Goal: Task Accomplishment & Management: Manage account settings

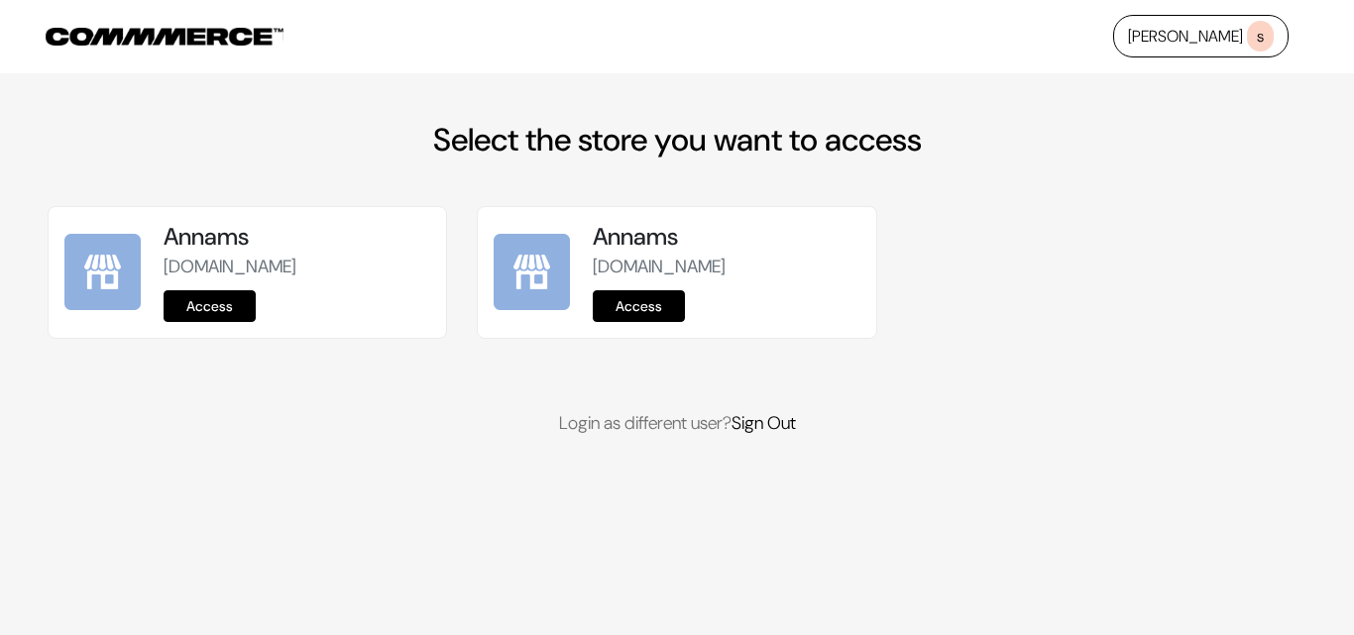
click at [224, 302] on link "Access" at bounding box center [210, 306] width 92 height 32
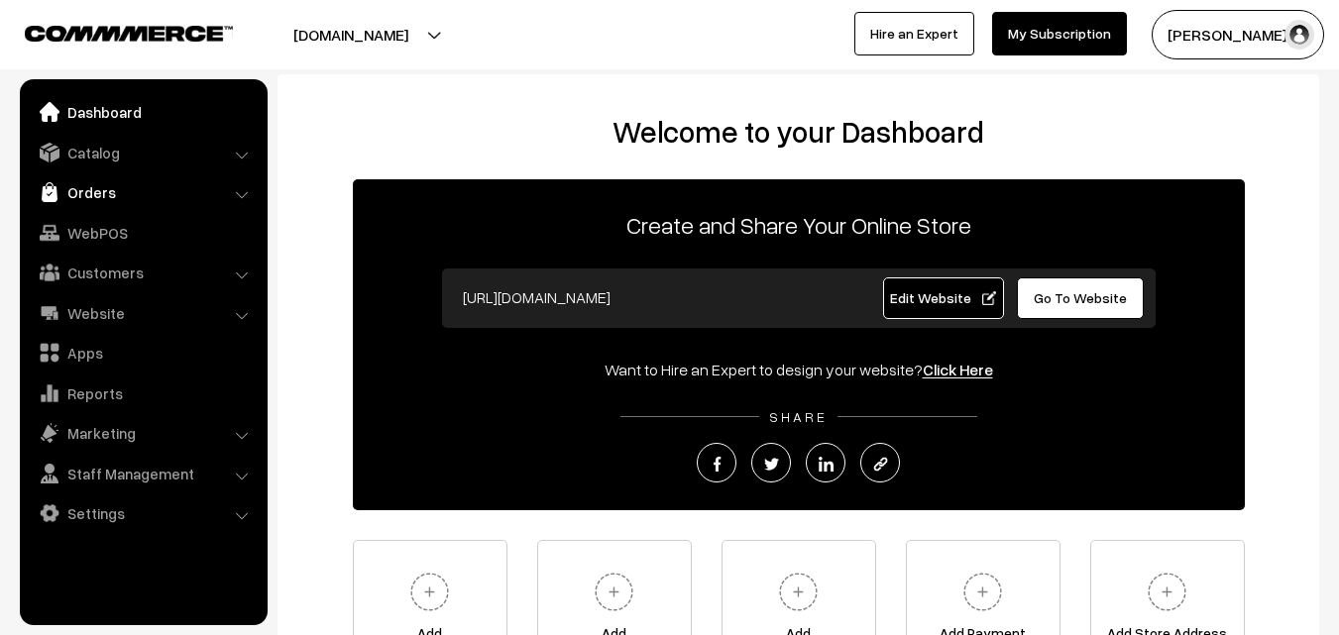
click at [106, 202] on link "Orders" at bounding box center [143, 192] width 236 height 36
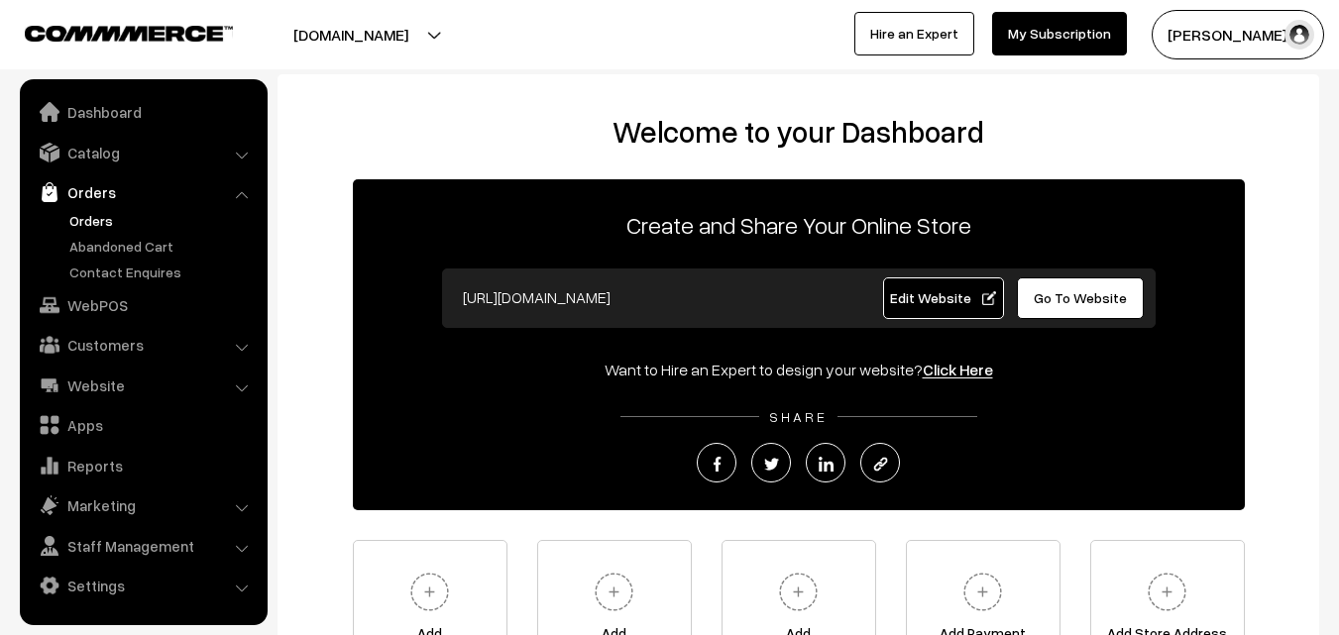
click at [93, 220] on link "Orders" at bounding box center [162, 220] width 196 height 21
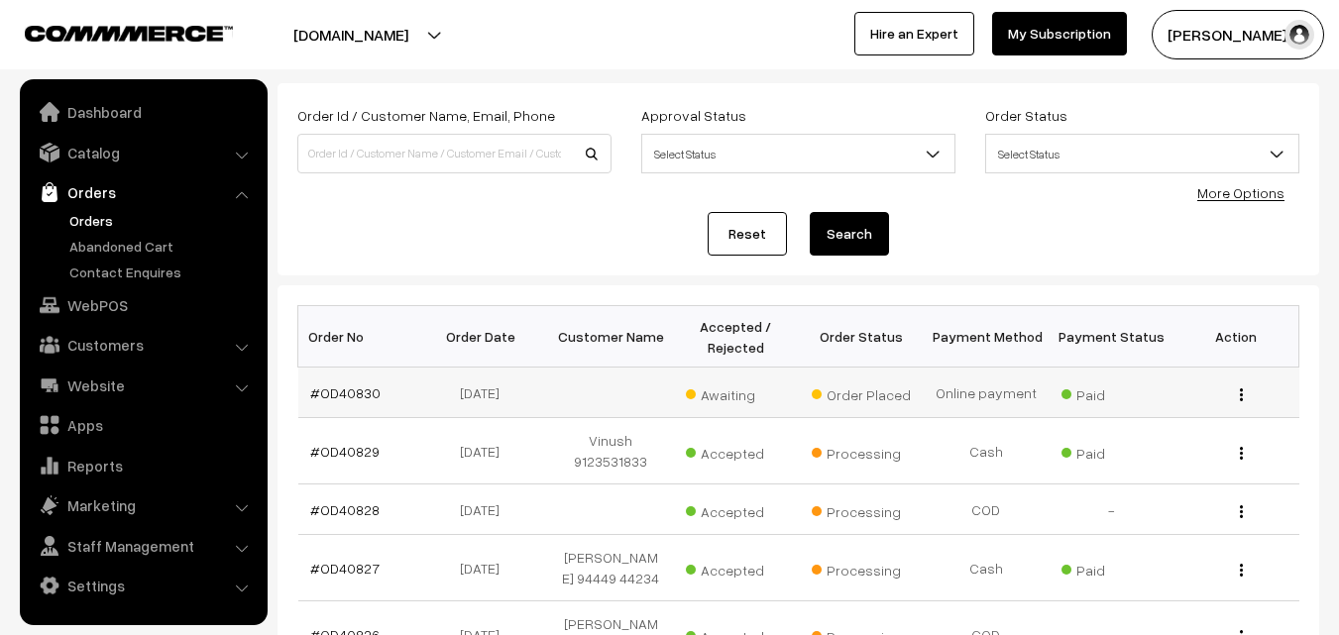
scroll to position [99, 0]
click at [364, 396] on link "#OD40830" at bounding box center [345, 392] width 70 height 17
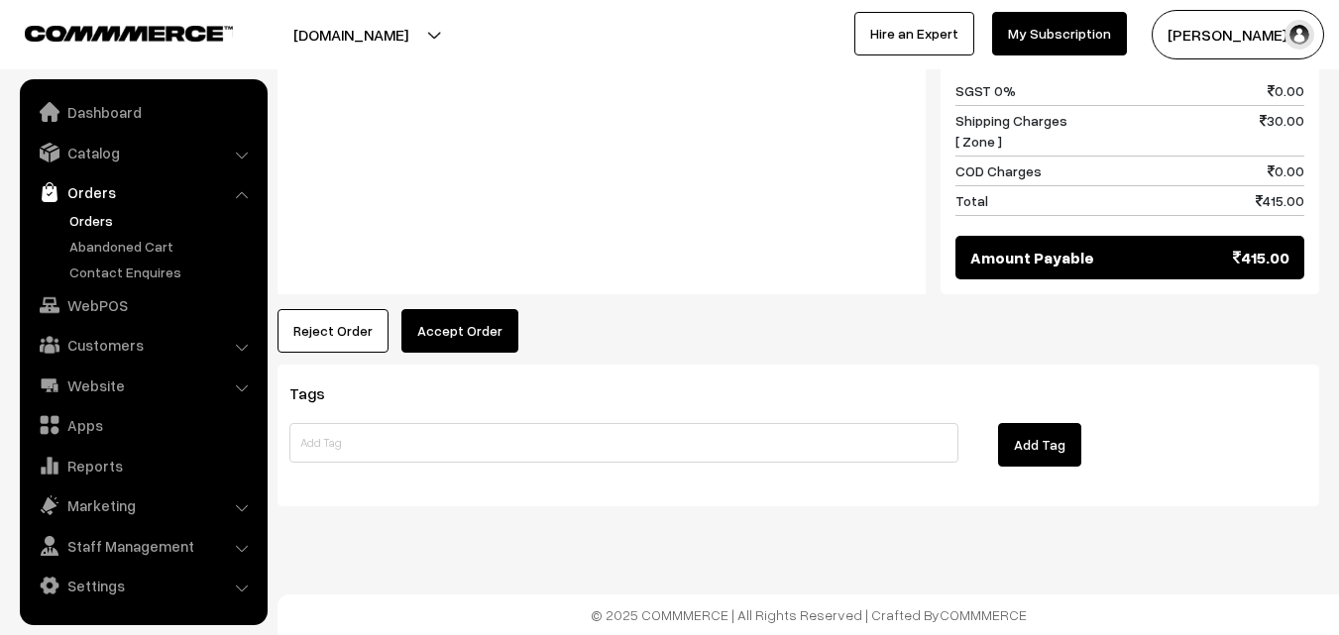
click at [448, 351] on button "Accept Order" at bounding box center [459, 331] width 117 height 44
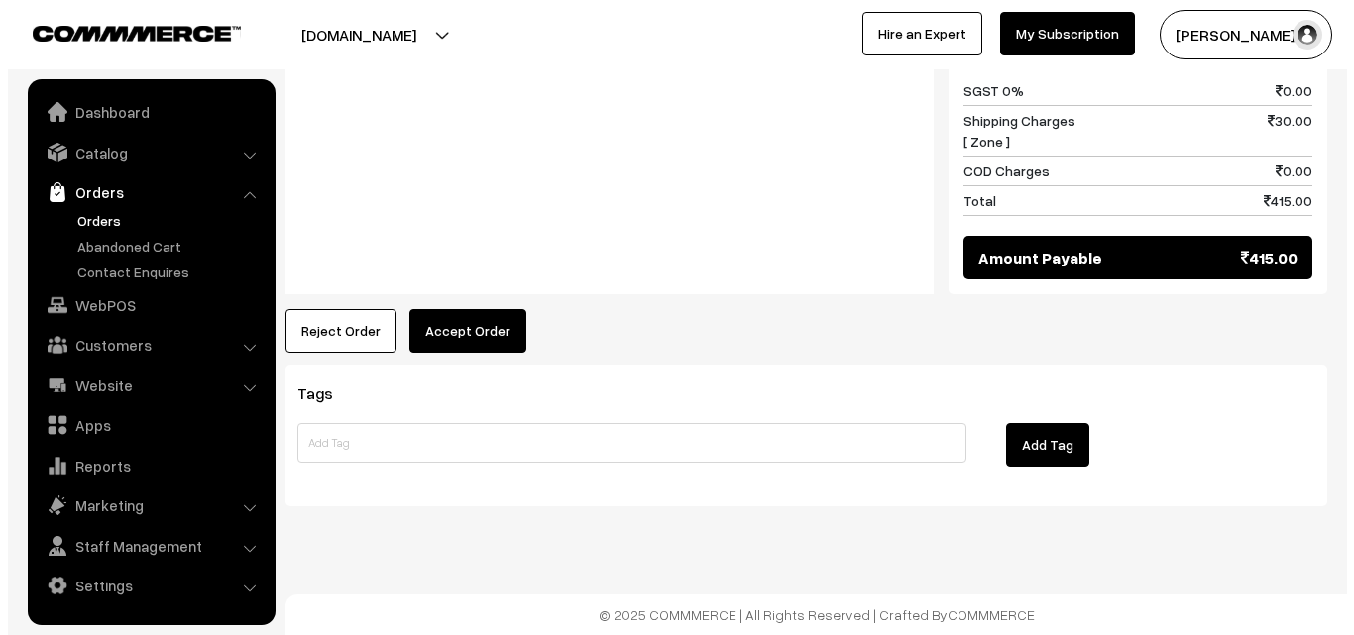
scroll to position [1130, 0]
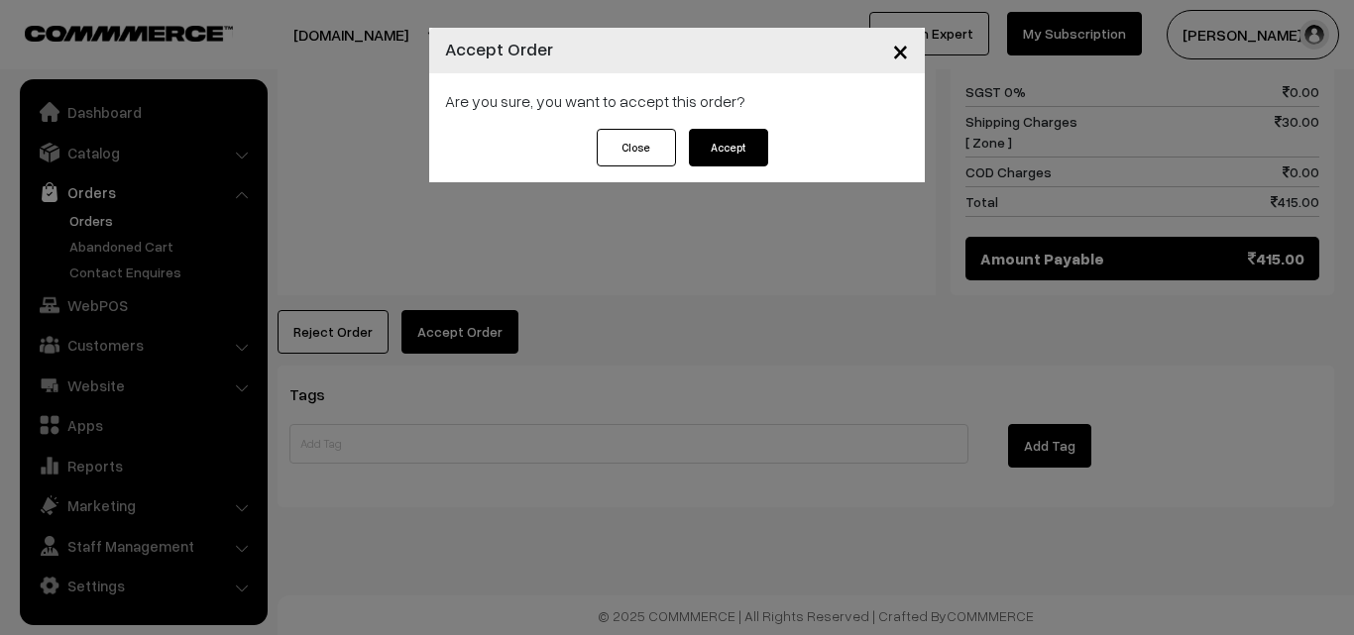
click at [739, 162] on button "Accept" at bounding box center [728, 148] width 79 height 38
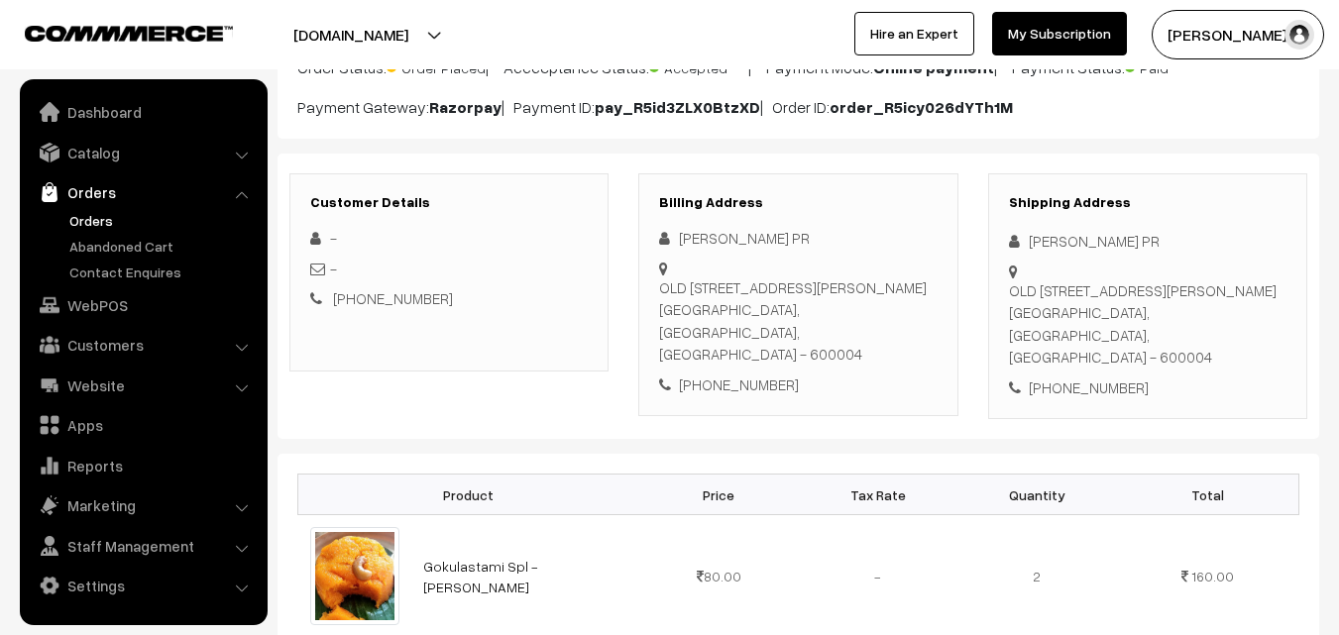
scroll to position [198, 0]
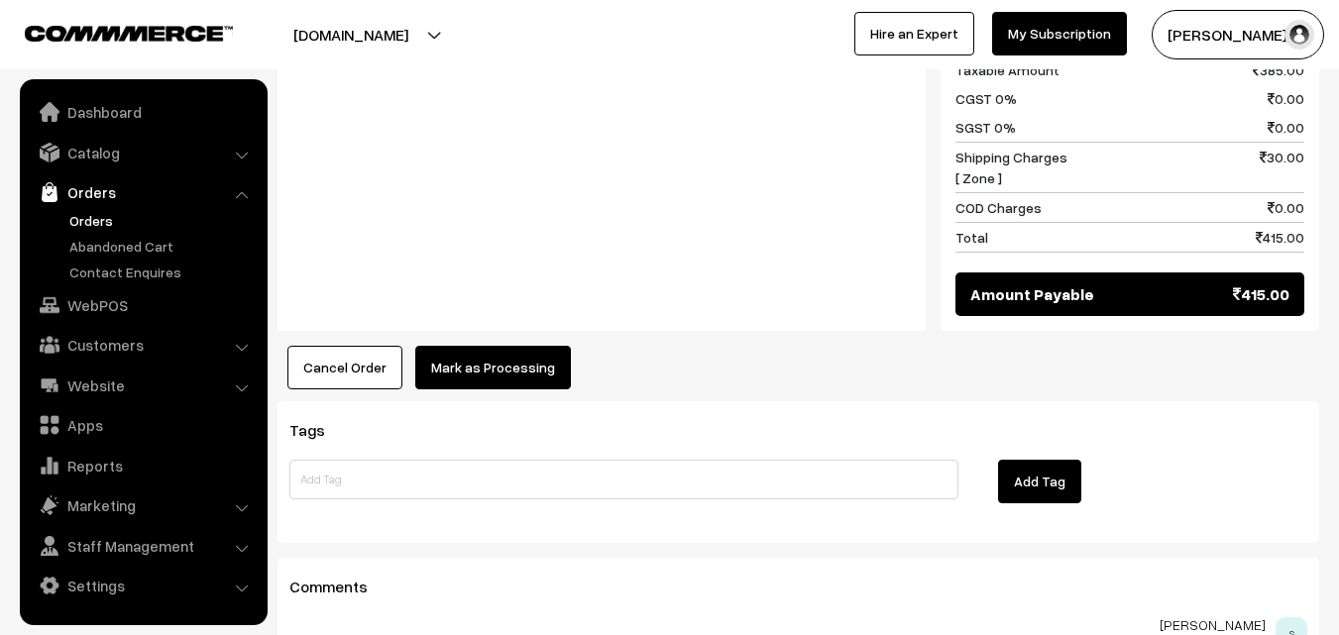
click at [495, 371] on button "Mark as Processing" at bounding box center [493, 368] width 156 height 44
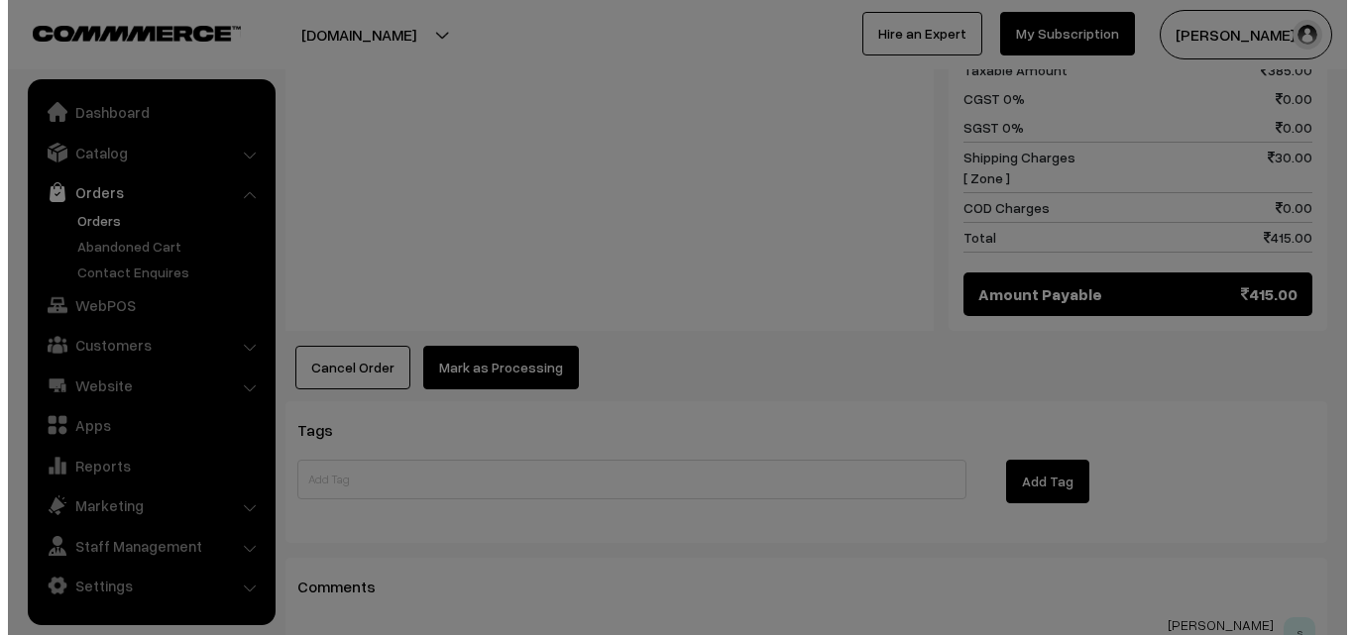
scroll to position [1093, 0]
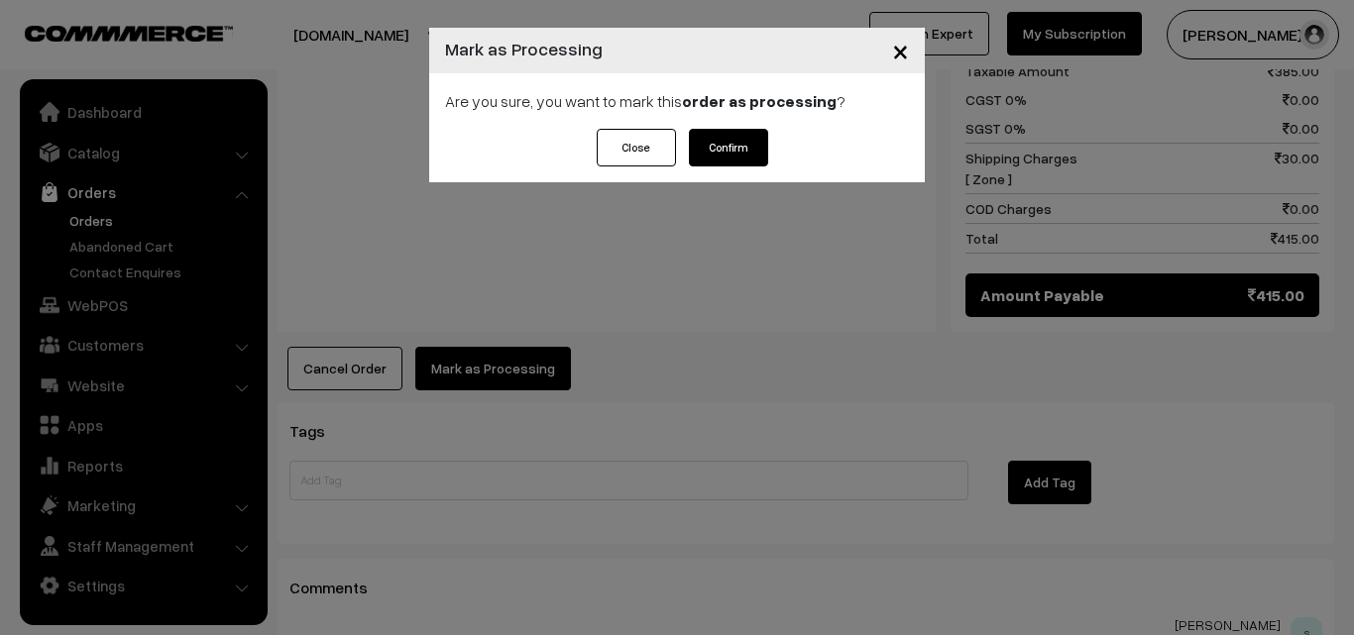
click at [714, 159] on button "Confirm" at bounding box center [728, 148] width 79 height 38
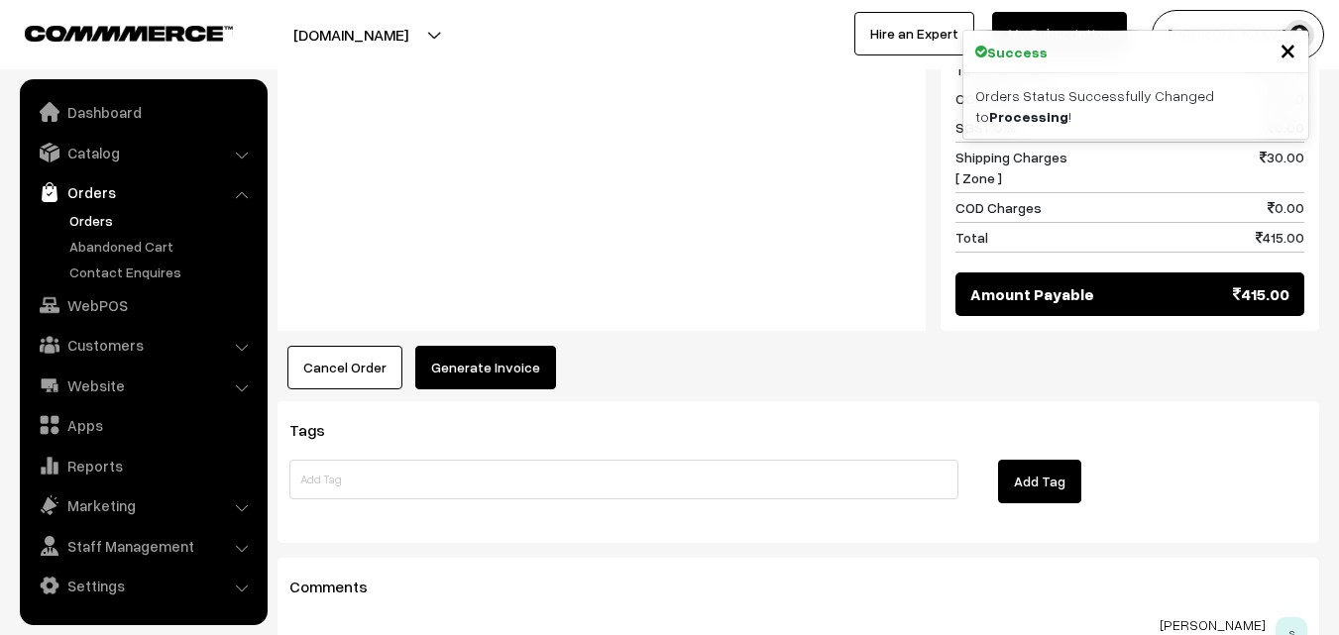
click at [525, 386] on button "Generate Invoice" at bounding box center [485, 368] width 141 height 44
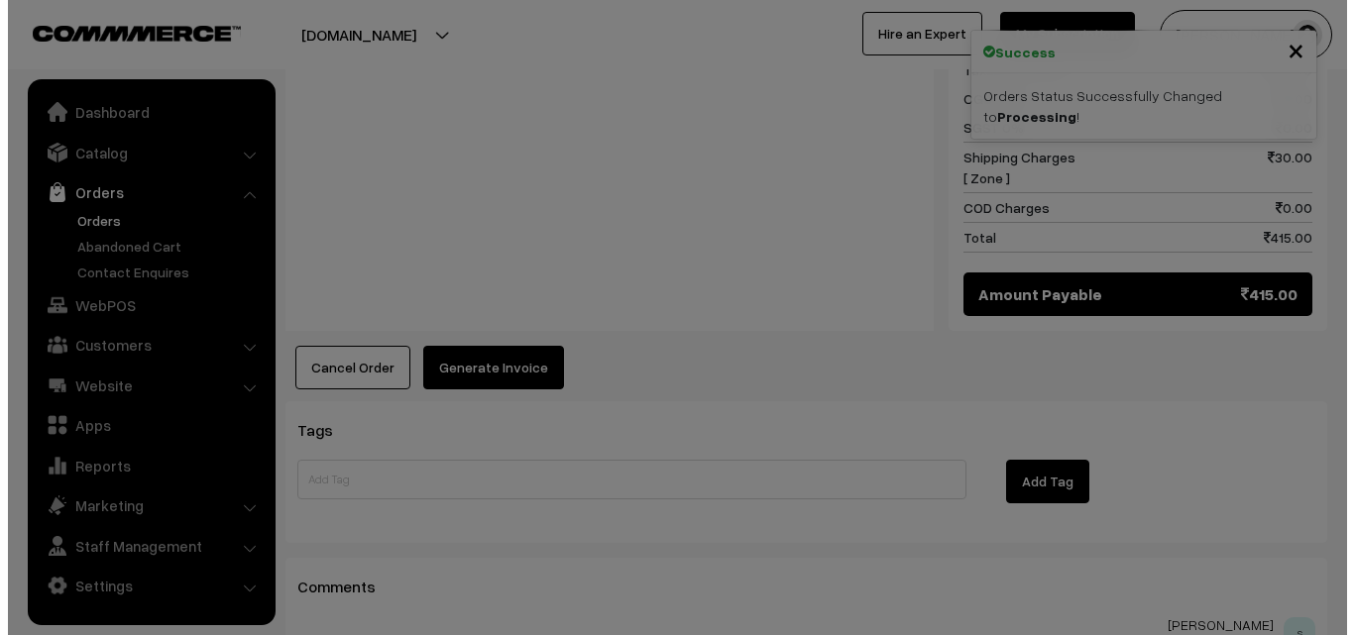
scroll to position [1093, 0]
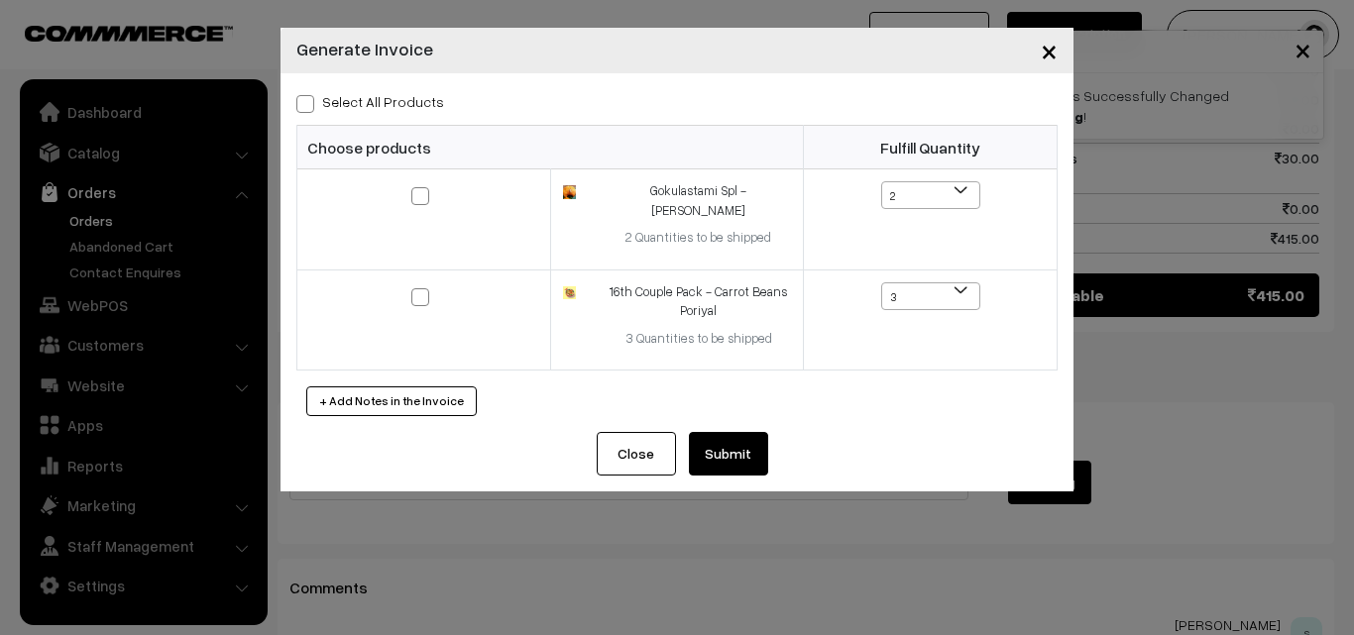
click at [398, 96] on label "Select All Products" at bounding box center [370, 101] width 148 height 21
click at [309, 96] on input "Select All Products" at bounding box center [302, 100] width 13 height 13
checkbox input "true"
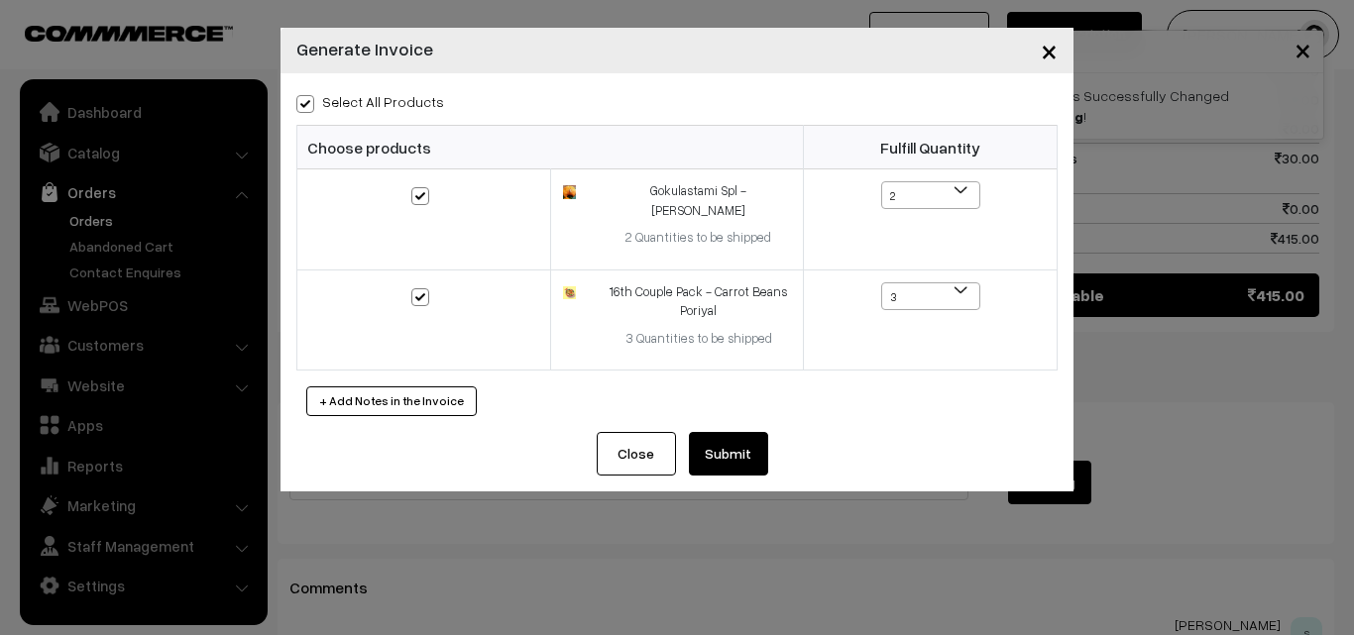
click at [735, 445] on button "Submit" at bounding box center [728, 454] width 79 height 44
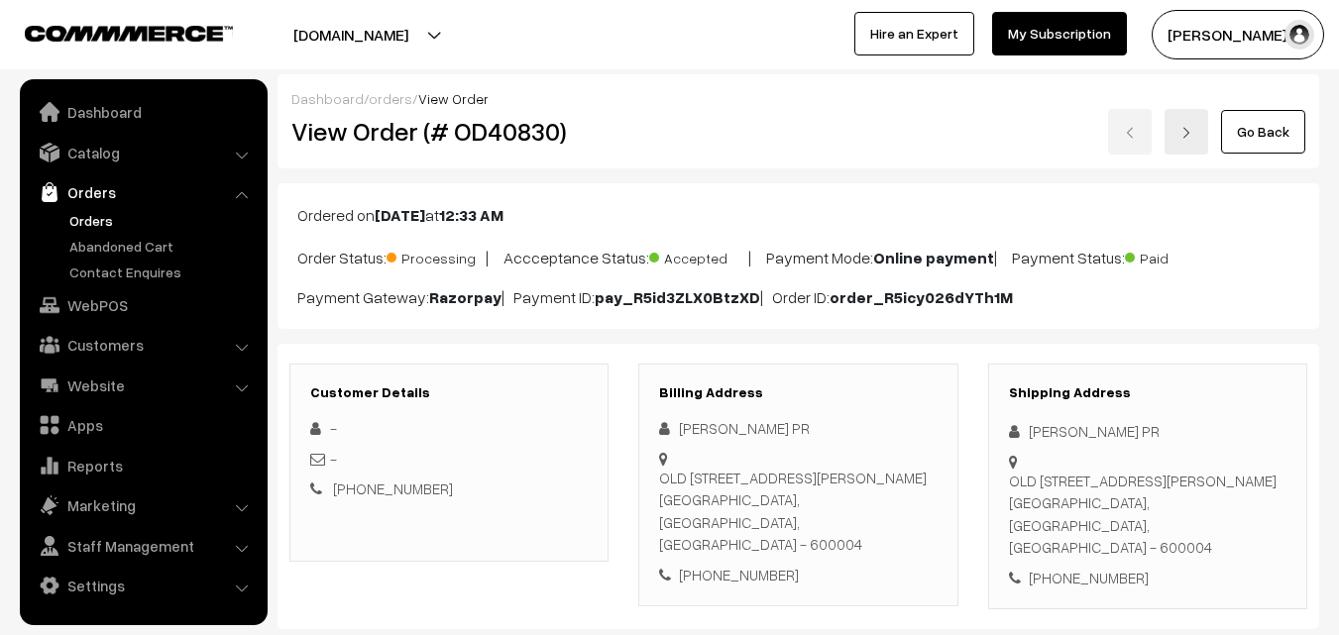
scroll to position [1090, 0]
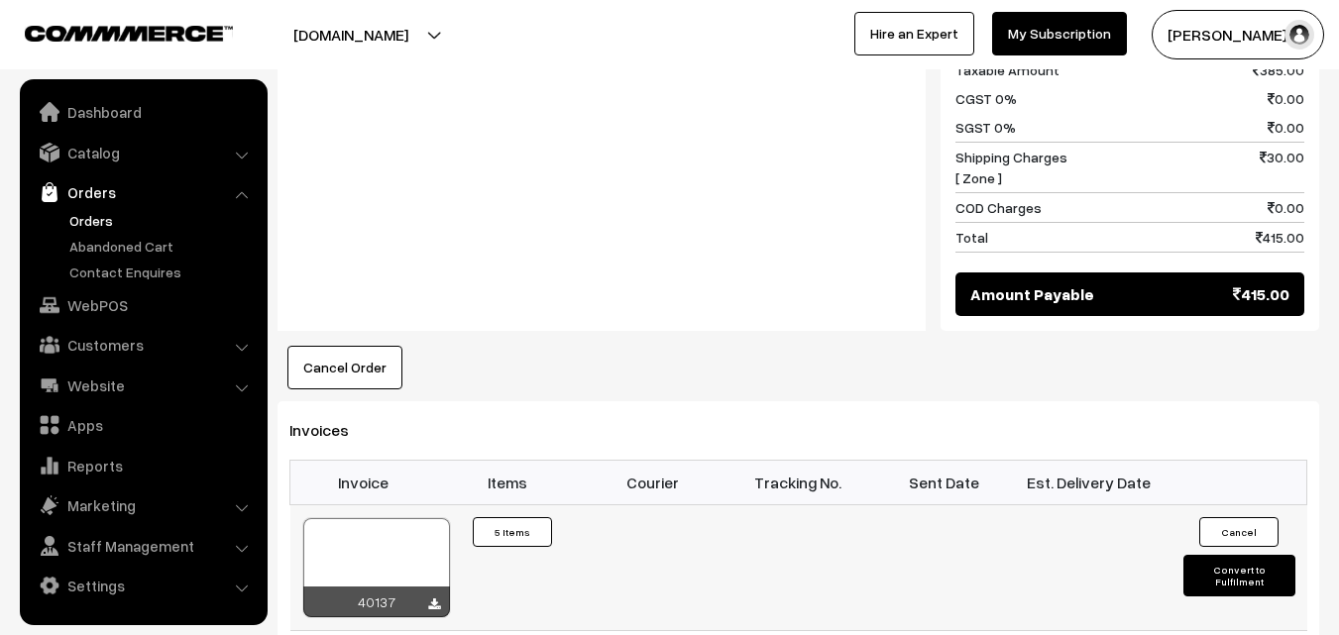
click at [401, 542] on div at bounding box center [376, 567] width 147 height 99
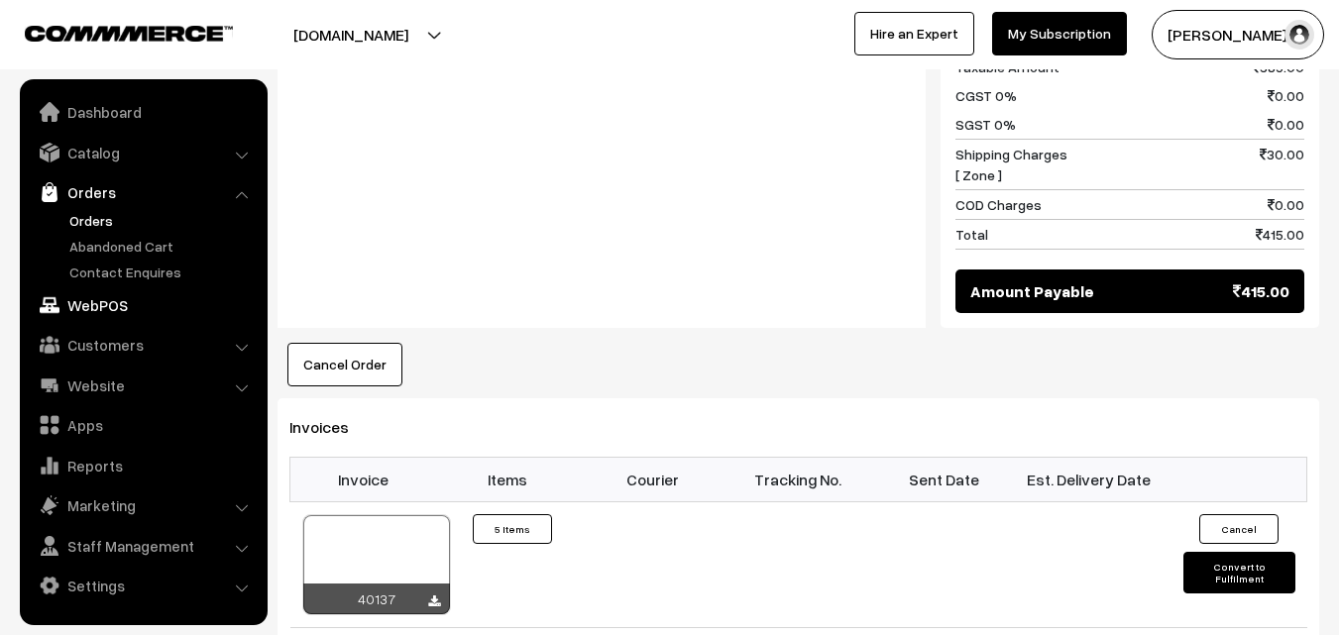
click at [125, 297] on link "WebPOS" at bounding box center [143, 305] width 236 height 36
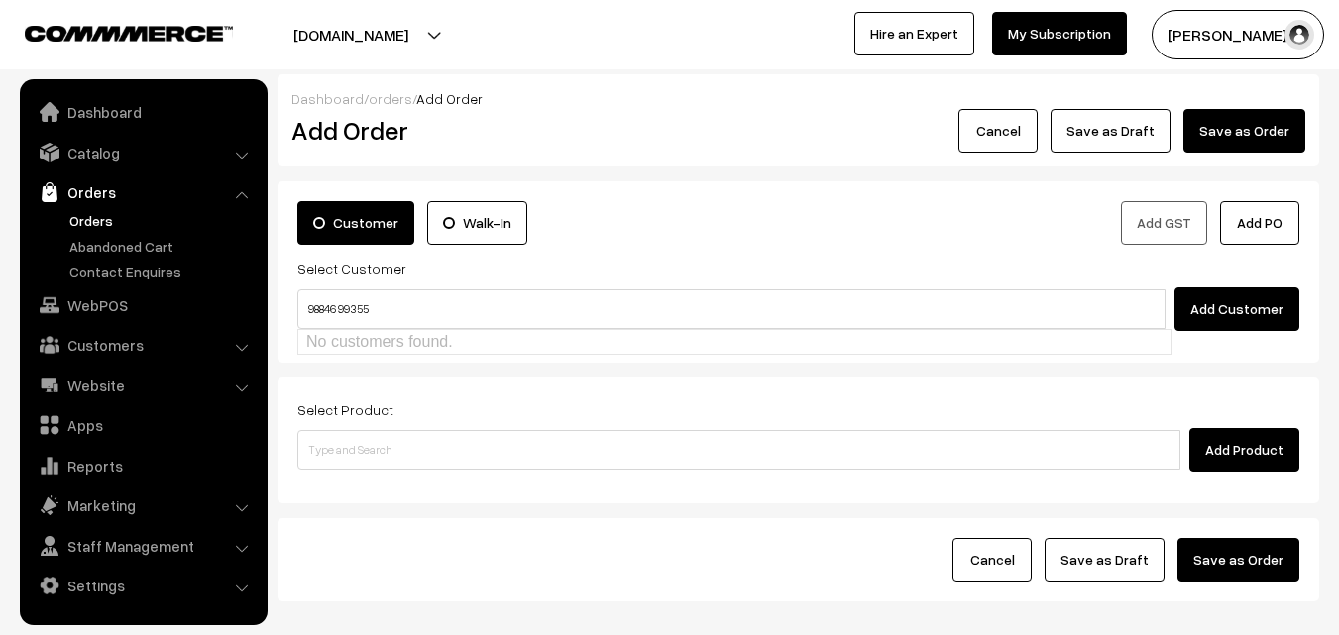
click at [342, 299] on input "98846 99355" at bounding box center [731, 309] width 868 height 40
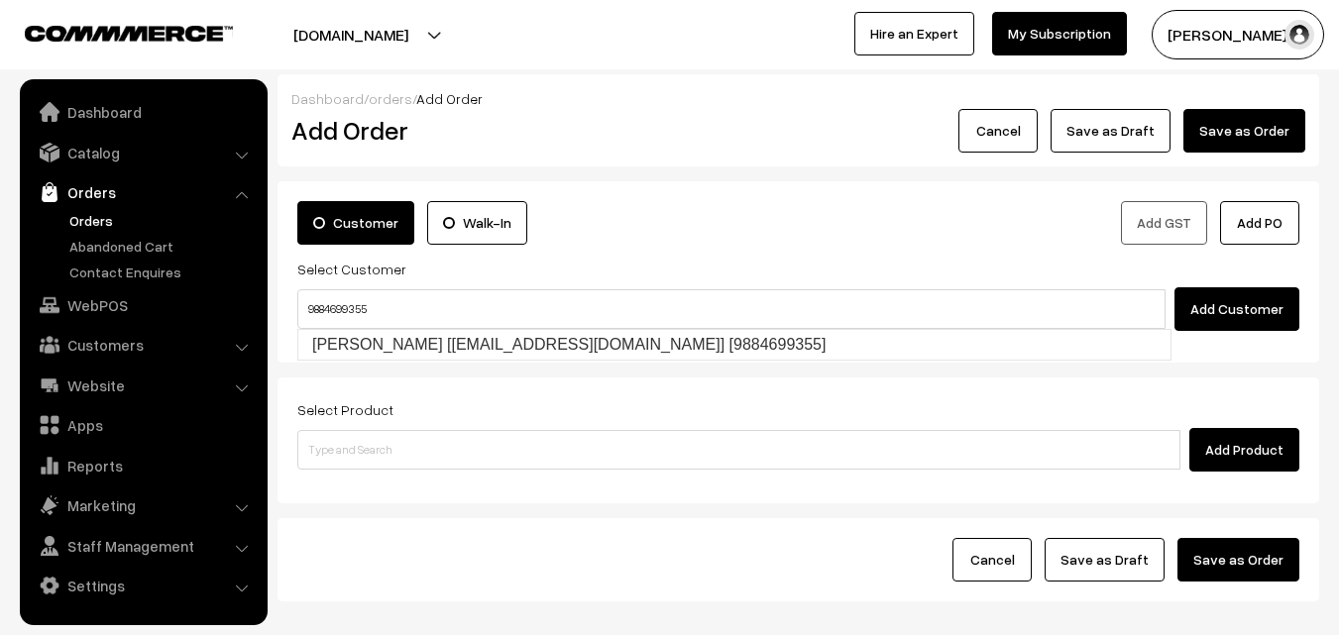
click at [354, 340] on link "Srinivasan Narayanswami [vns3456@gmail.com] [9884699355]" at bounding box center [734, 345] width 872 height 30
type input "9884699355"
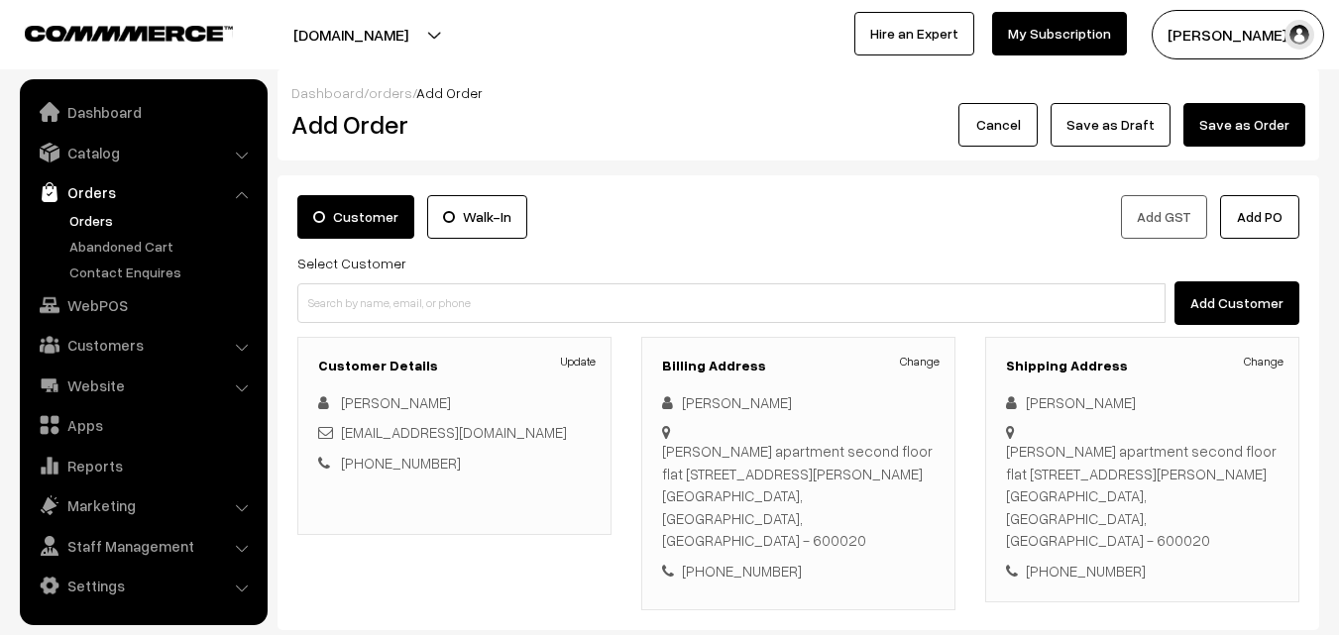
scroll to position [297, 0]
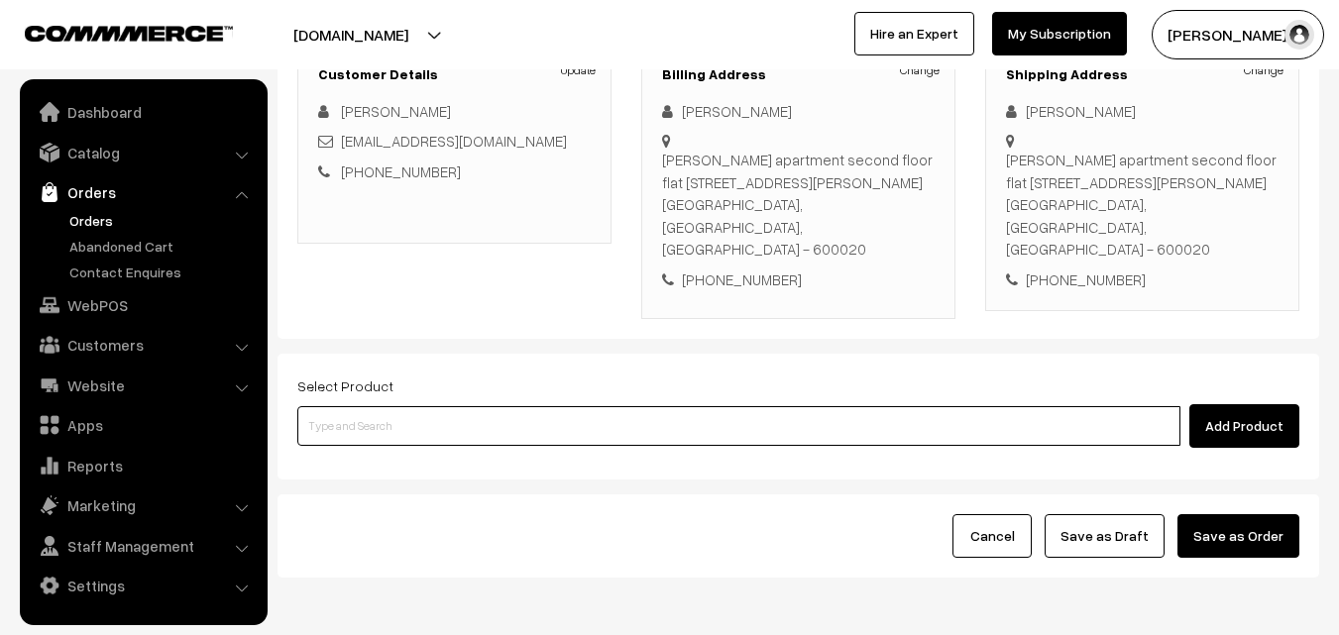
click at [415, 406] on input at bounding box center [738, 426] width 883 height 40
type input "krishna"
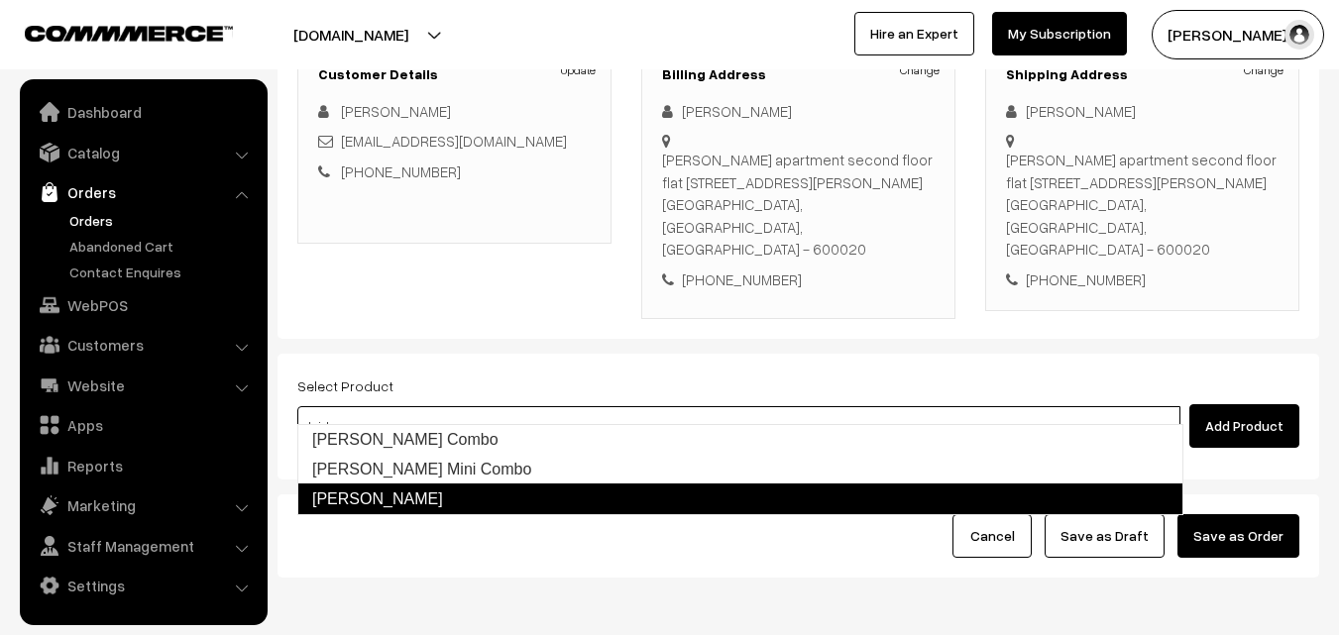
drag, startPoint x: 443, startPoint y: 483, endPoint x: 442, endPoint y: 499, distance: 15.9
click at [442, 499] on ul "Krishna Jeyanthi Combo Krishna Jayanthi Mini Combo Krishna Jayanthi Kuttu Combo" at bounding box center [740, 469] width 886 height 91
click at [442, 500] on link "Krishna Jayanthi Kuttu Combo" at bounding box center [740, 500] width 886 height 32
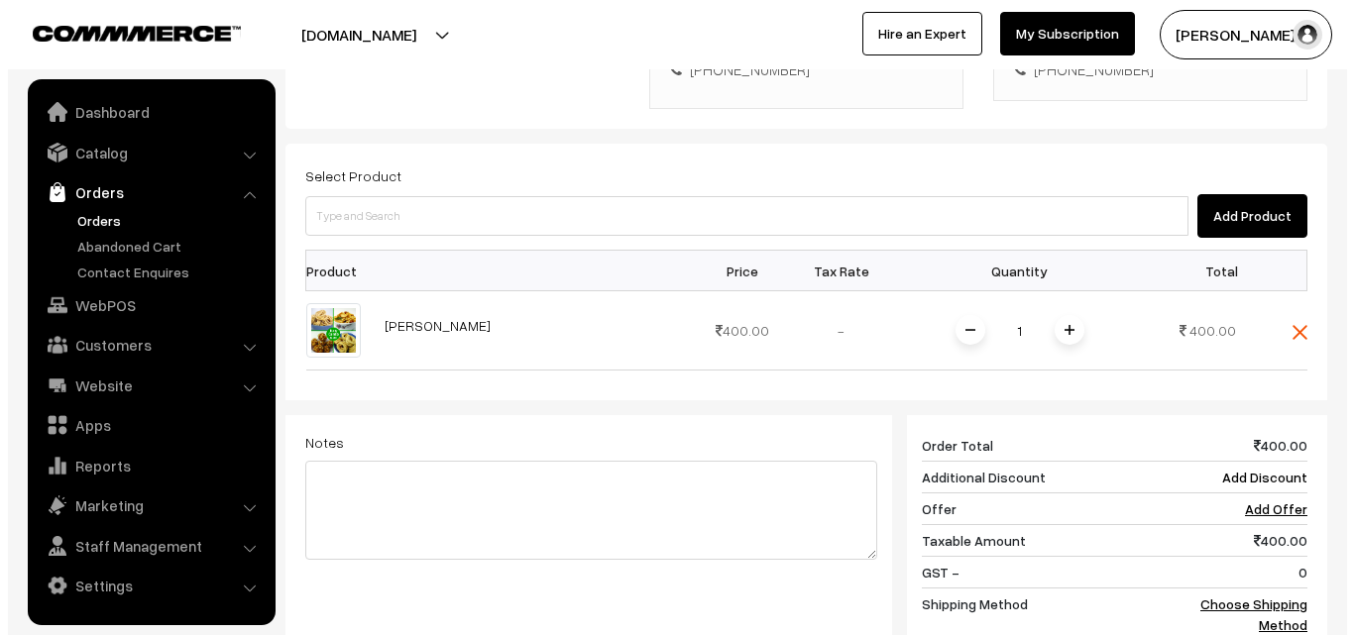
scroll to position [496, 0]
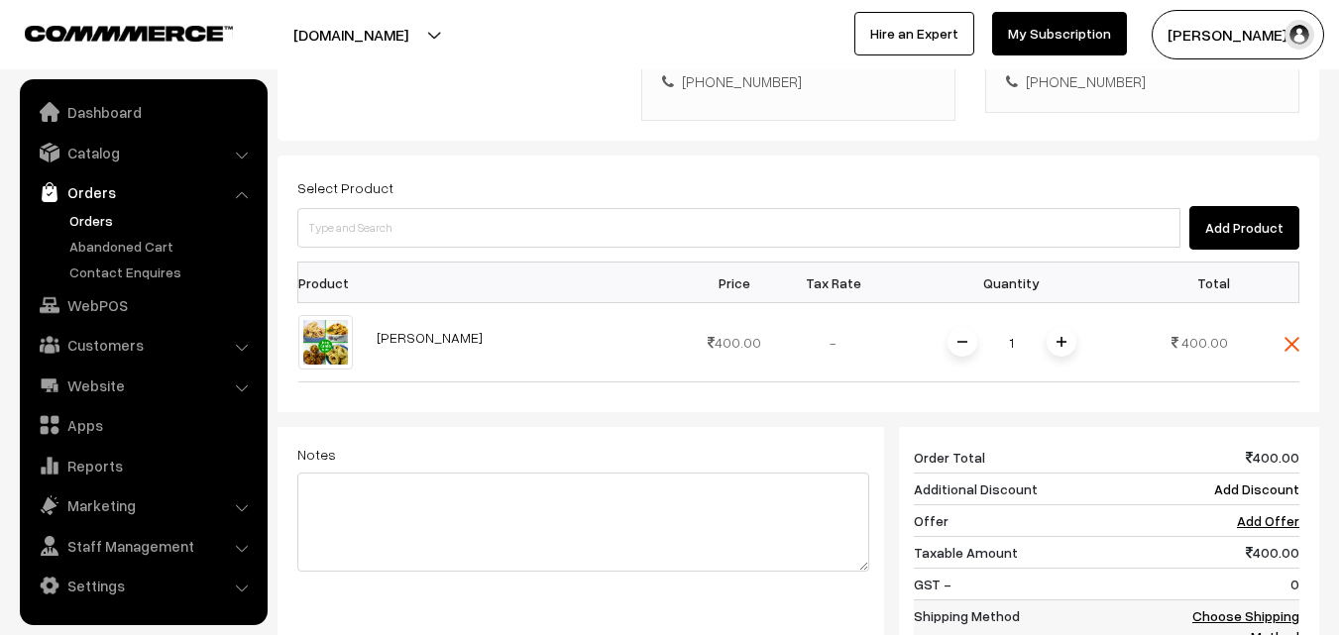
click at [1214, 608] on link "Choose Shipping Method" at bounding box center [1245, 627] width 107 height 38
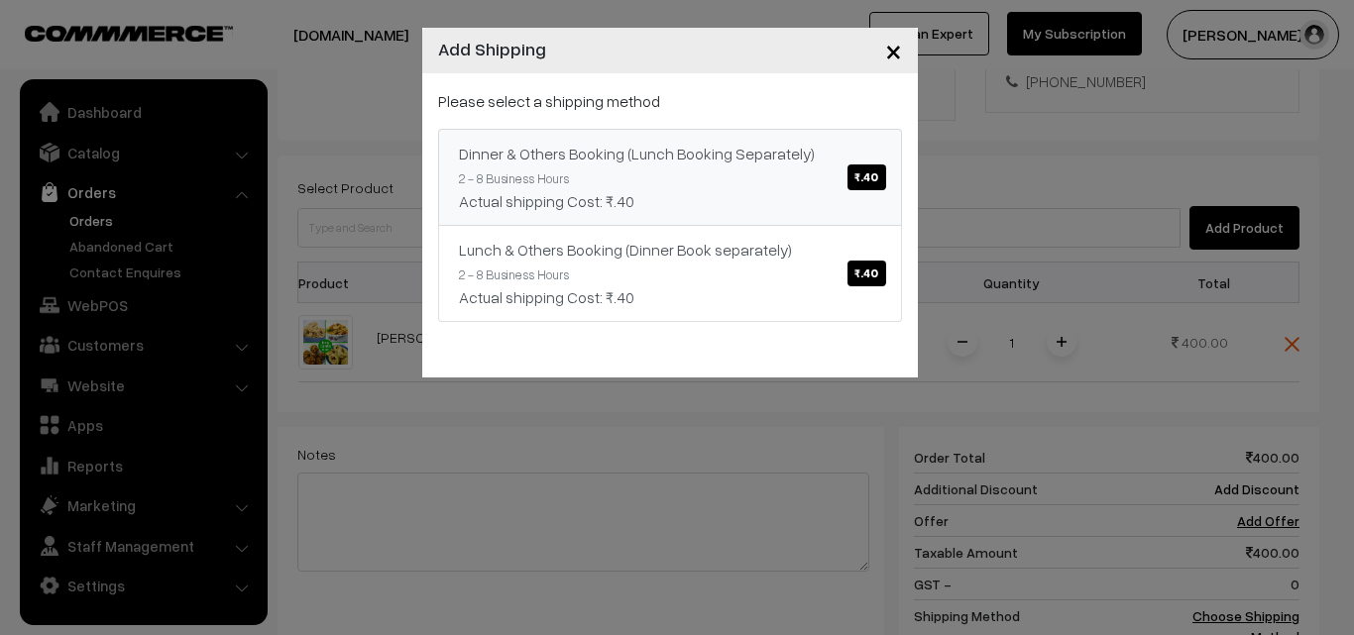
click at [854, 175] on span "₹.40" at bounding box center [866, 178] width 38 height 26
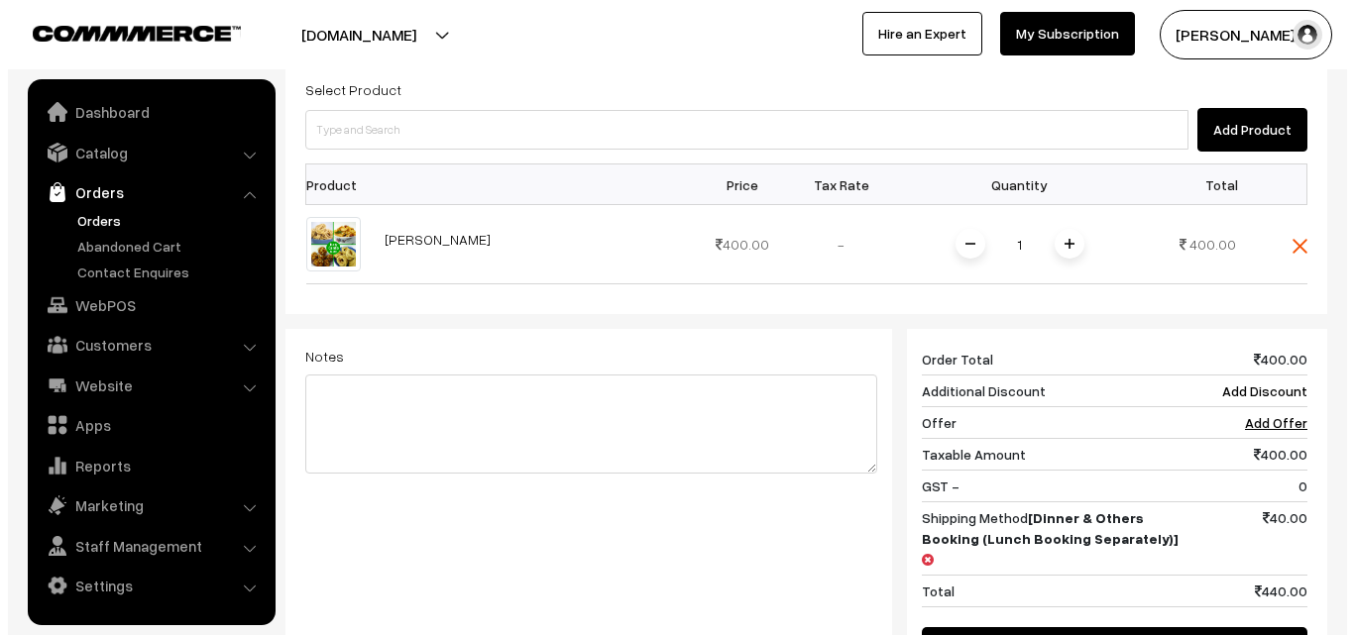
scroll to position [793, 0]
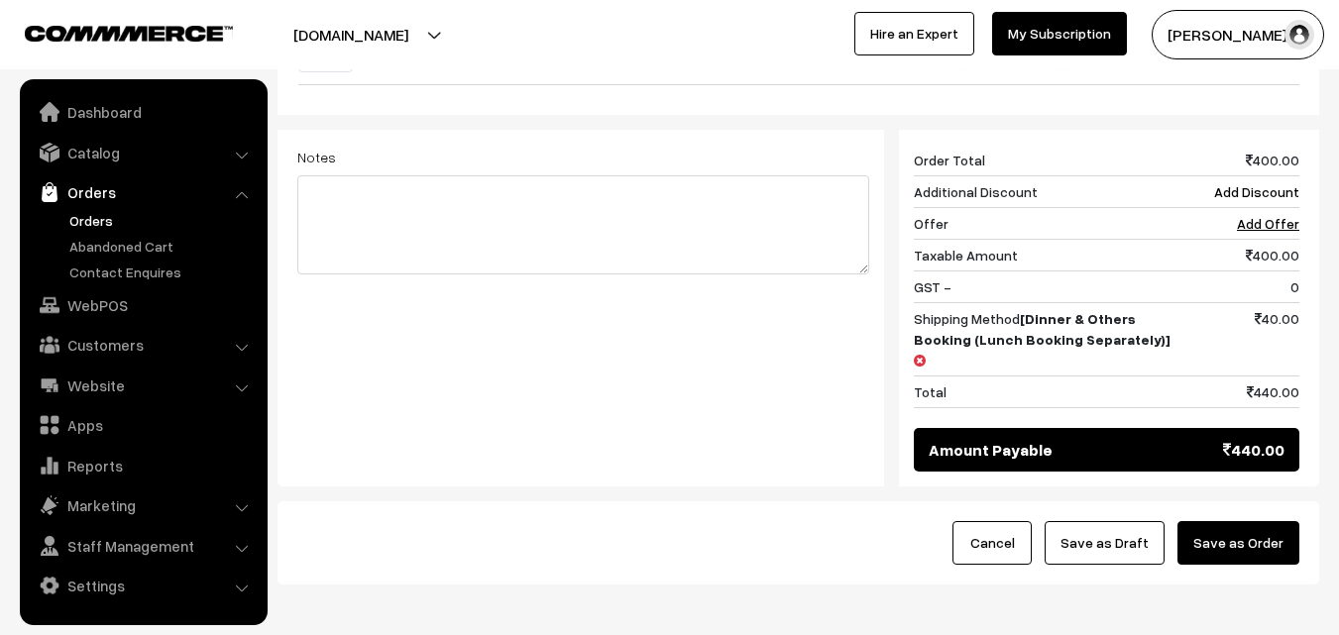
click at [1241, 521] on button "Save as Order" at bounding box center [1239, 543] width 122 height 44
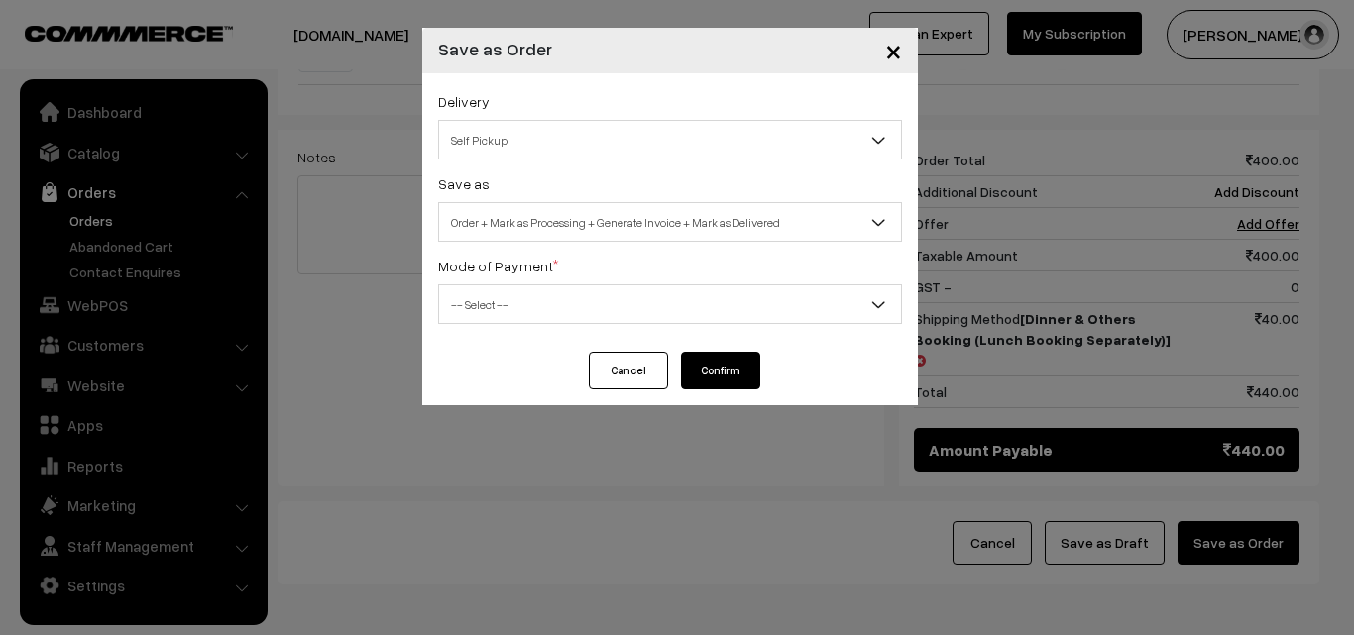
click at [548, 137] on span "Self Pickup" at bounding box center [670, 140] width 462 height 35
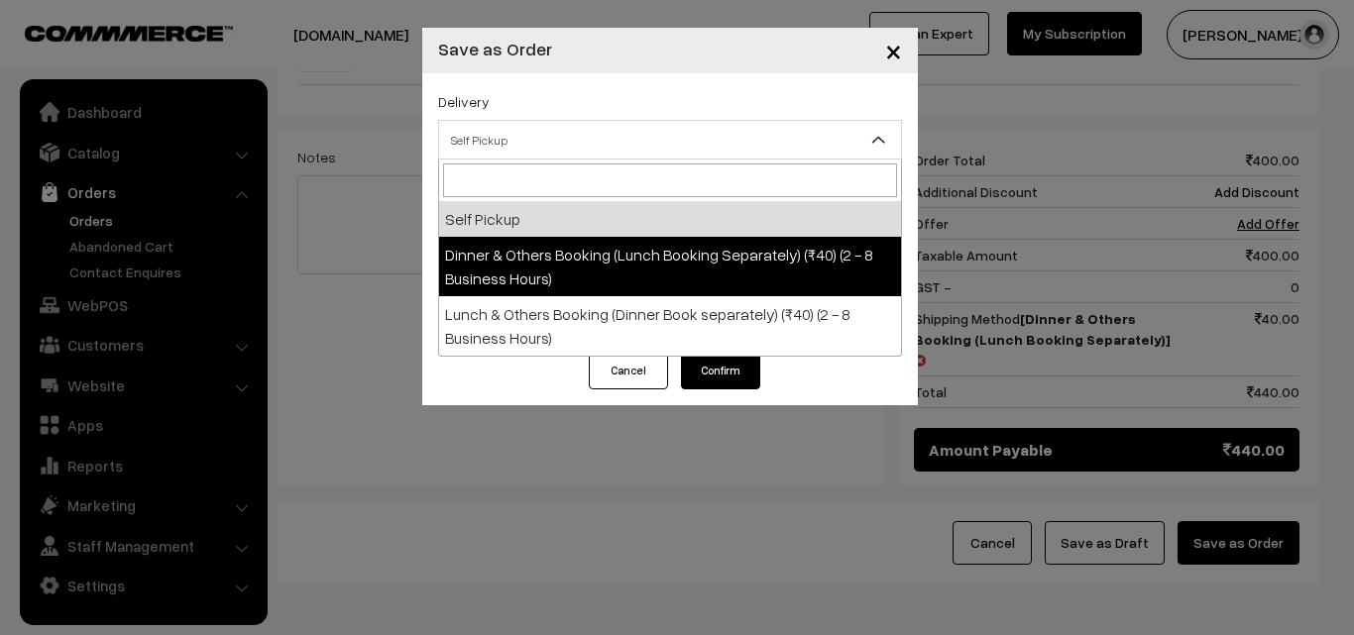
select select "DOB1"
select select "3"
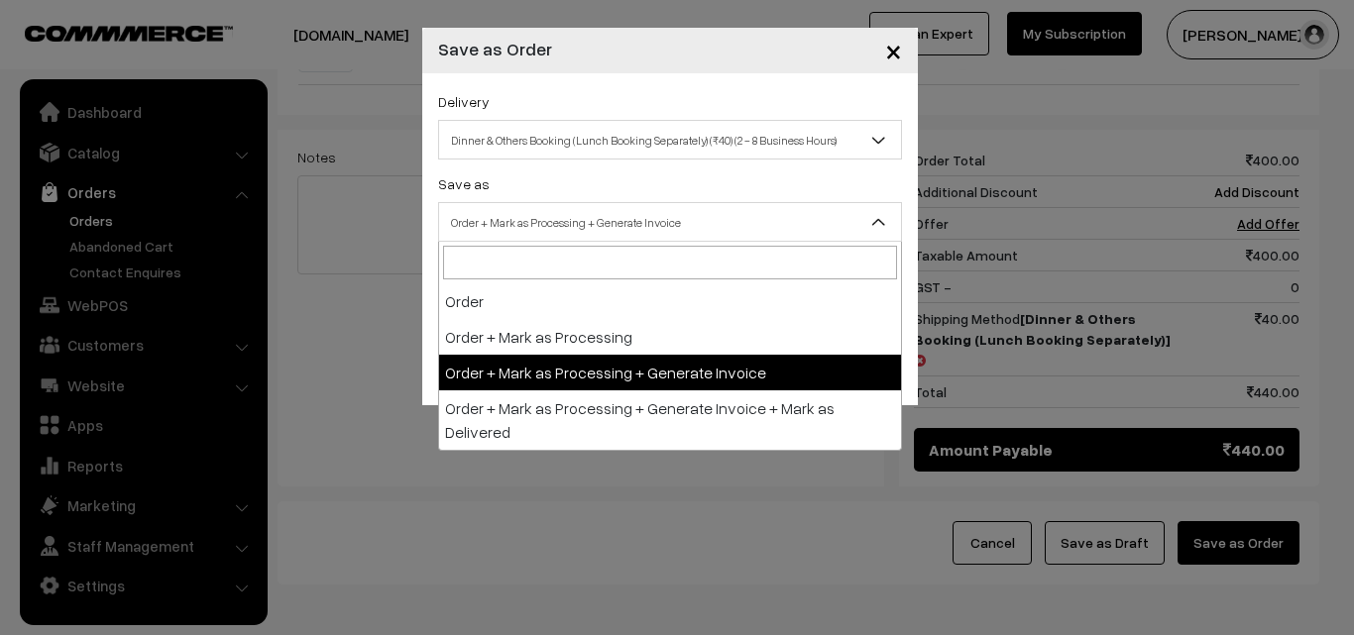
click at [658, 240] on span "Order + Mark as Processing + Generate Invoice" at bounding box center [670, 222] width 464 height 40
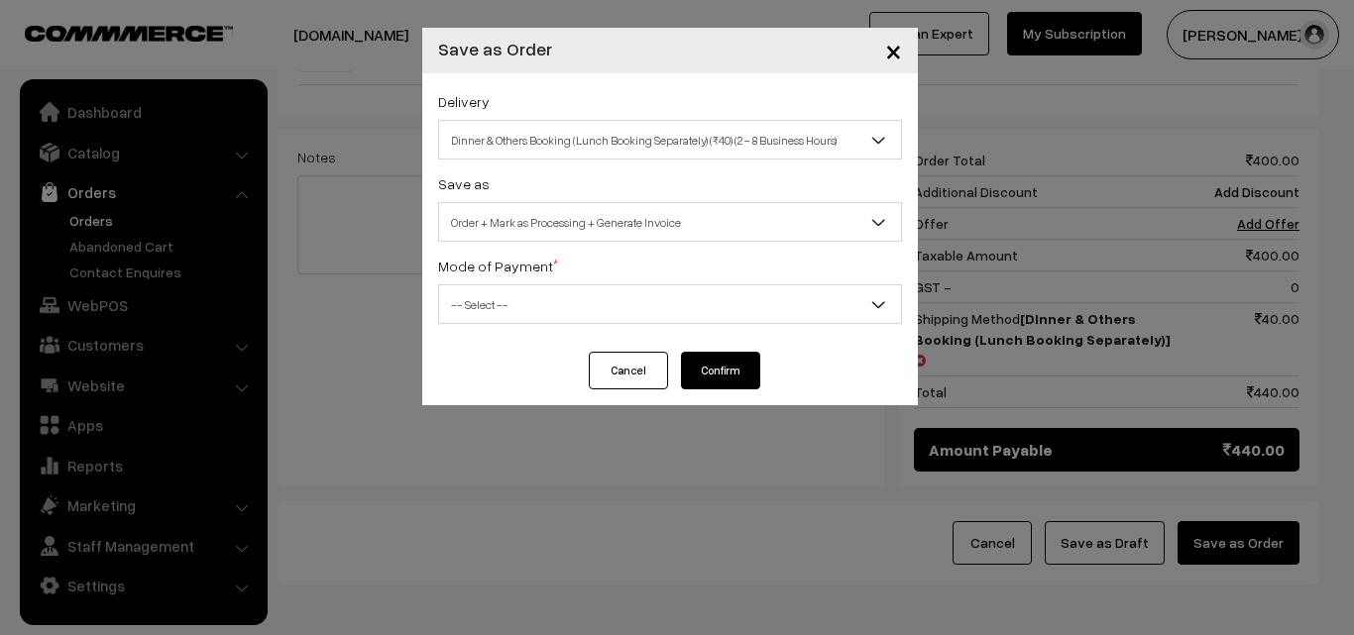
click at [511, 326] on div "Delivery Self Pickup Dinner & Others Booking (Lunch Booking Separately) (₹40) (…" at bounding box center [670, 212] width 496 height 279
click at [506, 319] on span "-- Select --" at bounding box center [670, 304] width 462 height 35
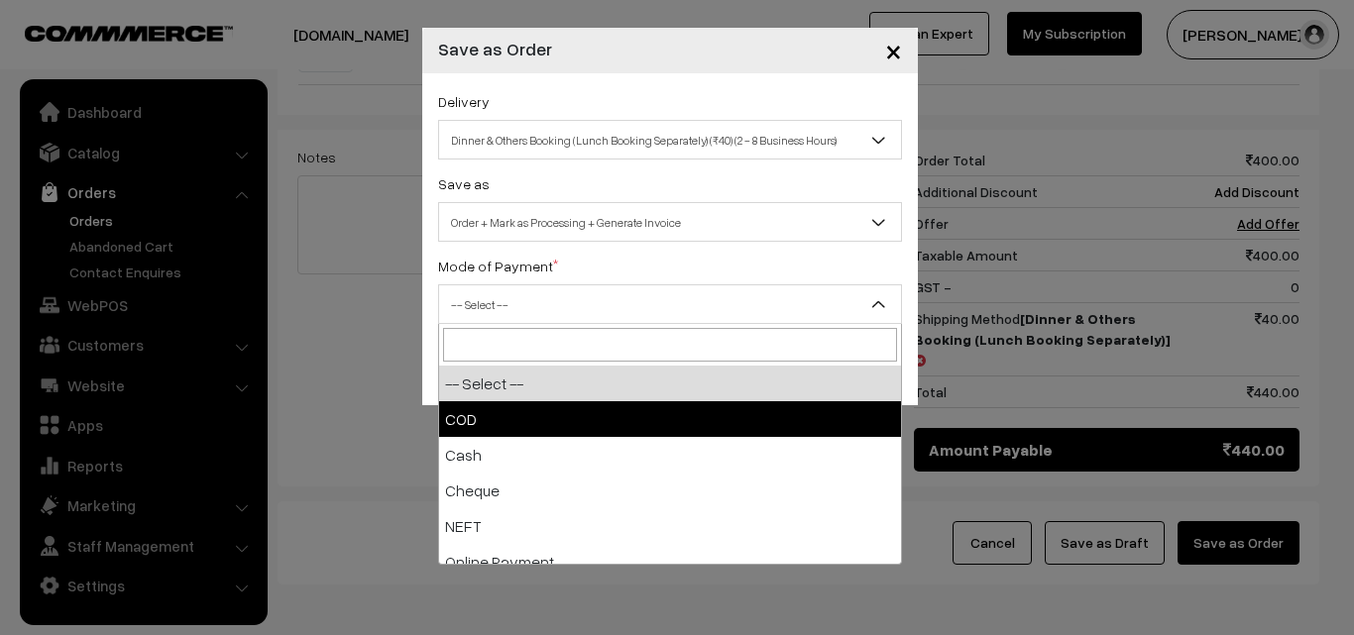
select select "1"
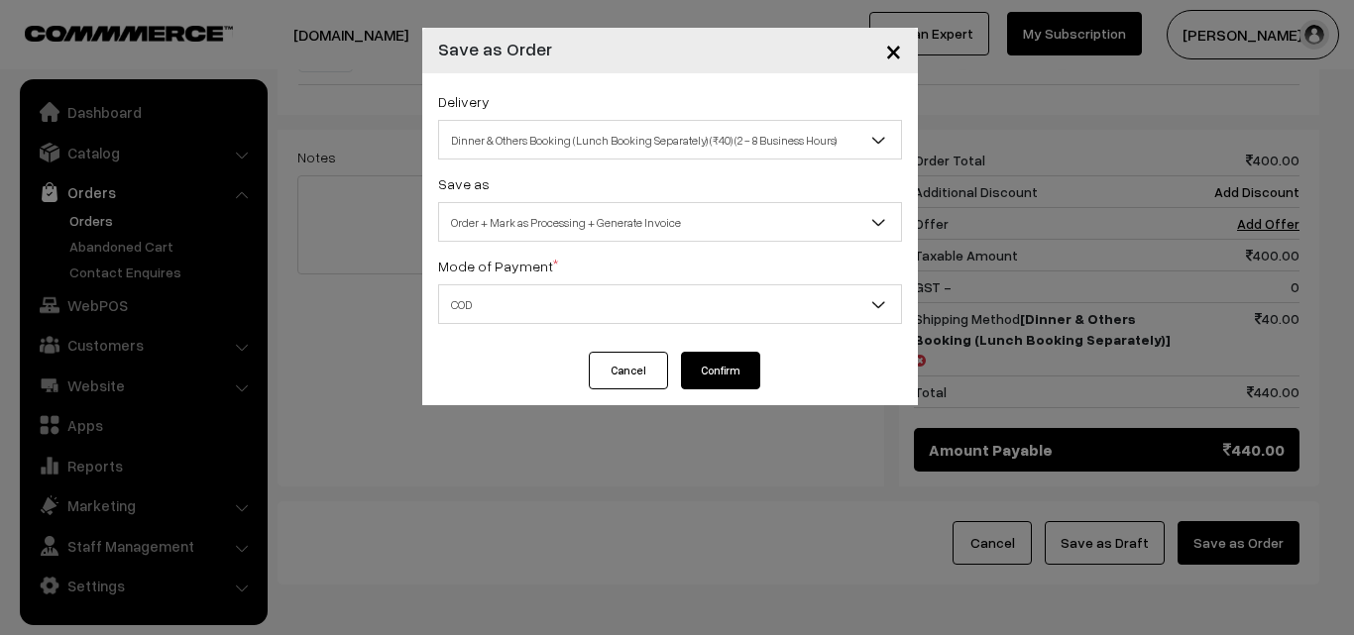
click at [733, 375] on button "Confirm" at bounding box center [720, 371] width 79 height 38
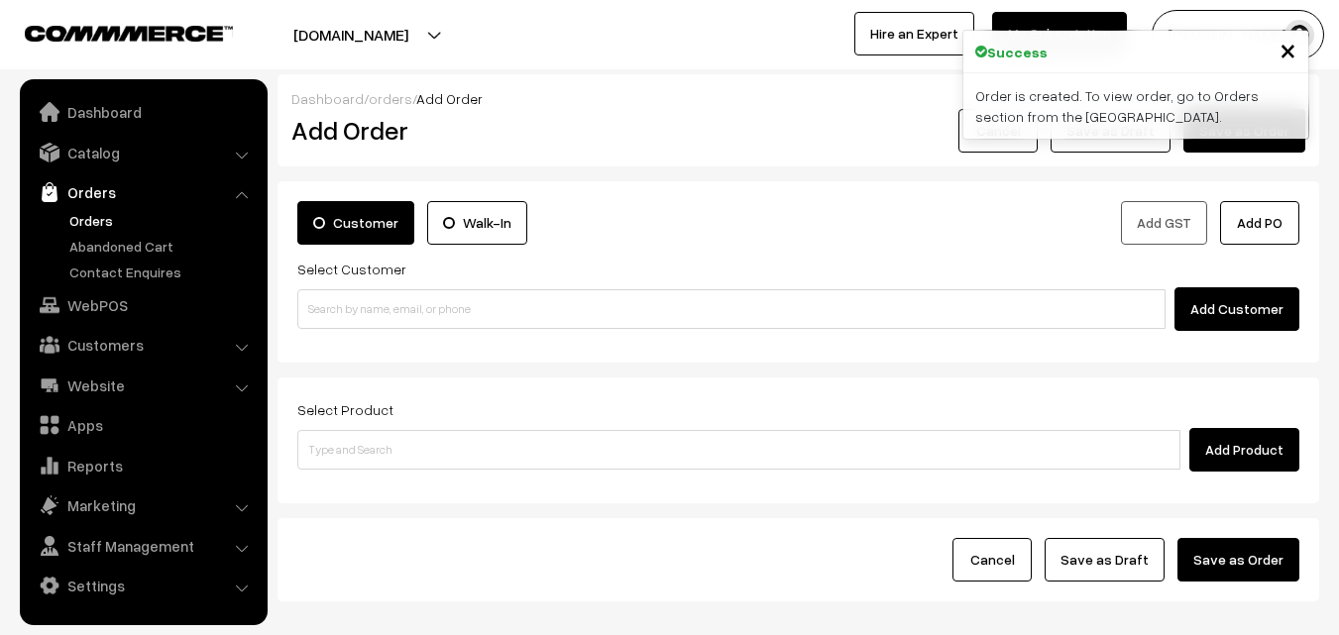
click at [88, 220] on link "Orders" at bounding box center [162, 220] width 196 height 21
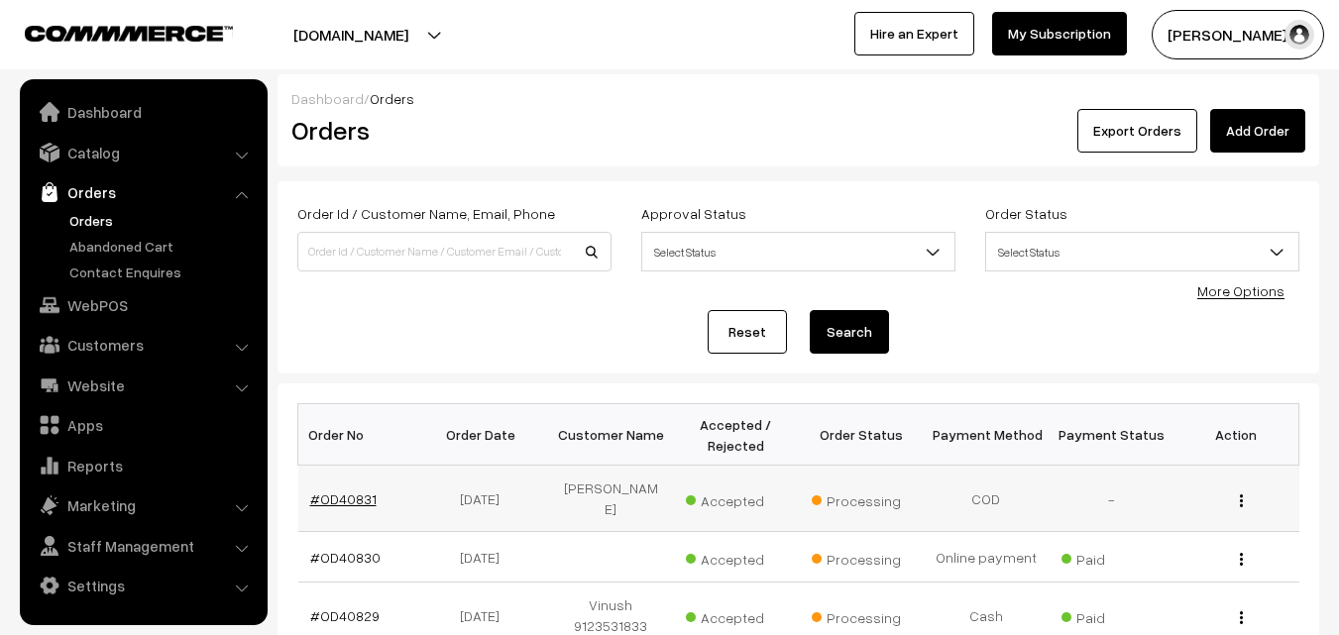
click at [345, 498] on link "#OD40831" at bounding box center [343, 499] width 66 height 17
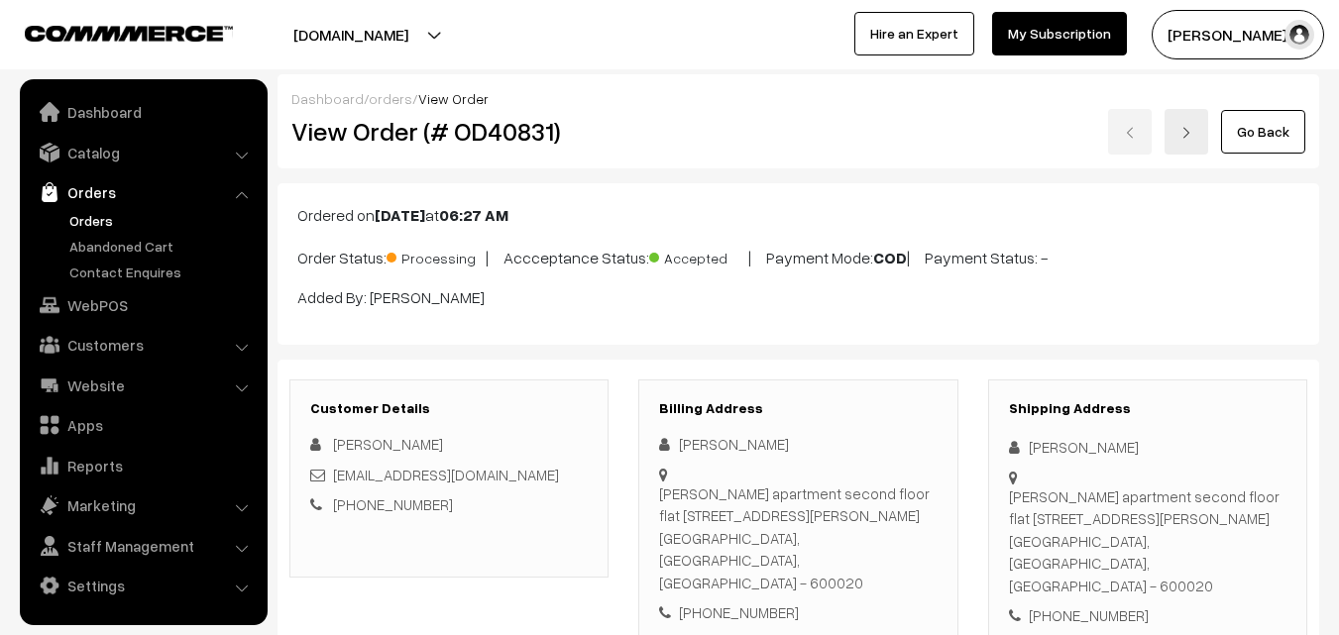
scroll to position [1289, 0]
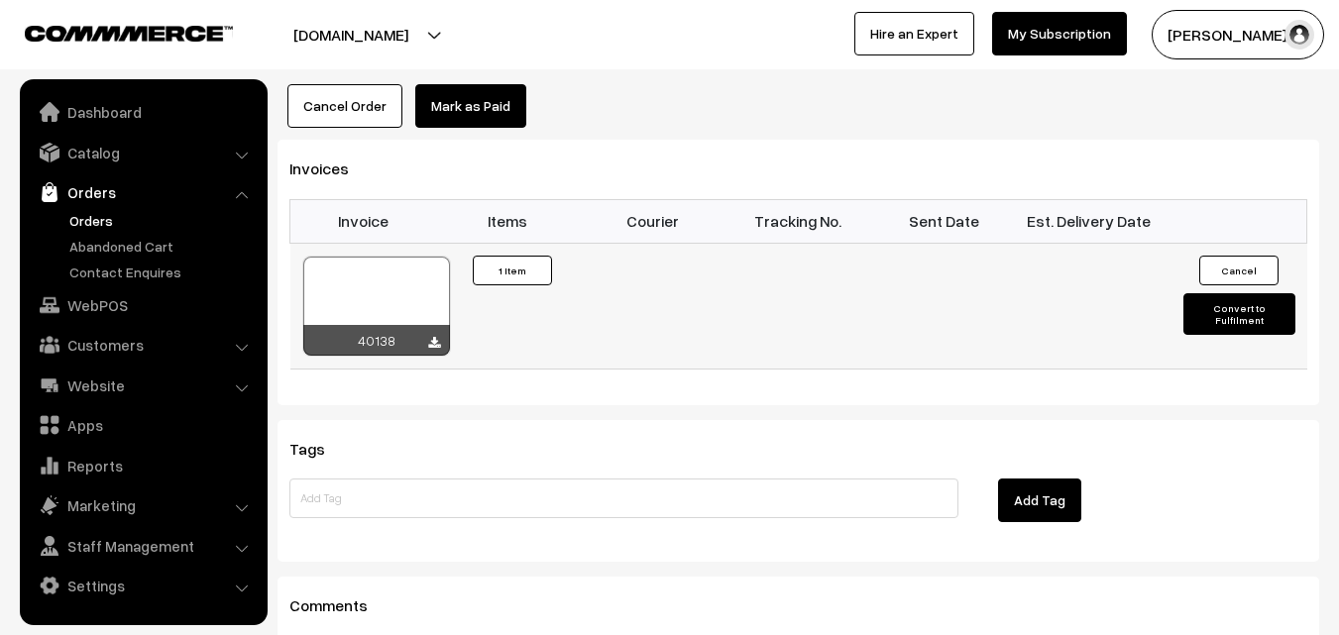
click at [412, 266] on div at bounding box center [376, 306] width 147 height 99
click at [426, 325] on div "40138" at bounding box center [376, 340] width 147 height 31
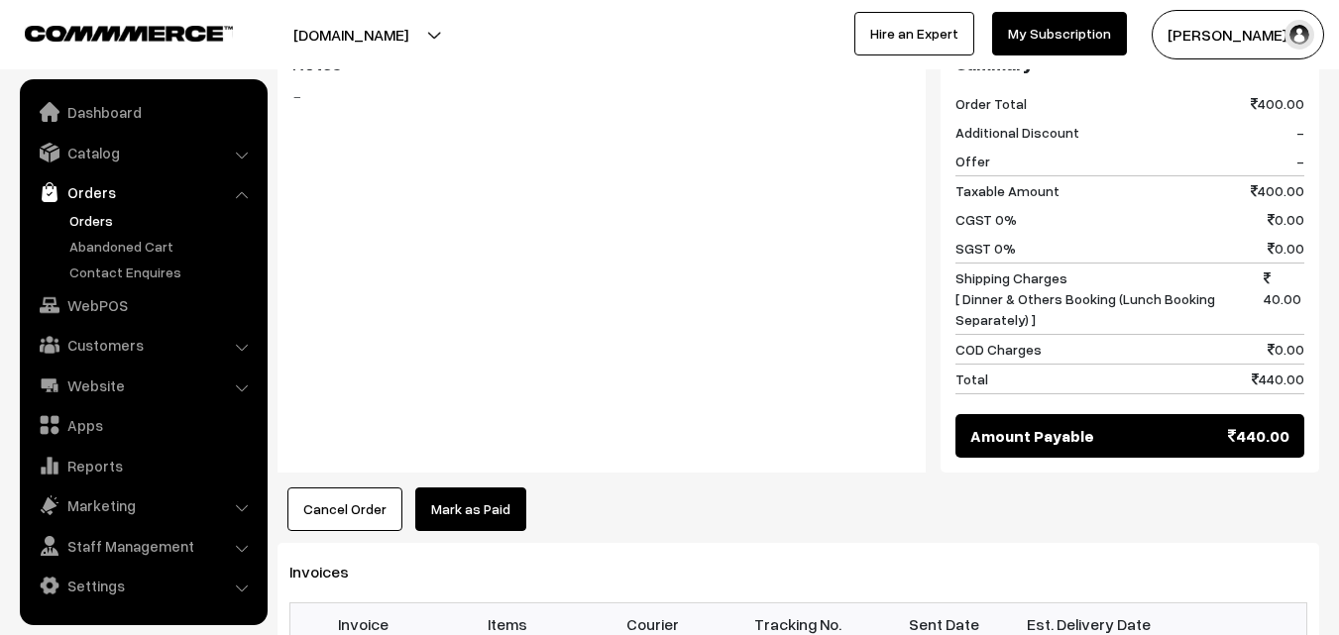
scroll to position [991, 0]
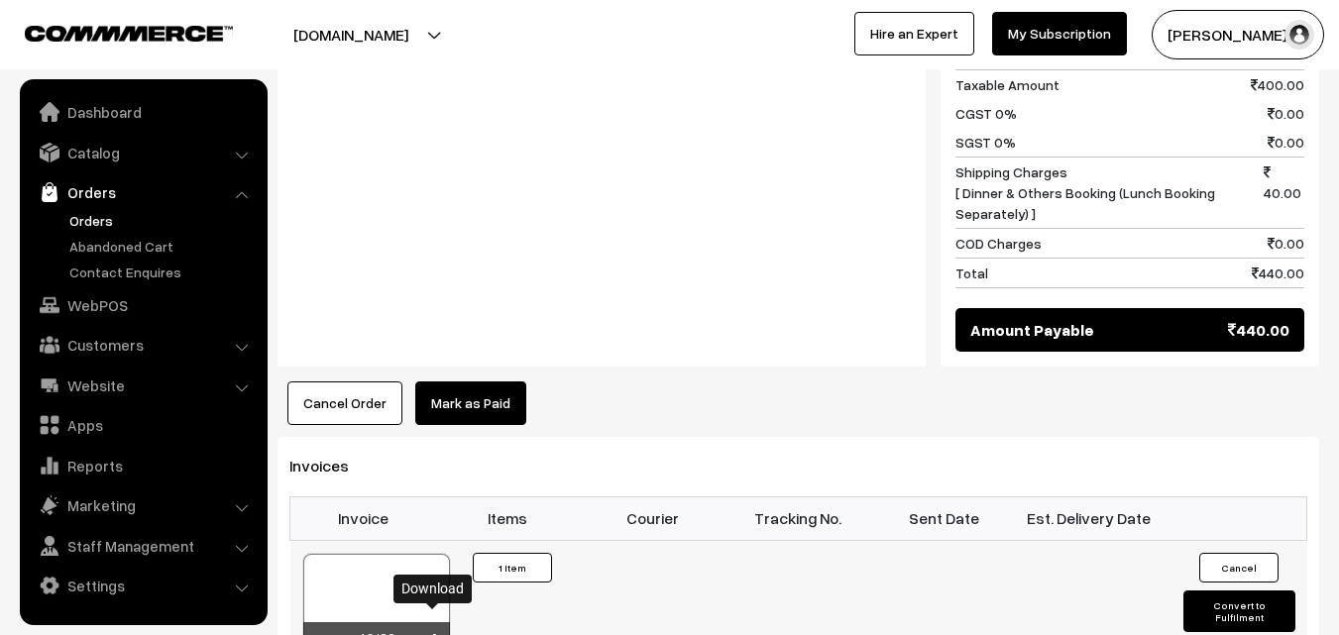
click at [434, 634] on icon at bounding box center [434, 640] width 12 height 13
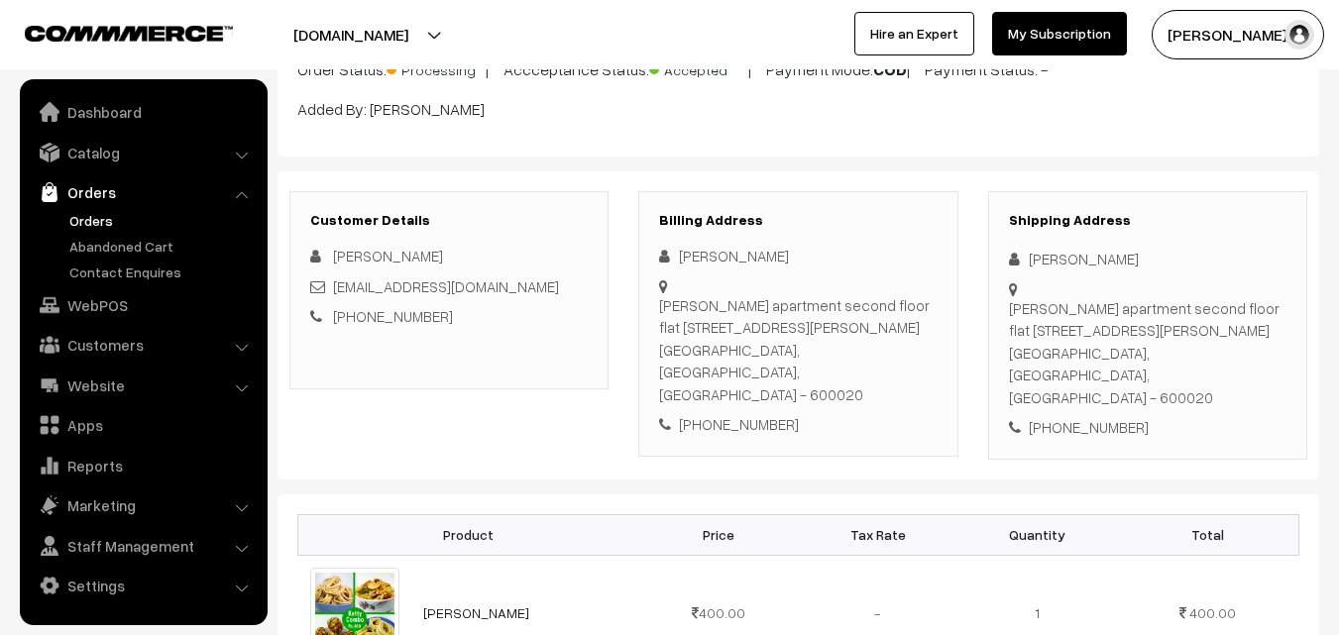
scroll to position [0, 0]
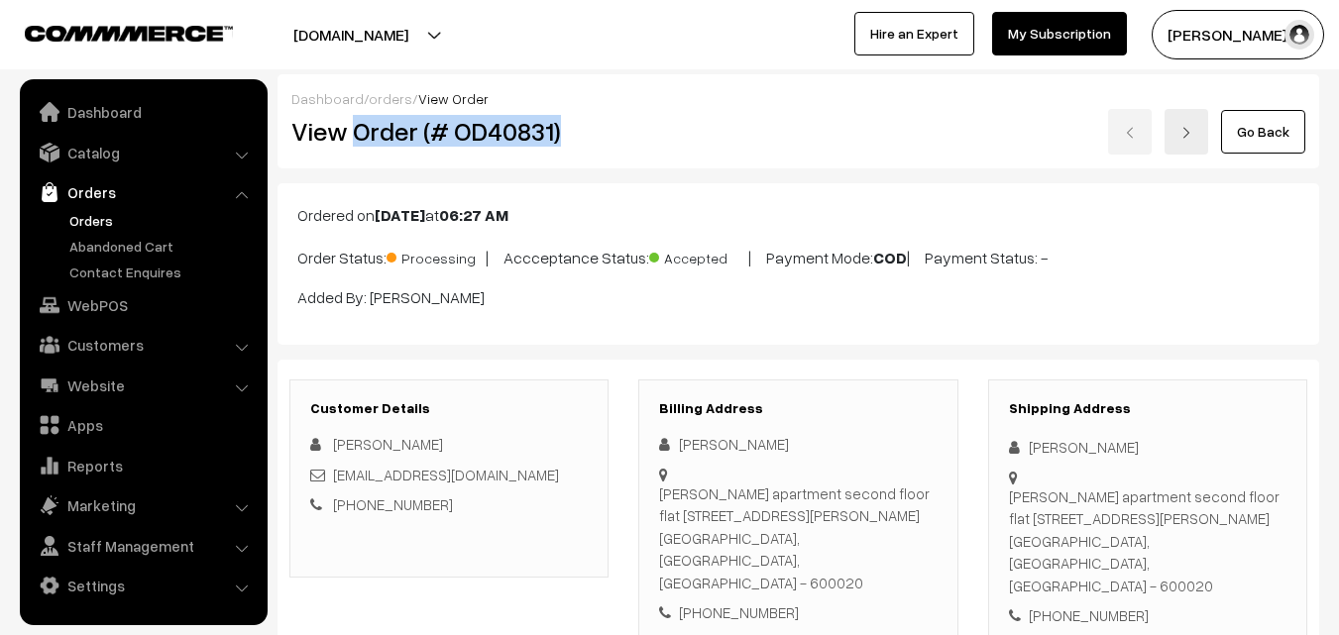
drag, startPoint x: 355, startPoint y: 129, endPoint x: 579, endPoint y: 119, distance: 224.2
click at [579, 119] on h2 "View Order (# OD40831)" at bounding box center [450, 131] width 318 height 31
copy h2 "Order (# OD40831)"
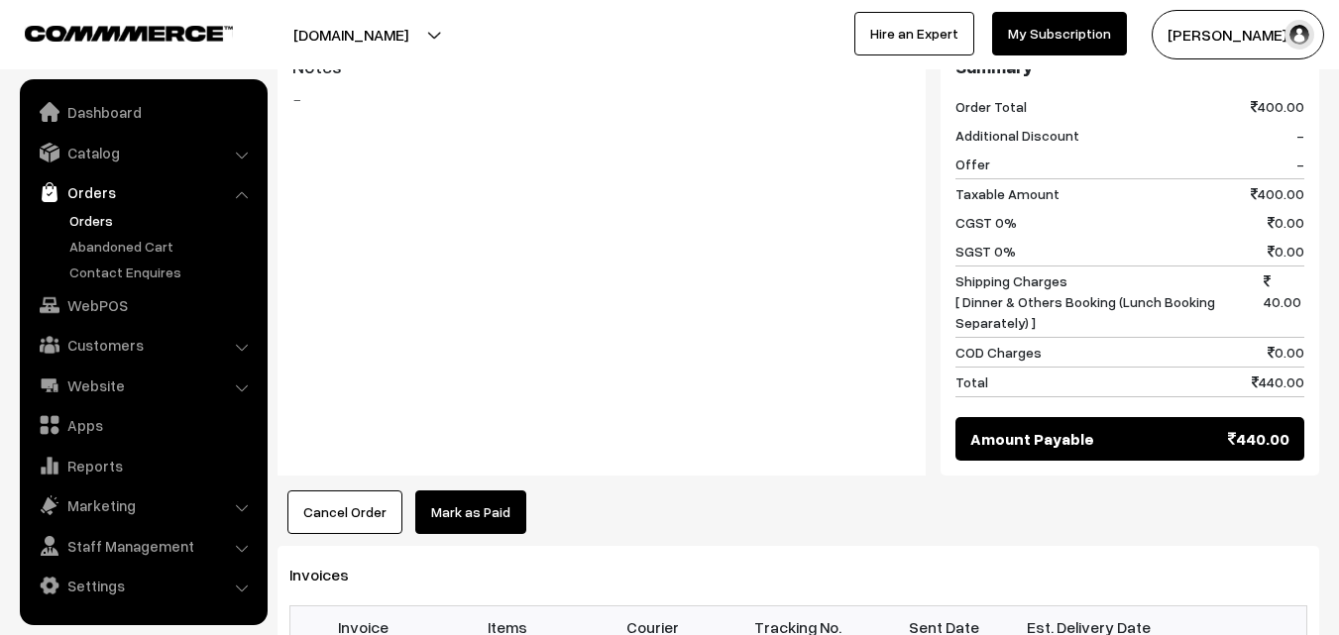
scroll to position [991, 0]
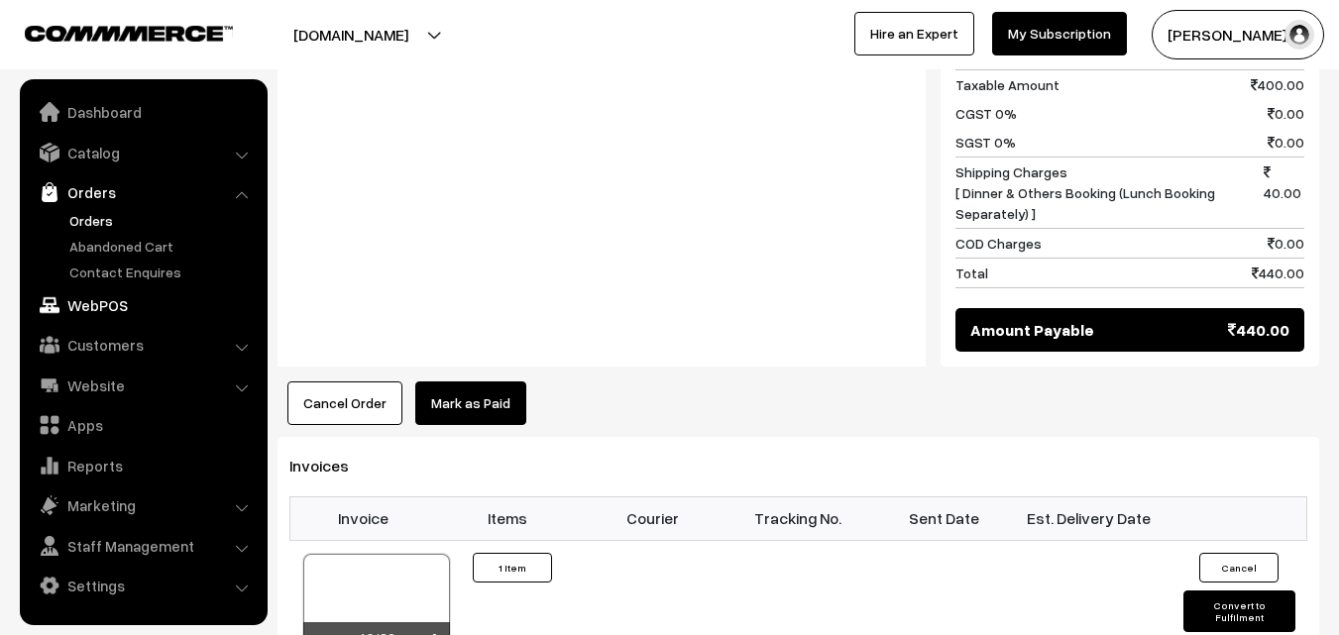
click at [103, 303] on link "WebPOS" at bounding box center [143, 305] width 236 height 36
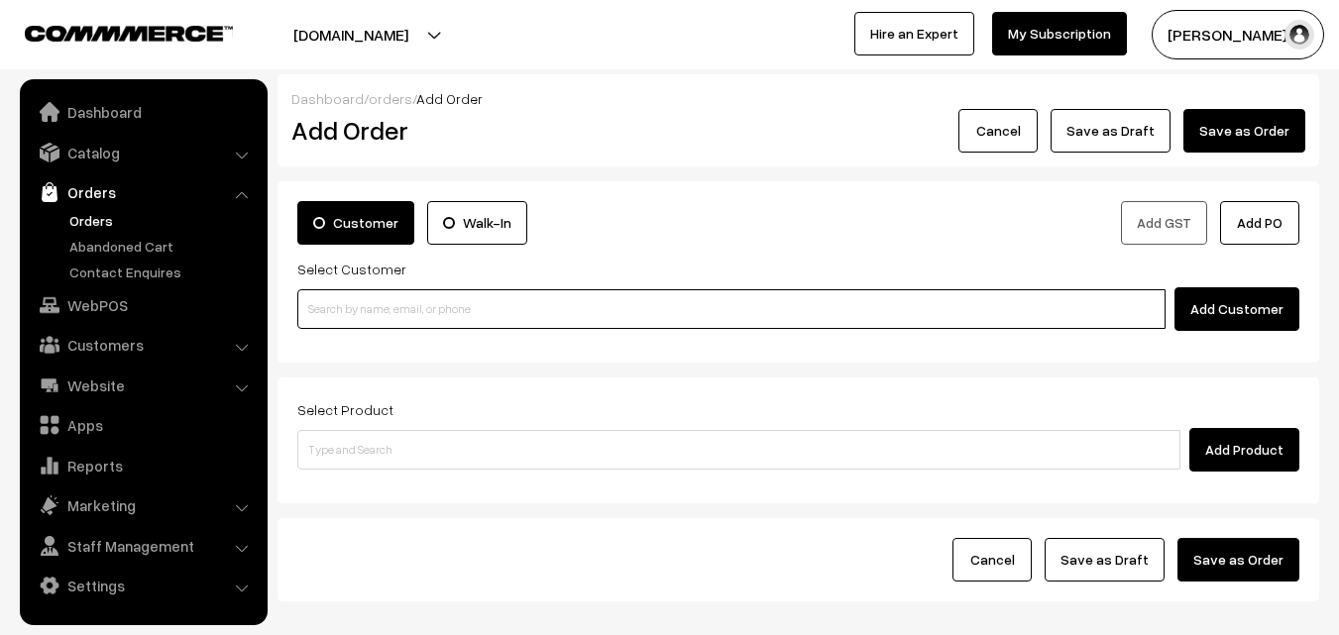
click at [372, 294] on input at bounding box center [731, 309] width 868 height 40
paste input "98401 40417"
click at [338, 301] on input "98401 40417" at bounding box center [731, 309] width 868 height 40
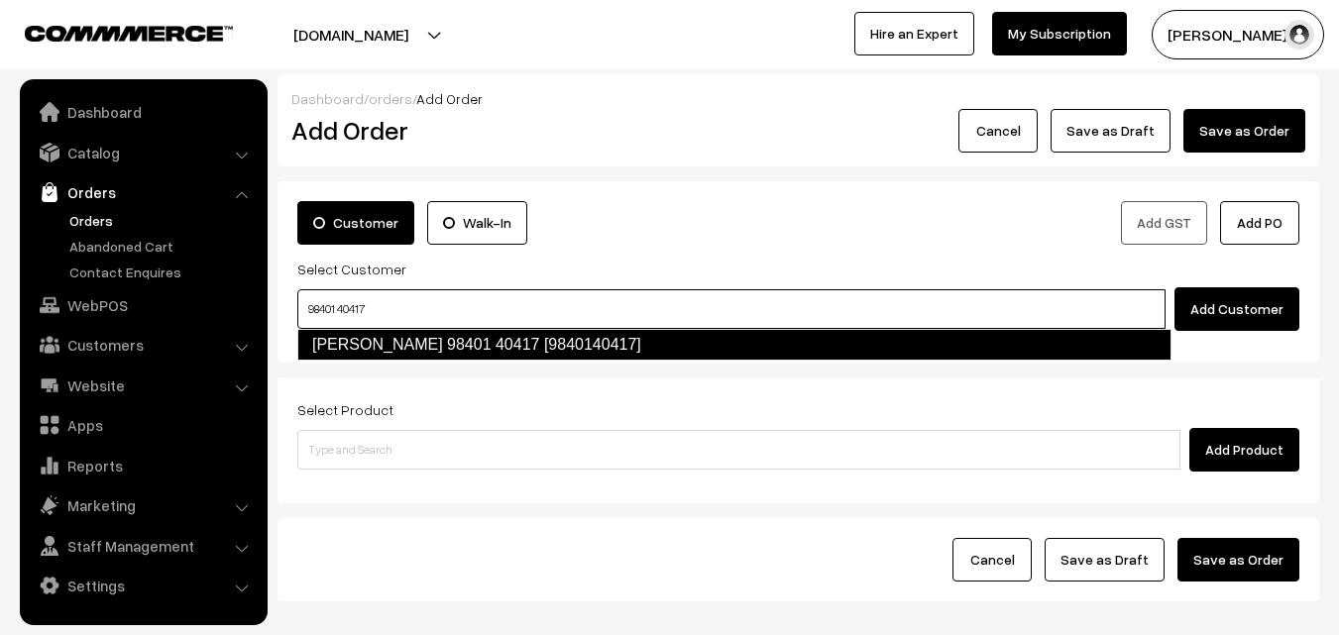
click at [357, 356] on link "[PERSON_NAME] 98401 40417 [9840140417]" at bounding box center [734, 345] width 874 height 32
type input "98401 40417"
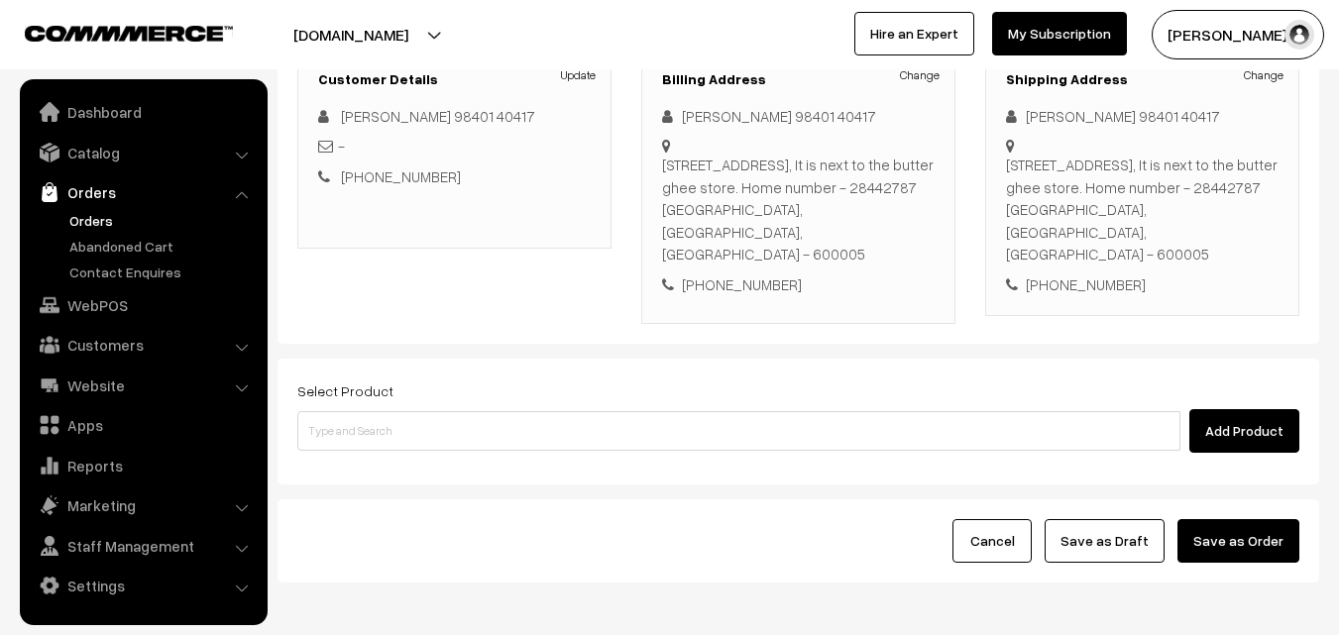
scroll to position [297, 0]
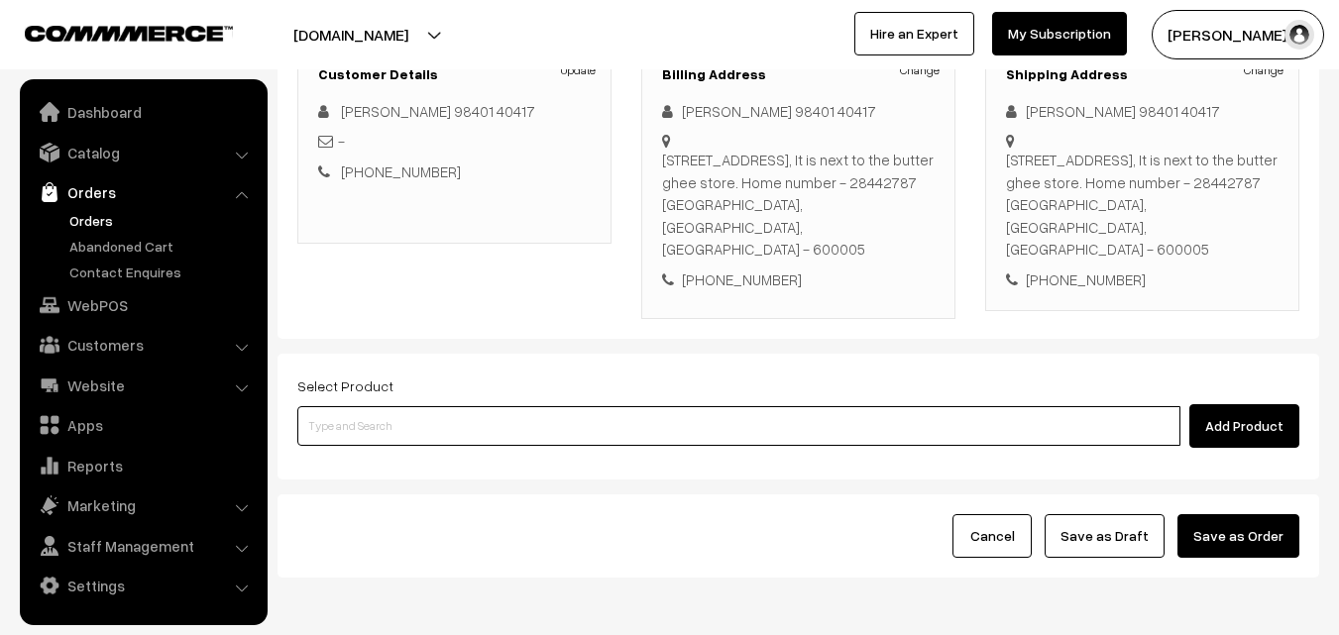
click at [410, 416] on input at bounding box center [738, 426] width 883 height 40
type input "ghee dosa"
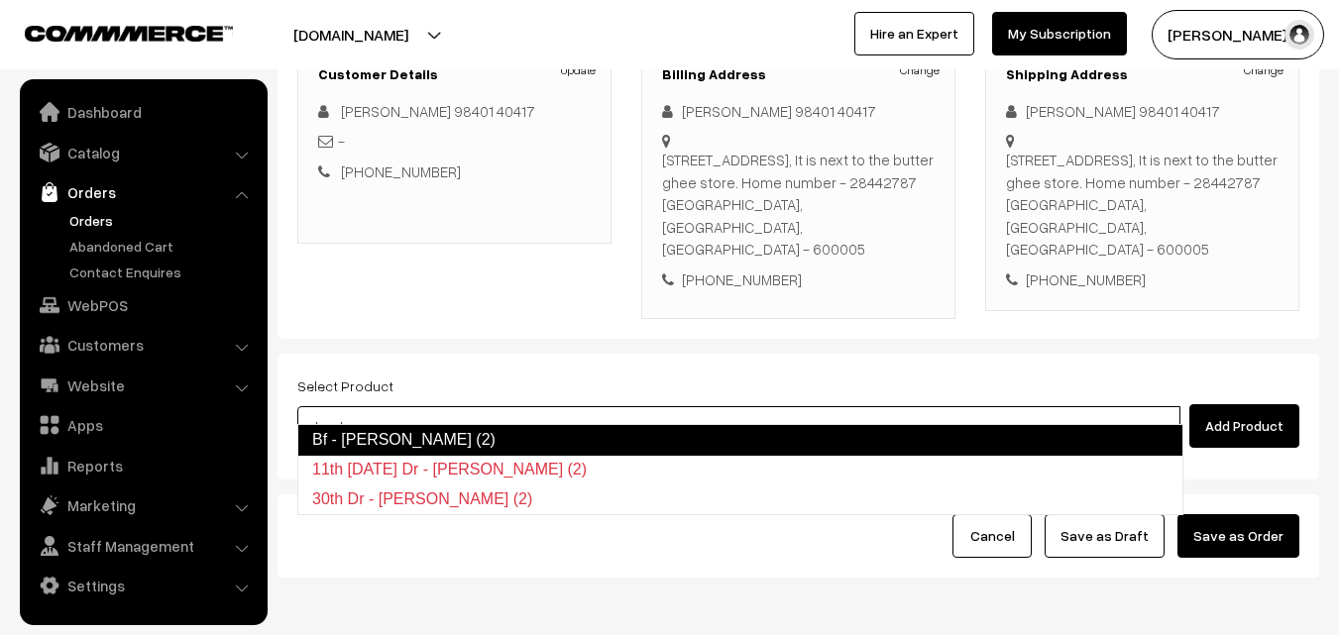
click at [409, 431] on link "Bf - [PERSON_NAME] (2)" at bounding box center [740, 440] width 886 height 32
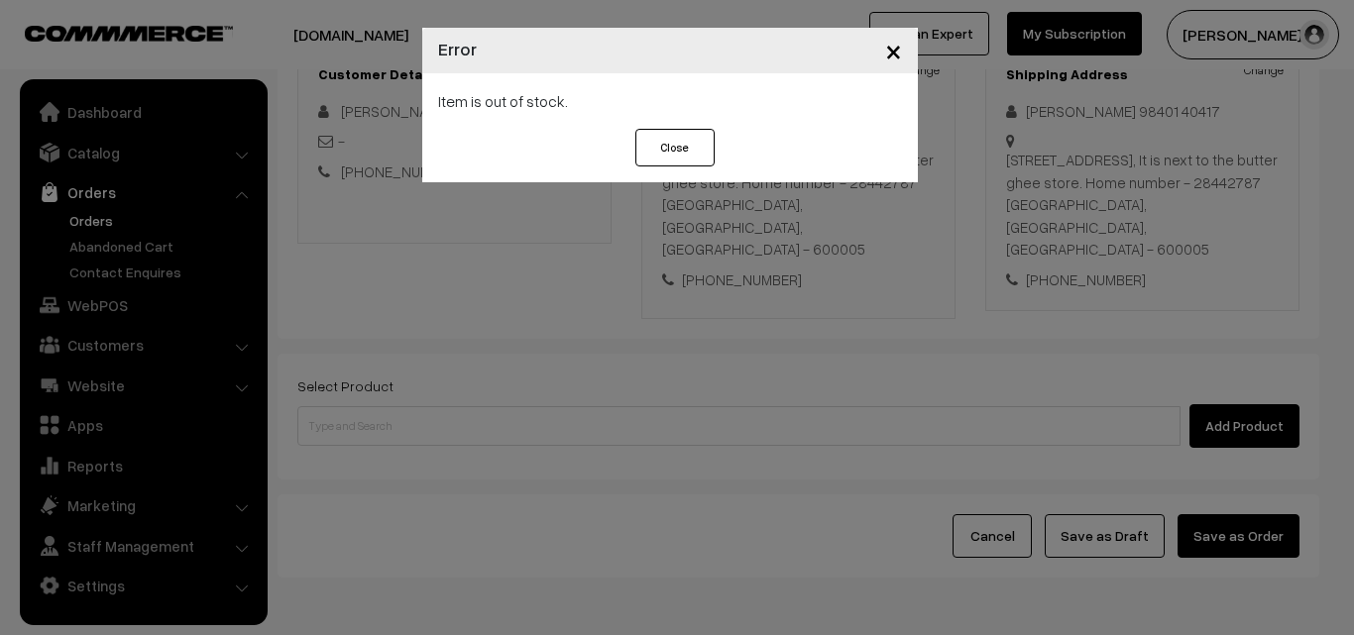
click at [691, 144] on button "Close" at bounding box center [674, 148] width 79 height 38
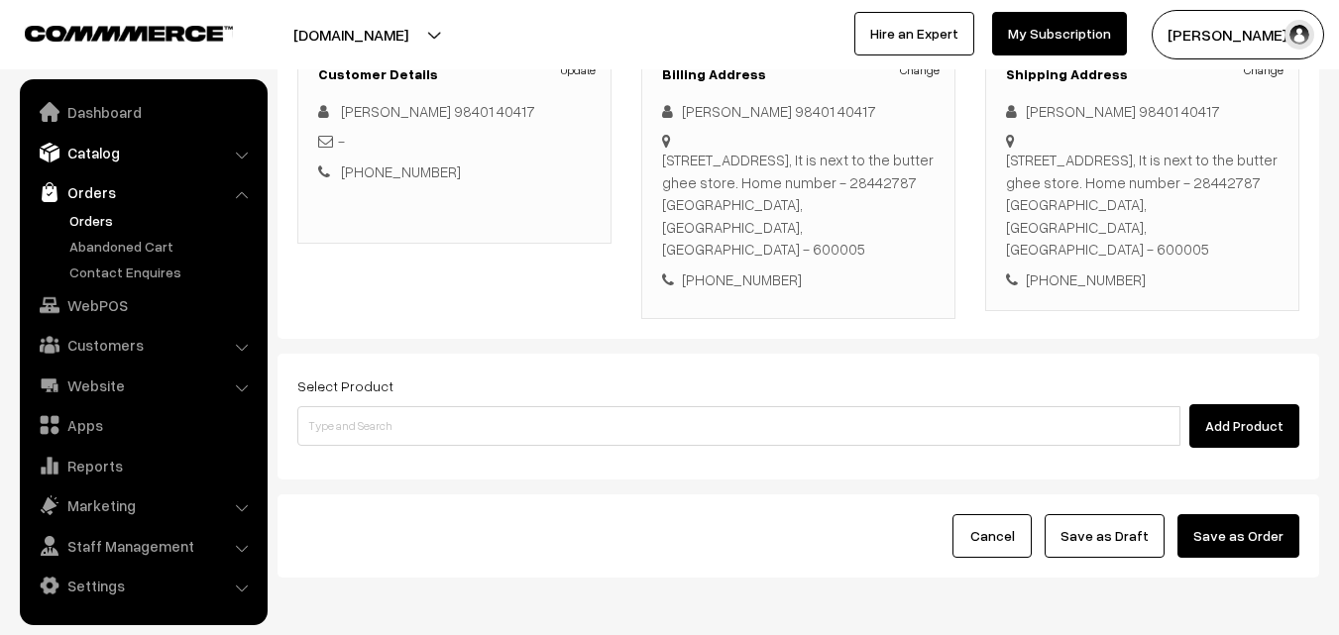
click at [104, 158] on link "Catalog" at bounding box center [143, 153] width 236 height 36
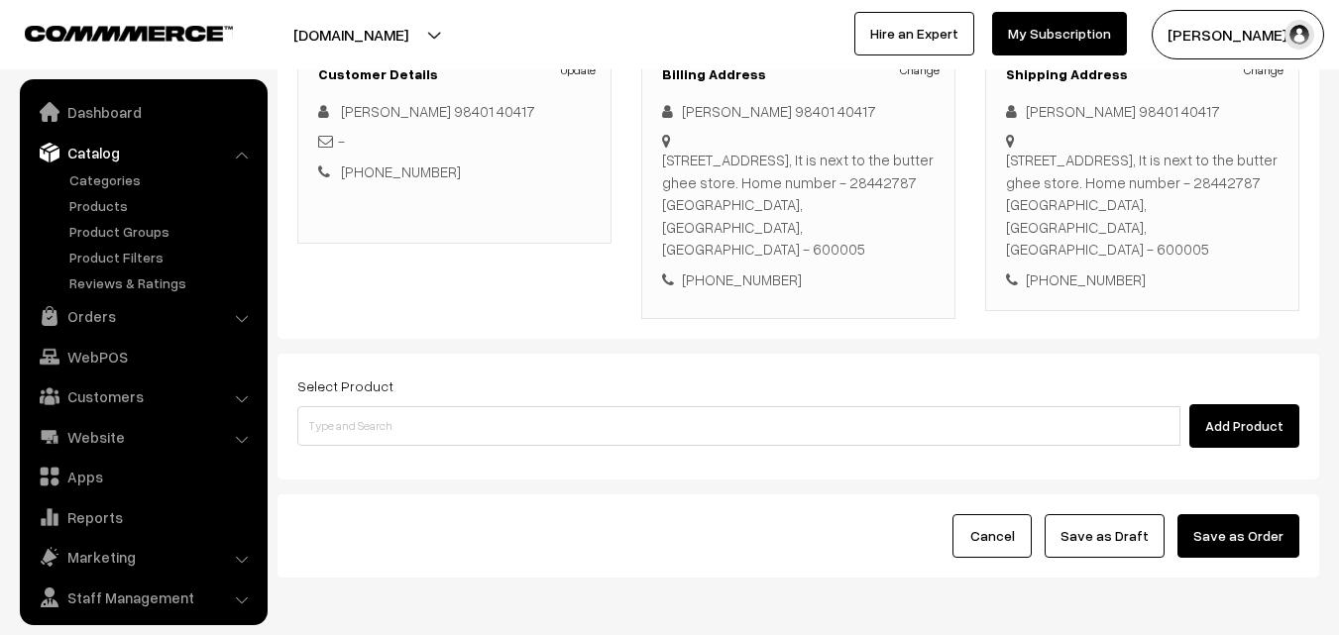
click at [97, 193] on ul "Categories" at bounding box center [144, 231] width 238 height 124
click at [97, 199] on link "Products" at bounding box center [162, 205] width 196 height 21
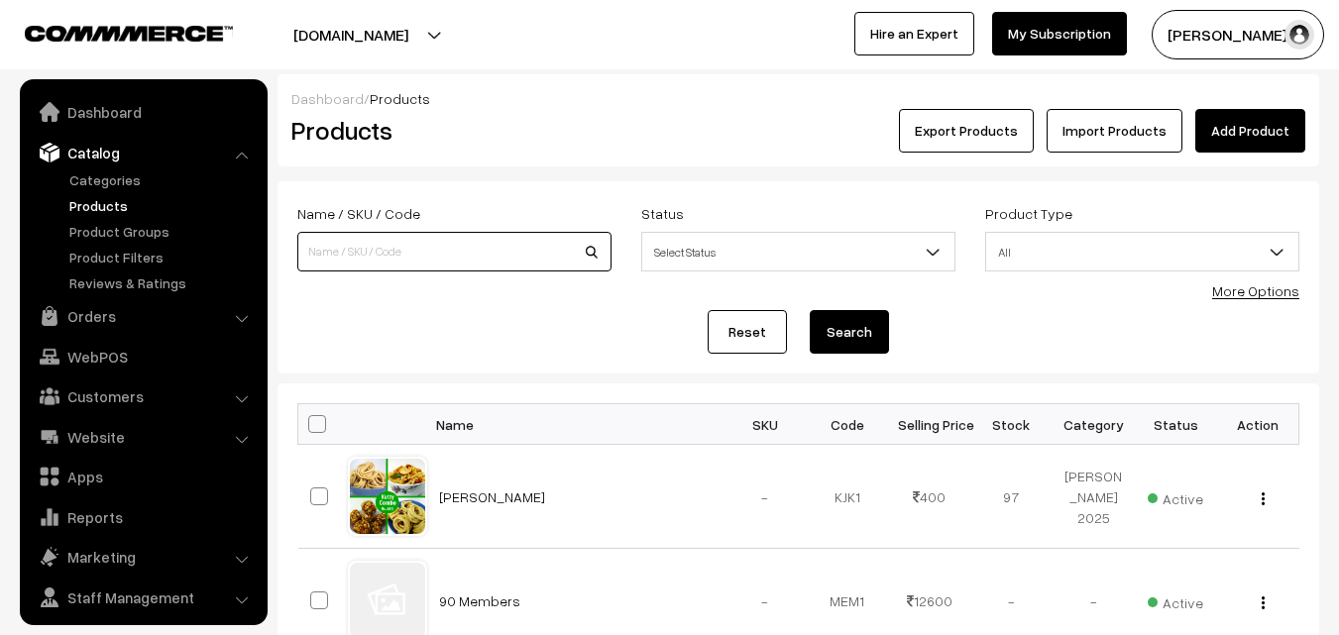
click at [386, 261] on input at bounding box center [454, 252] width 314 height 40
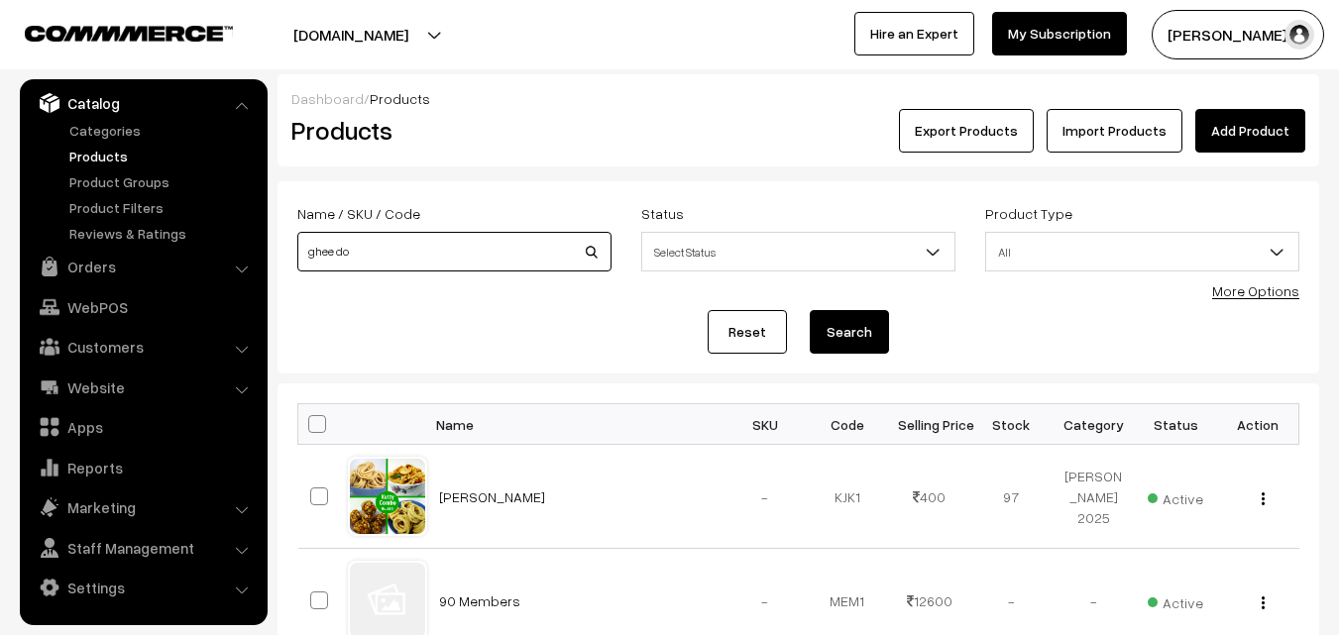
type input "ghee do"
click at [810, 310] on button "Search" at bounding box center [849, 332] width 79 height 44
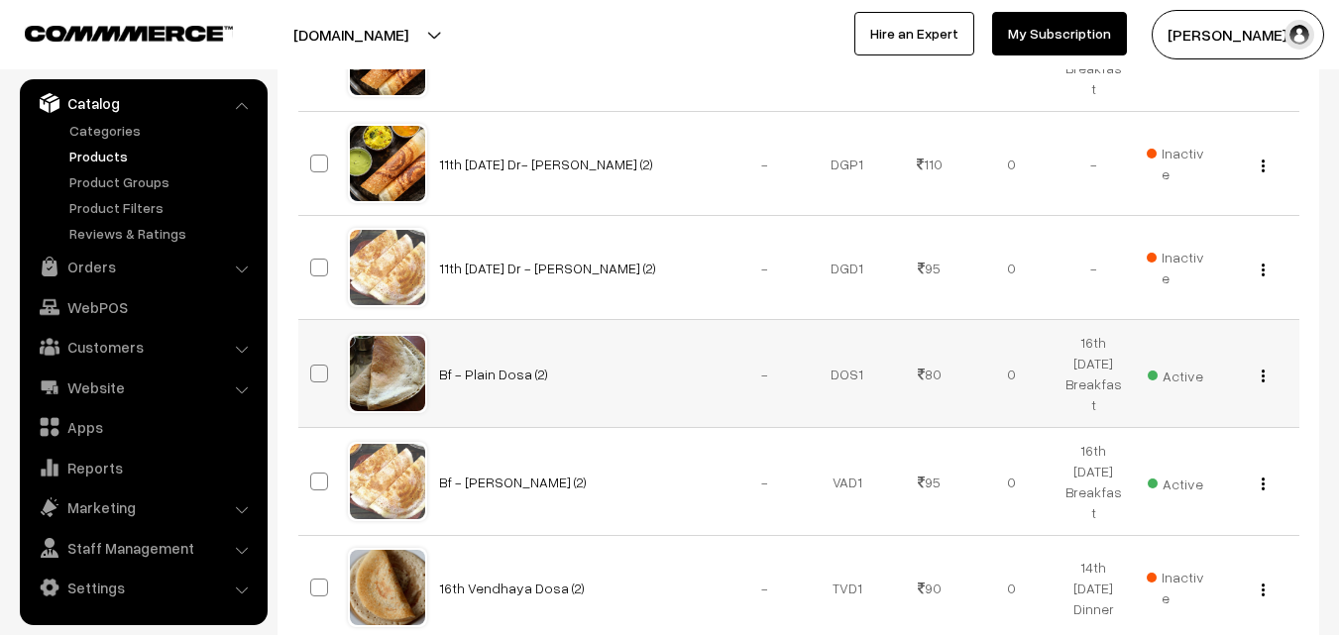
scroll to position [892, 0]
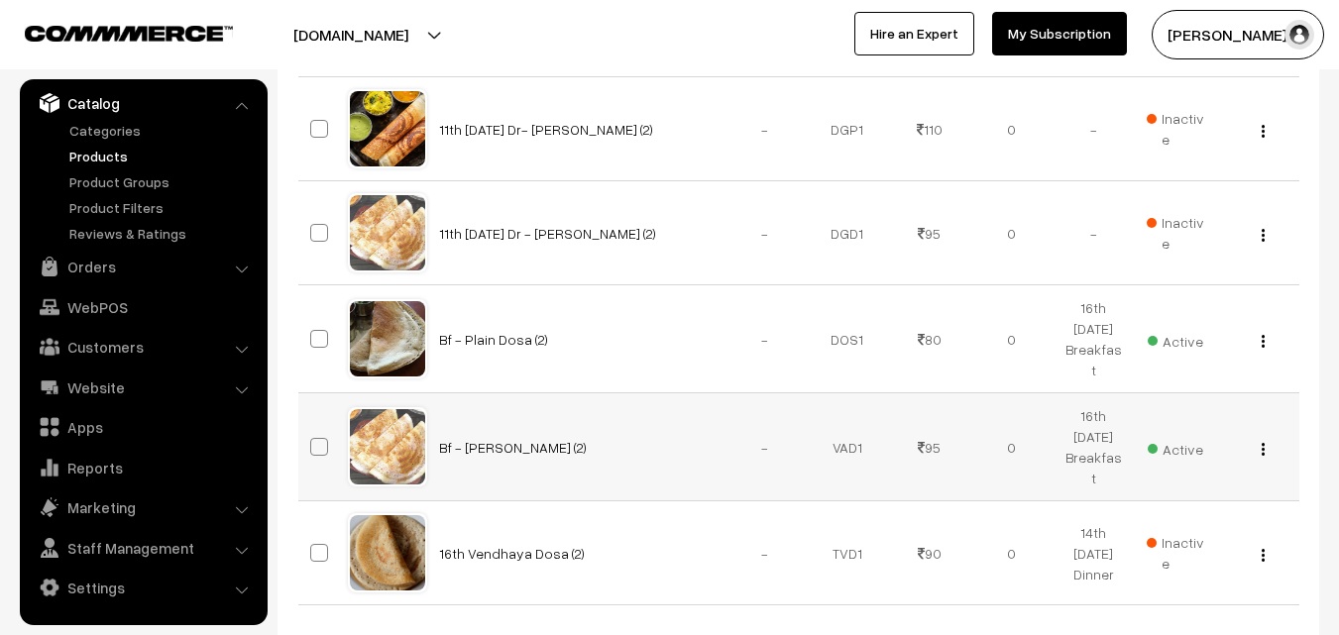
click at [1263, 443] on img "button" at bounding box center [1263, 449] width 3 height 13
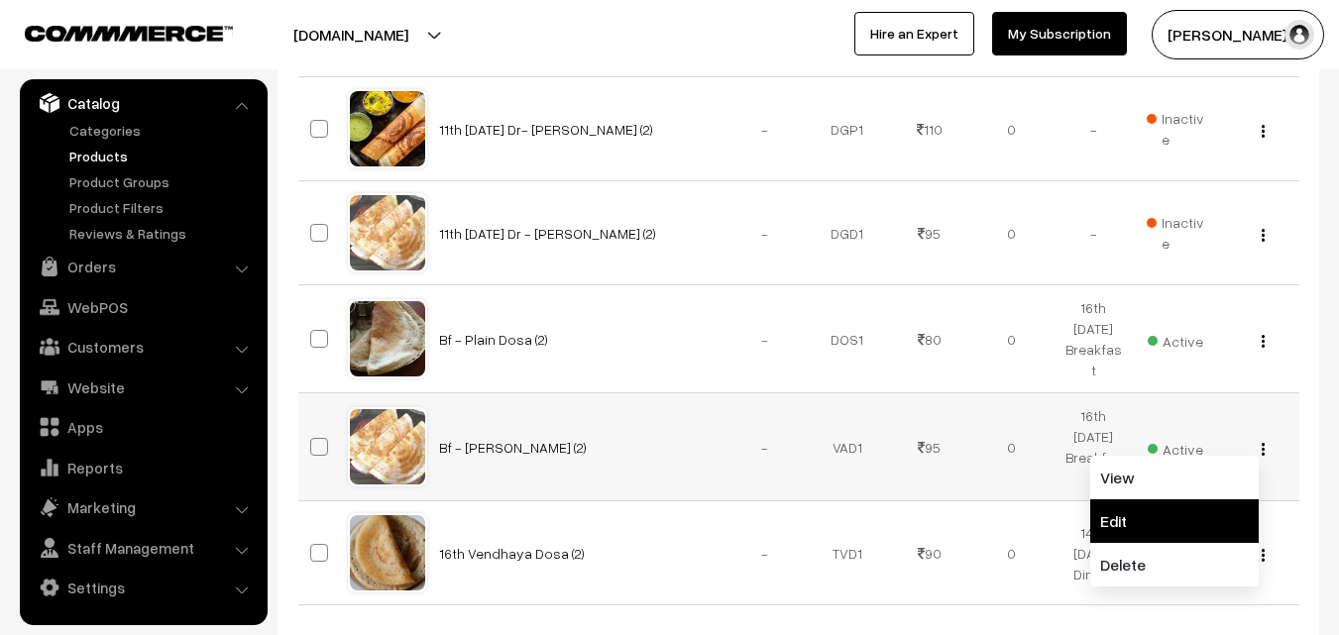
click at [1145, 500] on link "Edit" at bounding box center [1174, 522] width 169 height 44
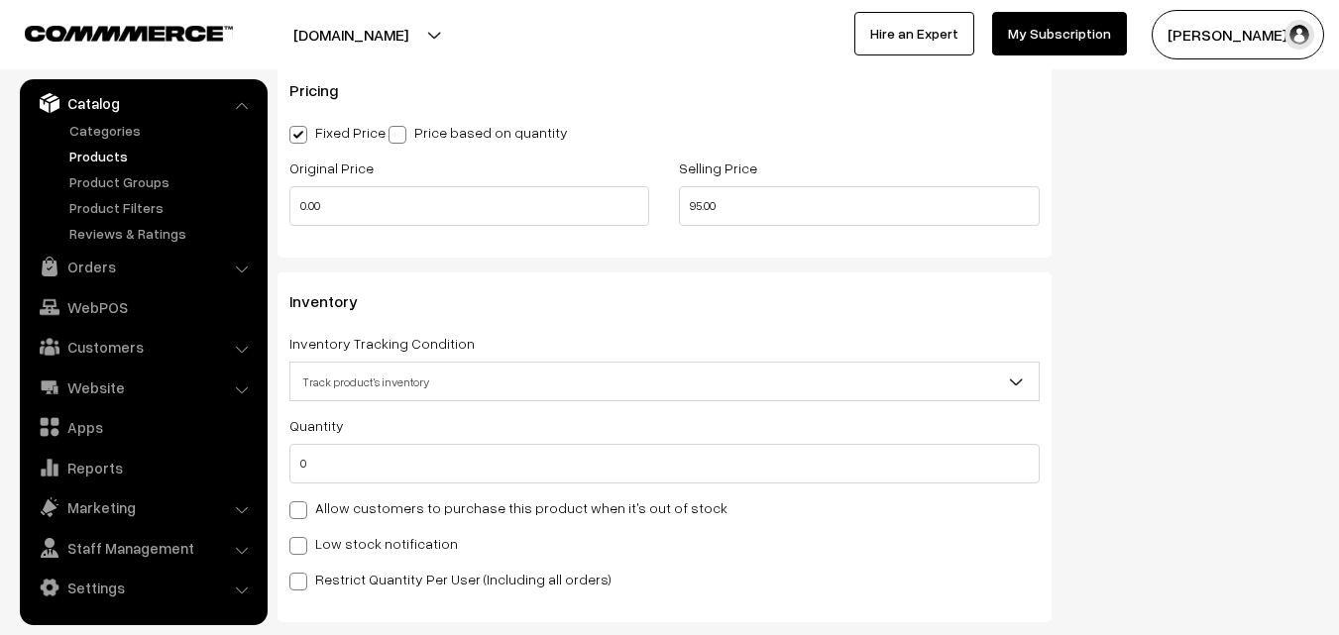
scroll to position [1883, 0]
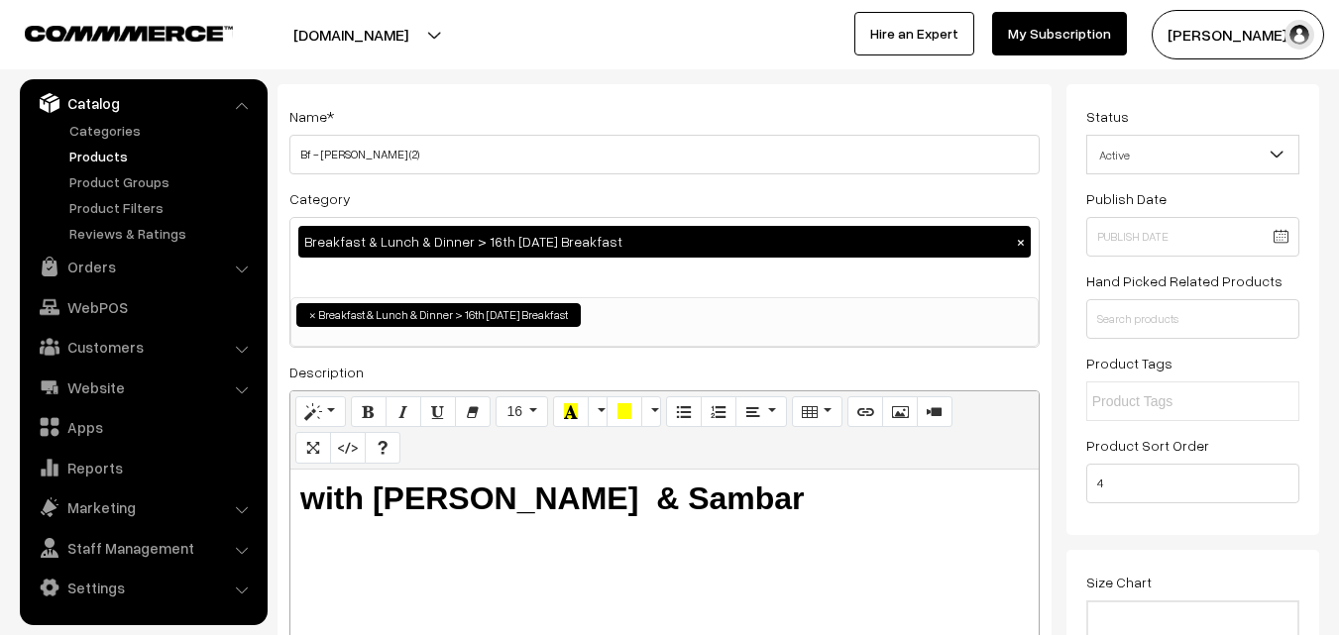
scroll to position [0, 0]
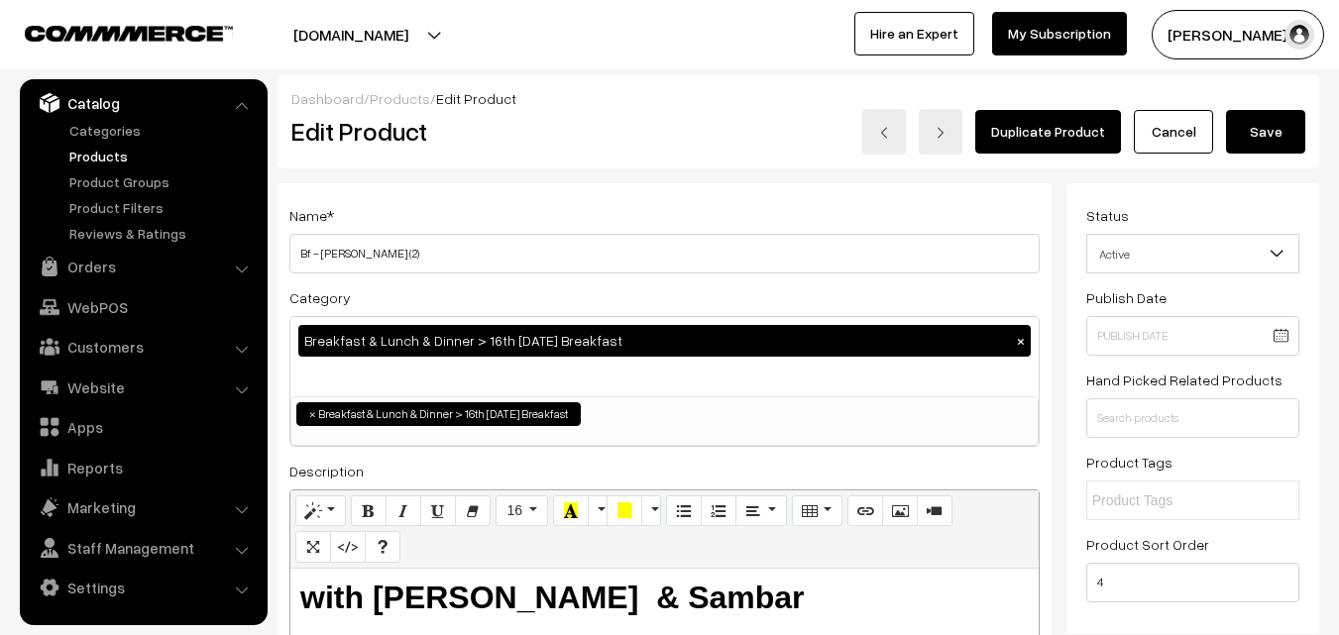
type input "1"
click at [1266, 115] on button "Save" at bounding box center [1265, 132] width 79 height 44
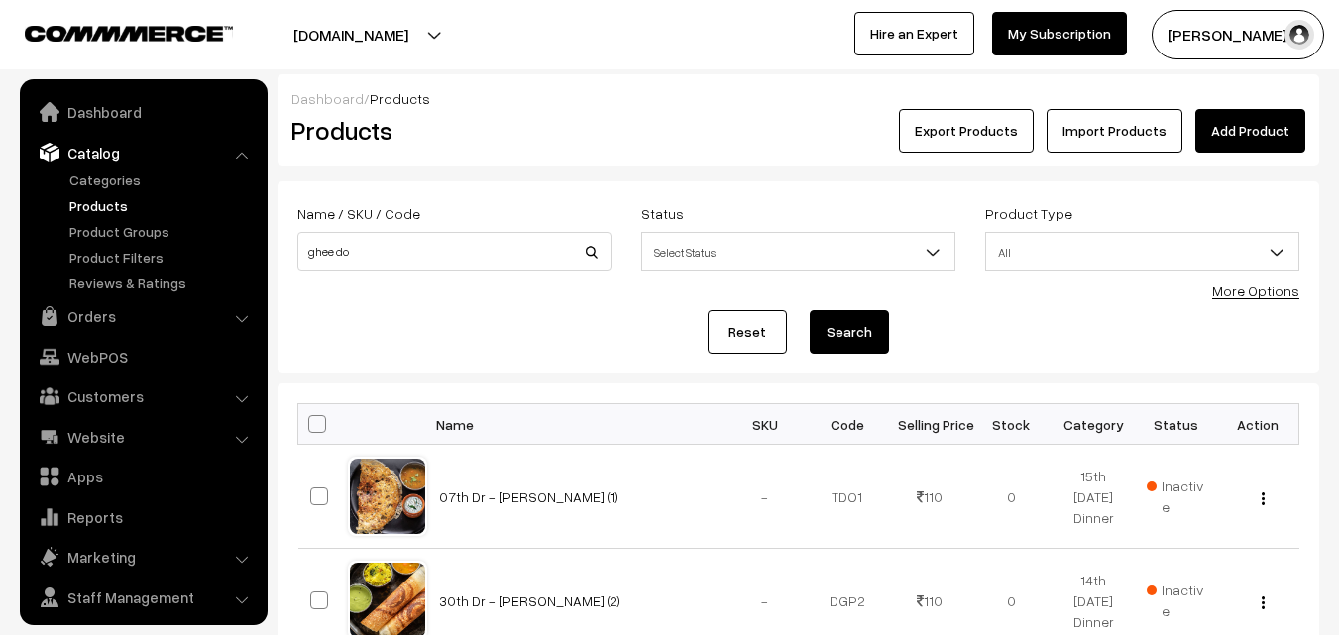
scroll to position [50, 0]
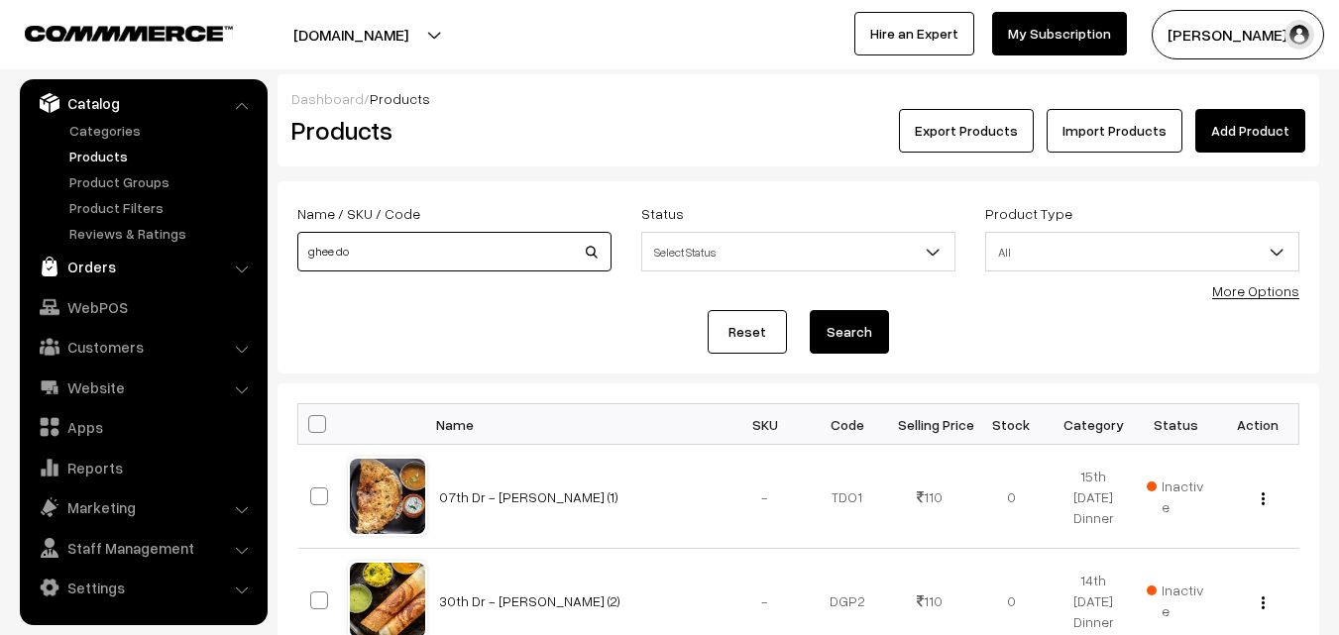
drag, startPoint x: 367, startPoint y: 258, endPoint x: 205, endPoint y: 260, distance: 161.6
type input "a"
type input "kesa"
click at [810, 310] on button "Search" at bounding box center [849, 332] width 79 height 44
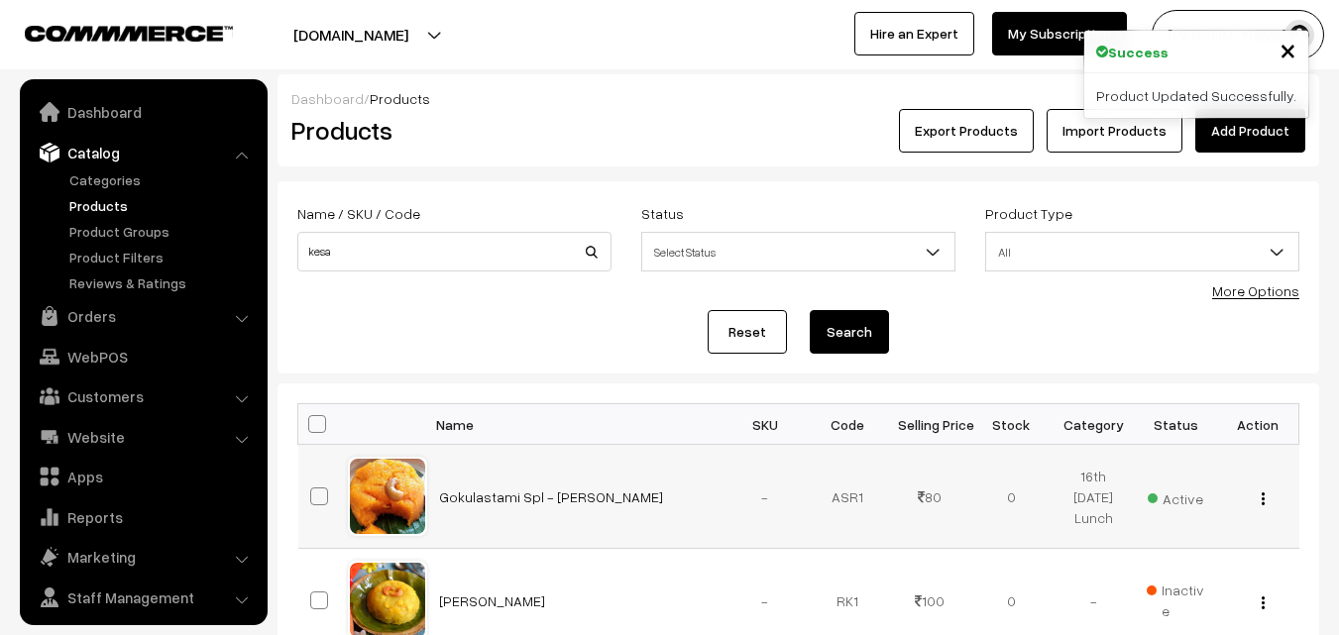
scroll to position [50, 0]
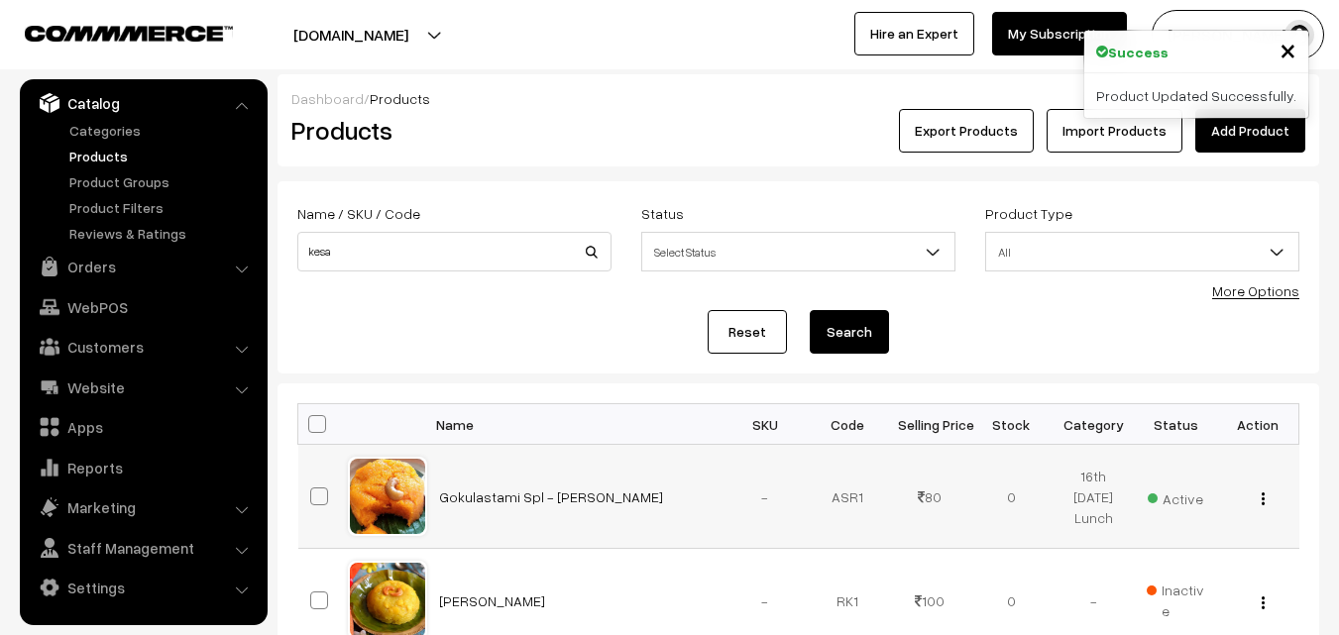
click at [1263, 505] on img "button" at bounding box center [1263, 499] width 3 height 13
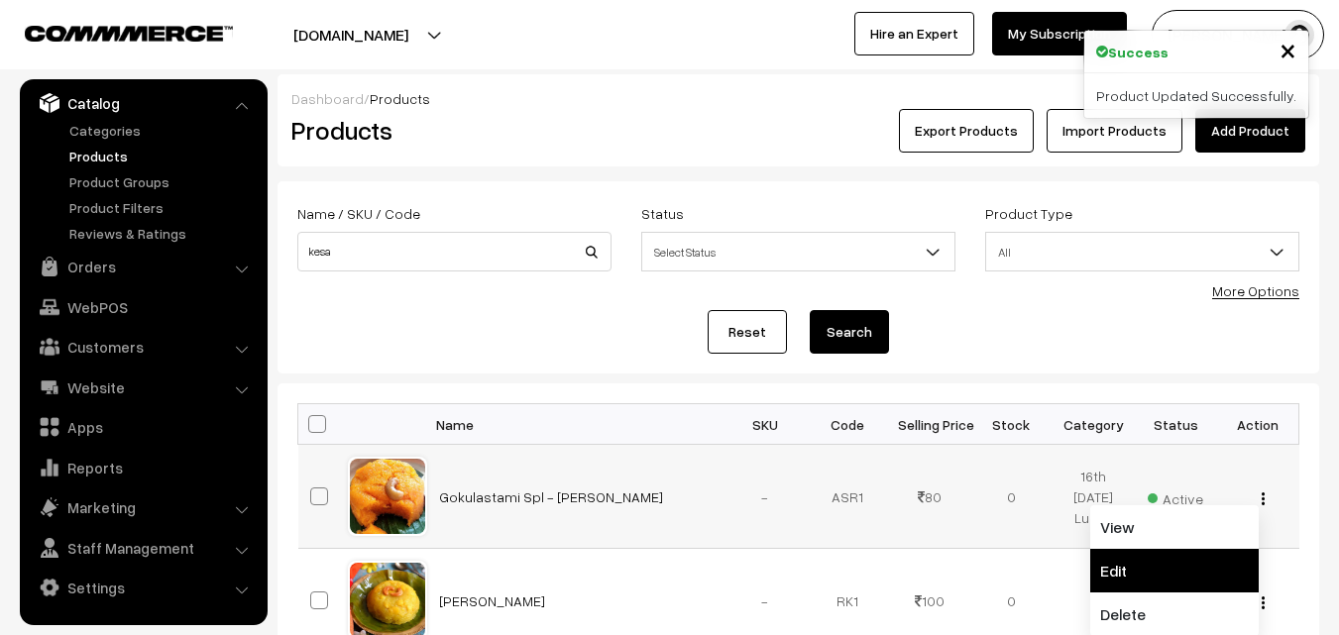
click at [1160, 573] on link "Edit" at bounding box center [1174, 571] width 169 height 44
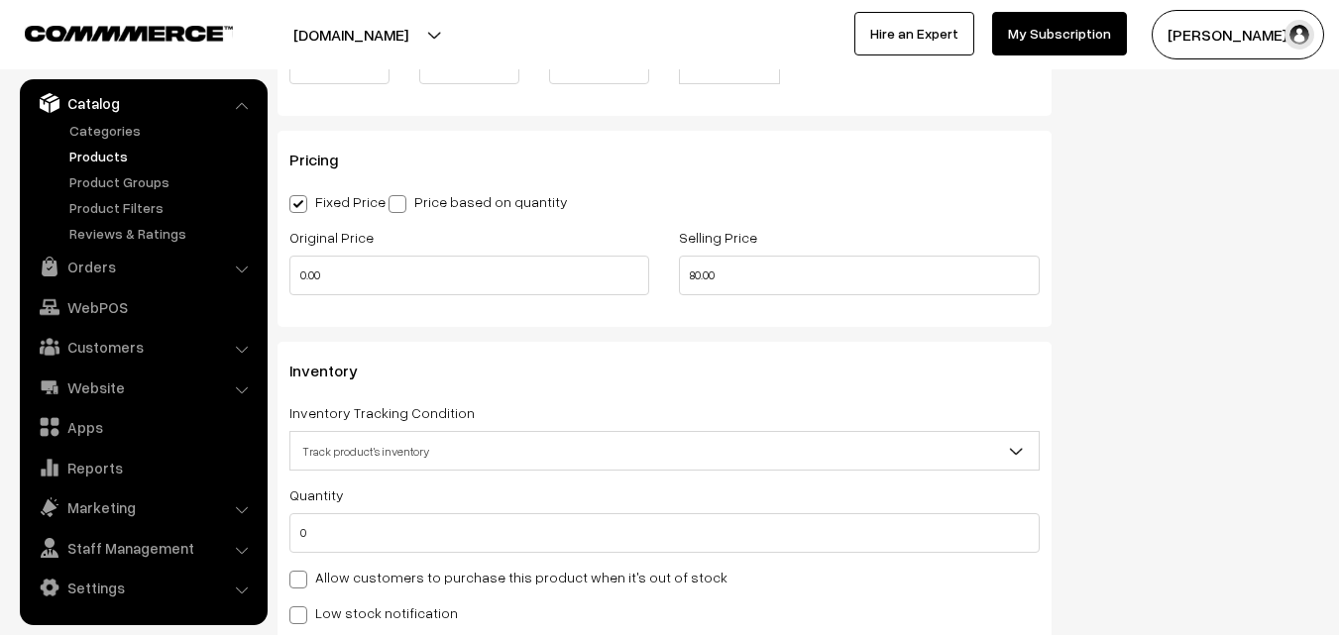
scroll to position [1685, 0]
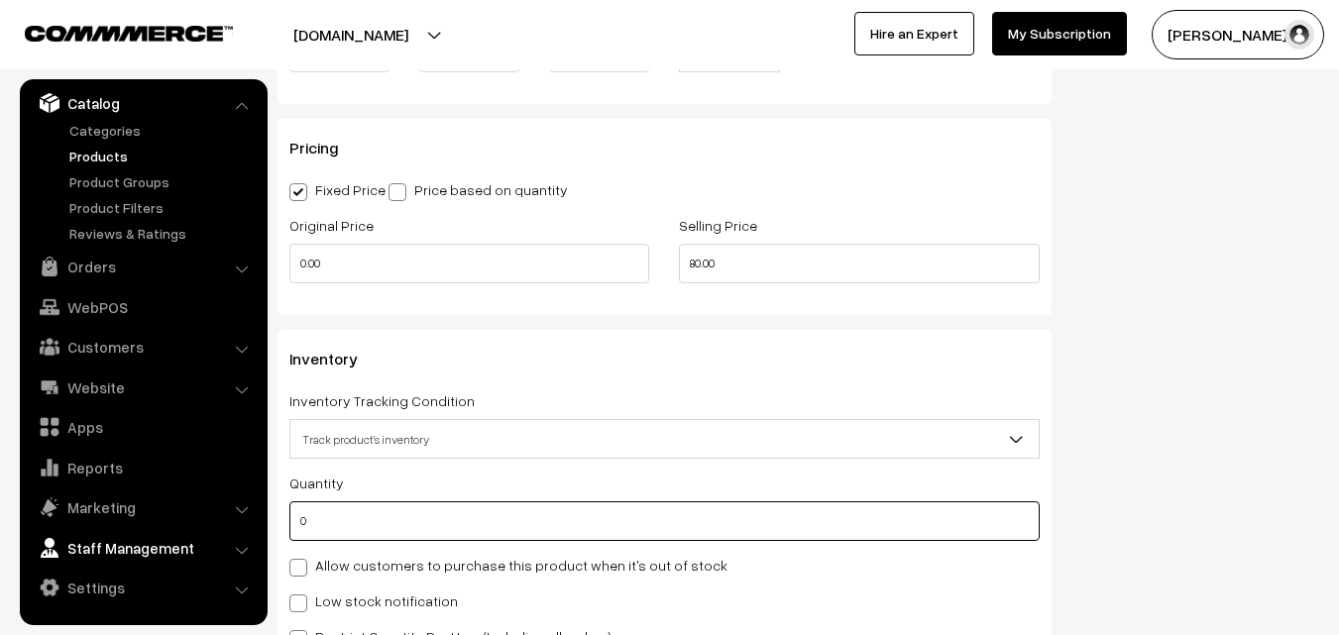
click at [184, 530] on body "Thank you for showing interest. Our team will call you shortly. Close [DOMAIN_N…" at bounding box center [669, 116] width 1339 height 3603
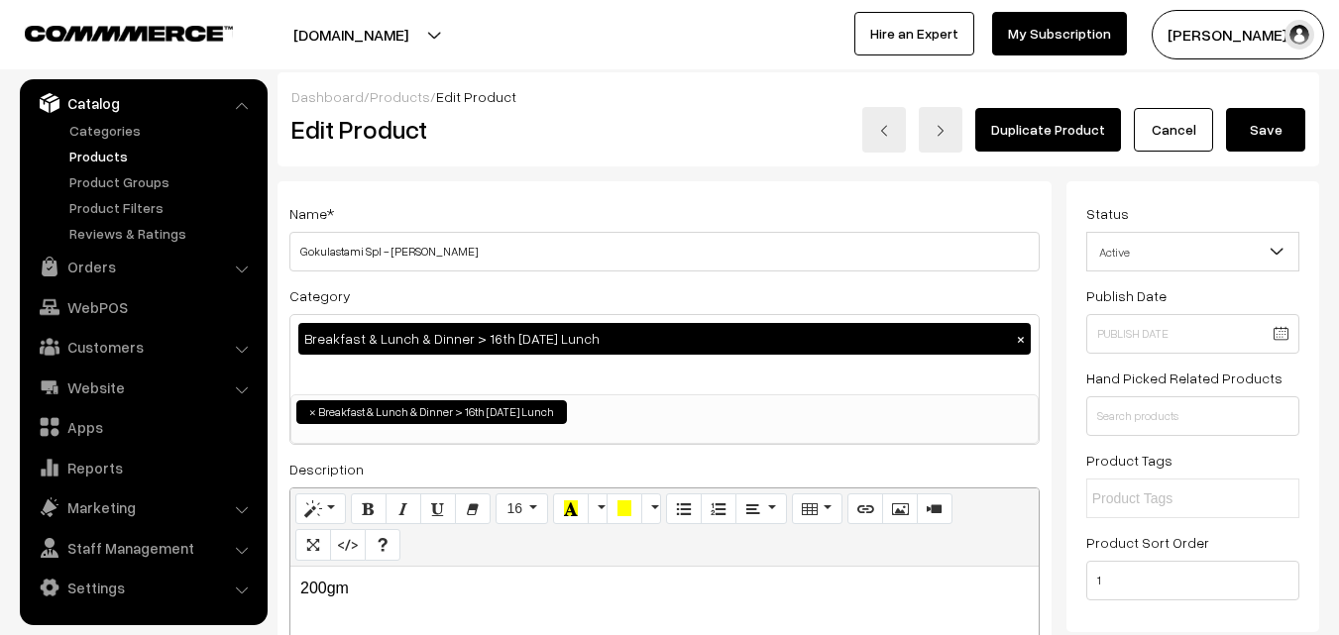
scroll to position [0, 0]
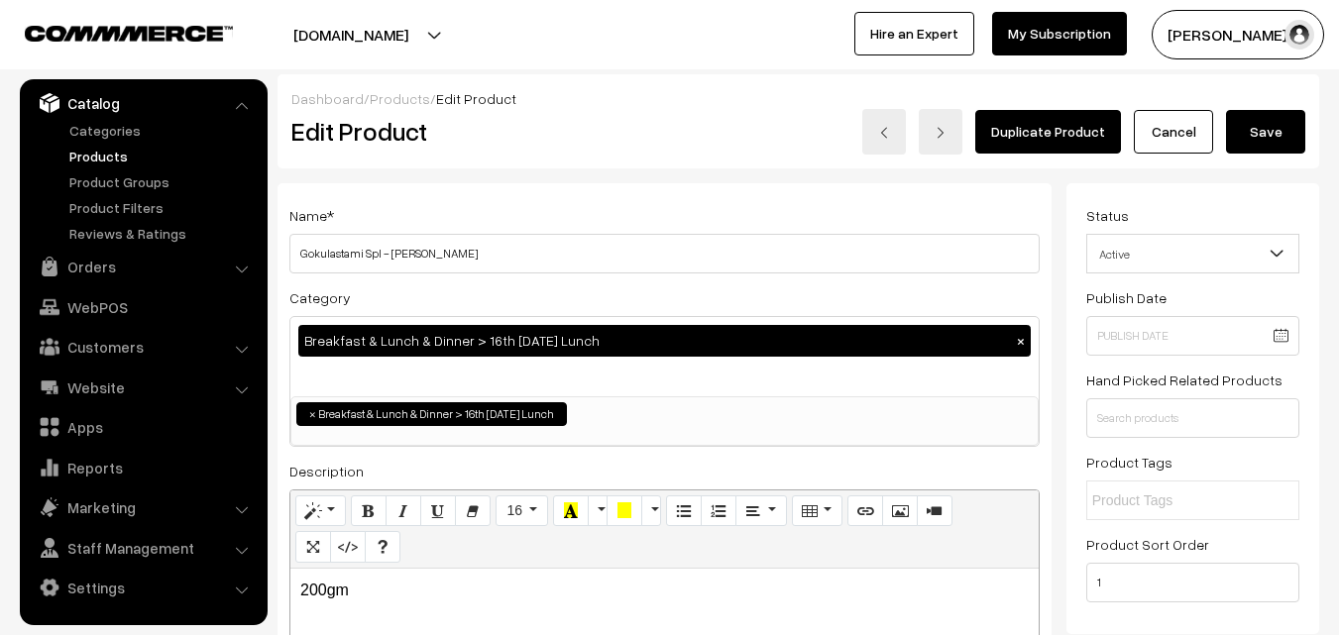
type input "2"
click at [1245, 134] on button "Save" at bounding box center [1265, 132] width 79 height 44
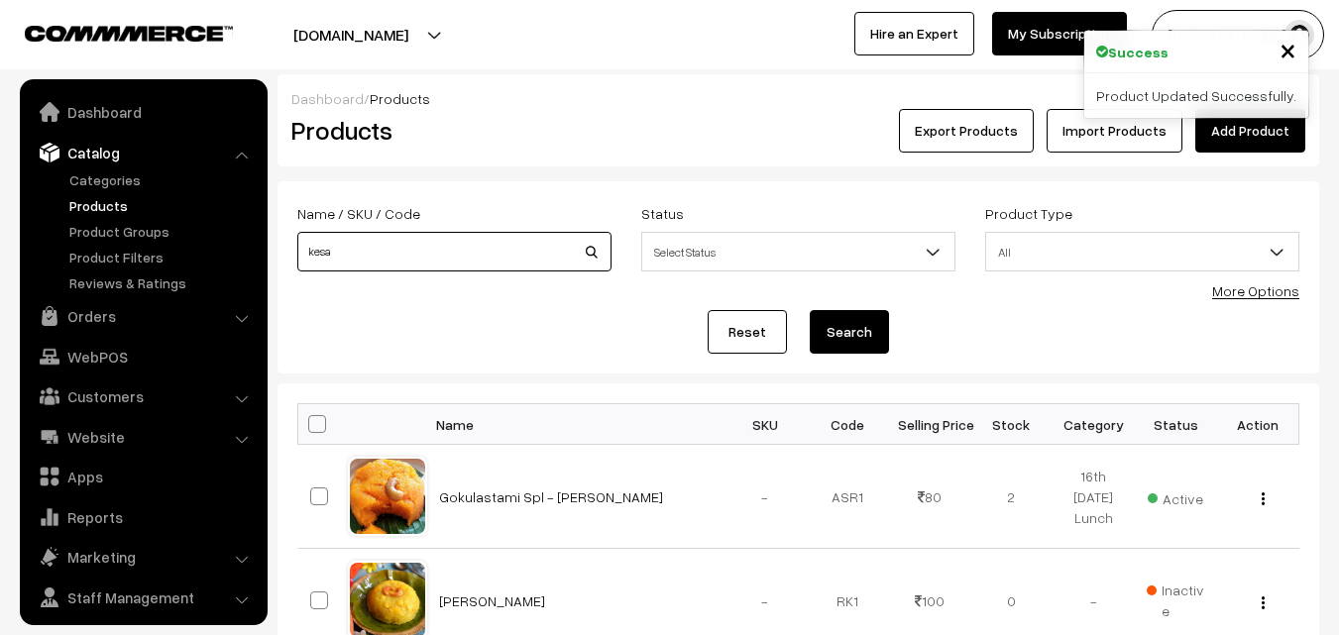
scroll to position [50, 0]
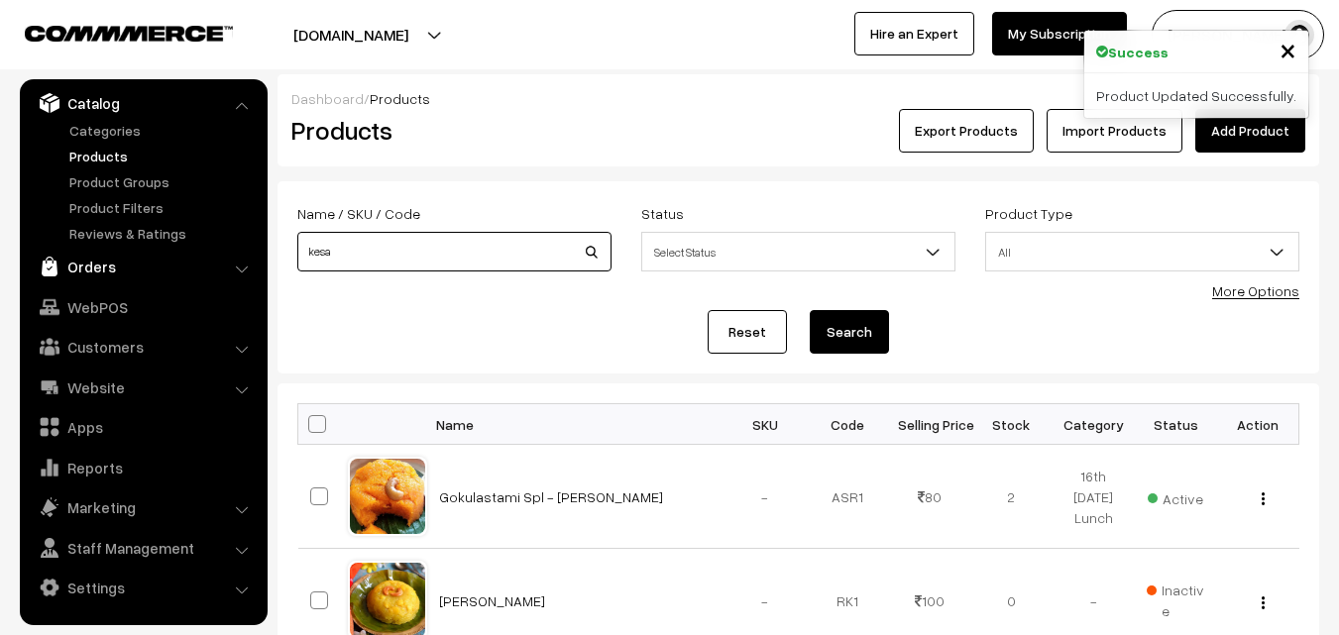
drag, startPoint x: 0, startPoint y: 0, endPoint x: 190, endPoint y: 251, distance: 314.8
click at [190, 251] on body "Thank you for showing interest. Our team will call you shortly. Close [DOMAIN_N…" at bounding box center [669, 426] width 1339 height 852
type input "without"
click at [810, 310] on button "Search" at bounding box center [849, 332] width 79 height 44
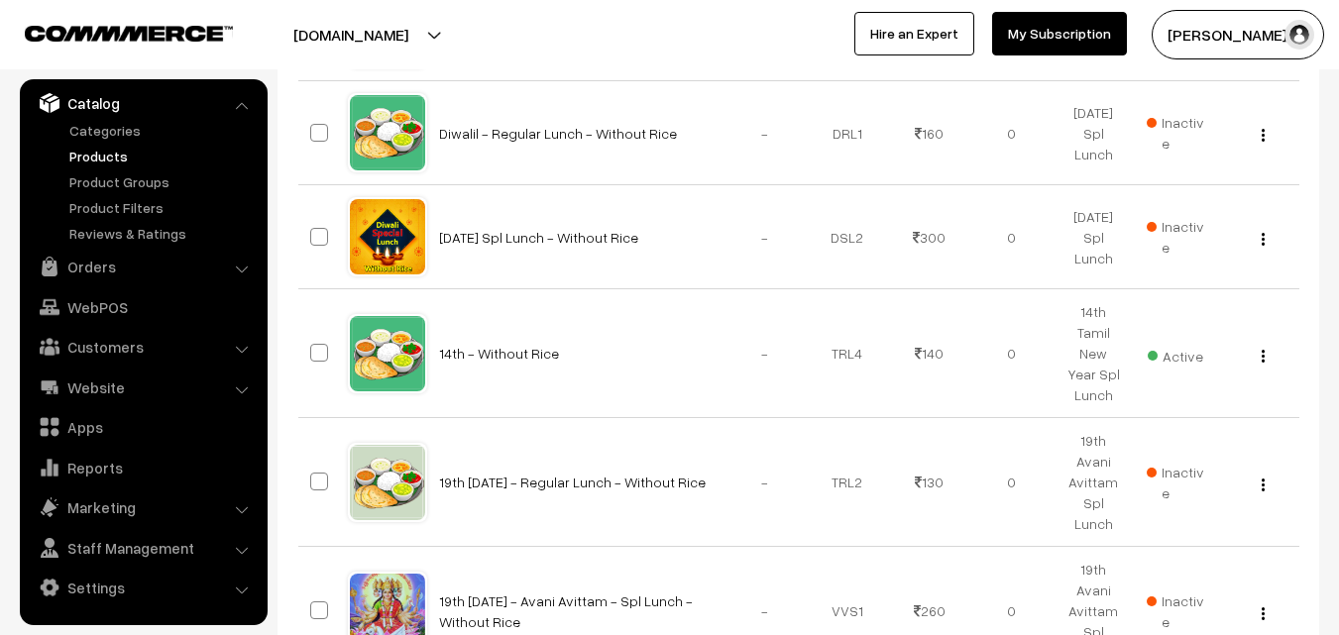
scroll to position [694, 0]
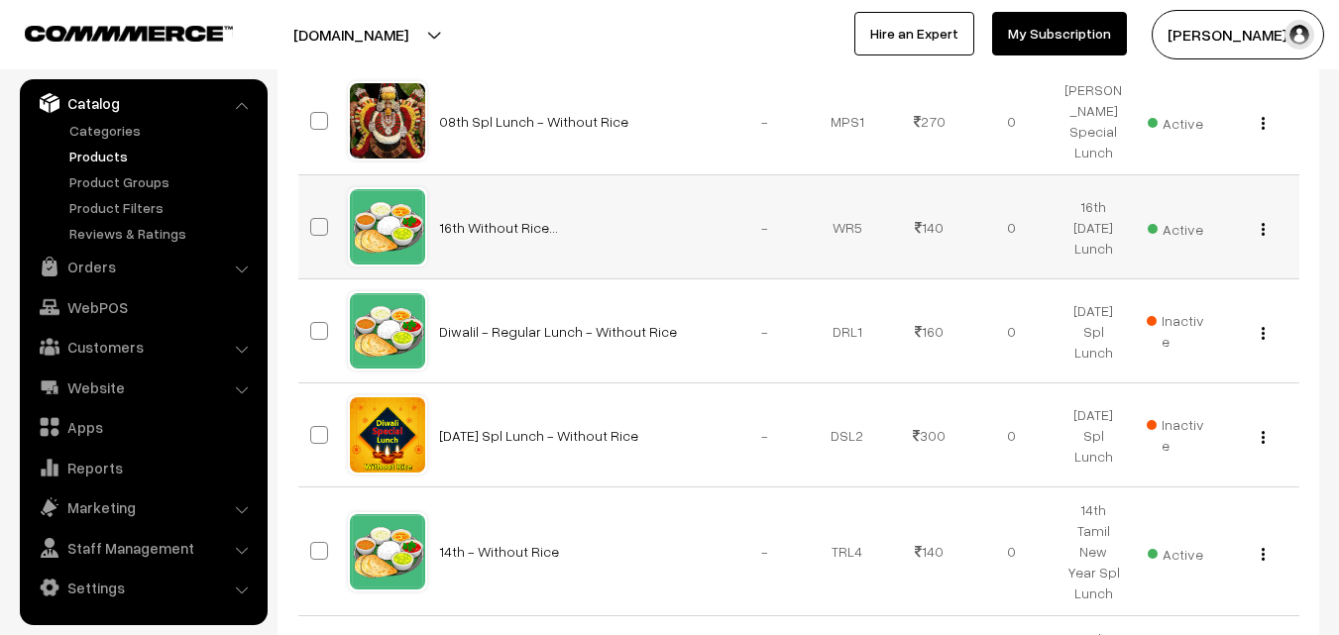
click at [1267, 238] on div "View Edit Delete" at bounding box center [1258, 227] width 58 height 21
click at [1266, 238] on div "View Edit Delete" at bounding box center [1258, 227] width 58 height 21
click at [1258, 238] on div "View Edit Delete" at bounding box center [1258, 227] width 58 height 21
click at [1263, 236] on img "button" at bounding box center [1263, 229] width 3 height 13
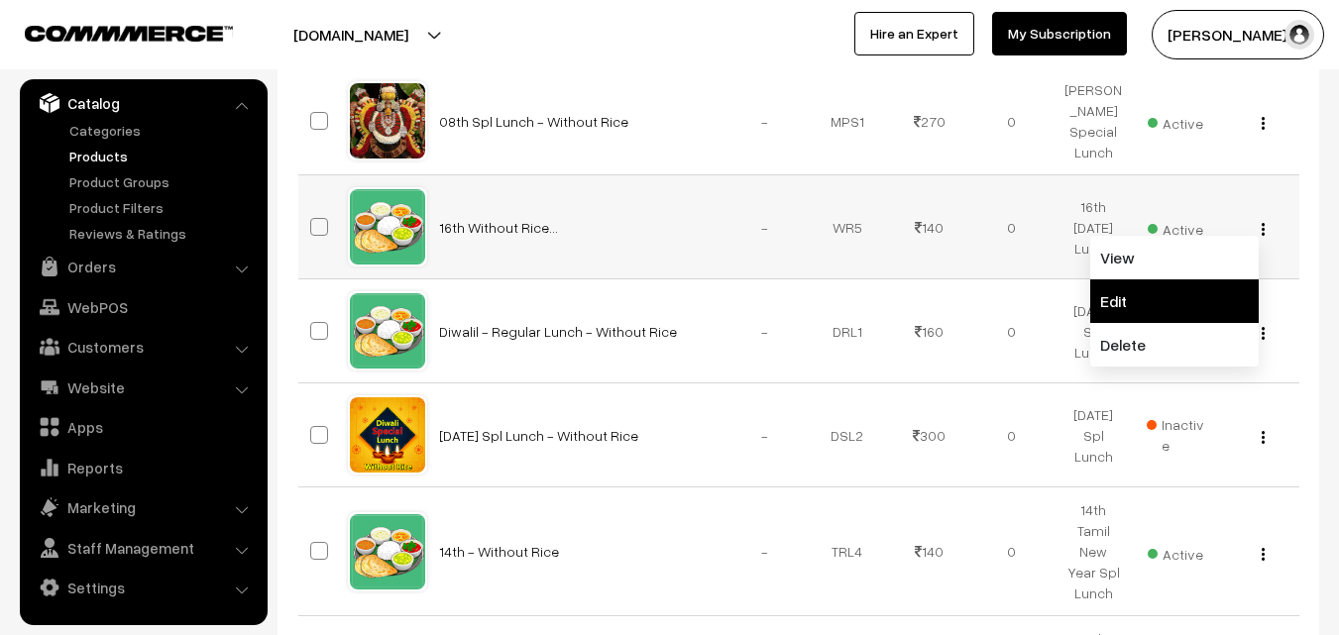
click at [1179, 323] on link "Edit" at bounding box center [1174, 302] width 169 height 44
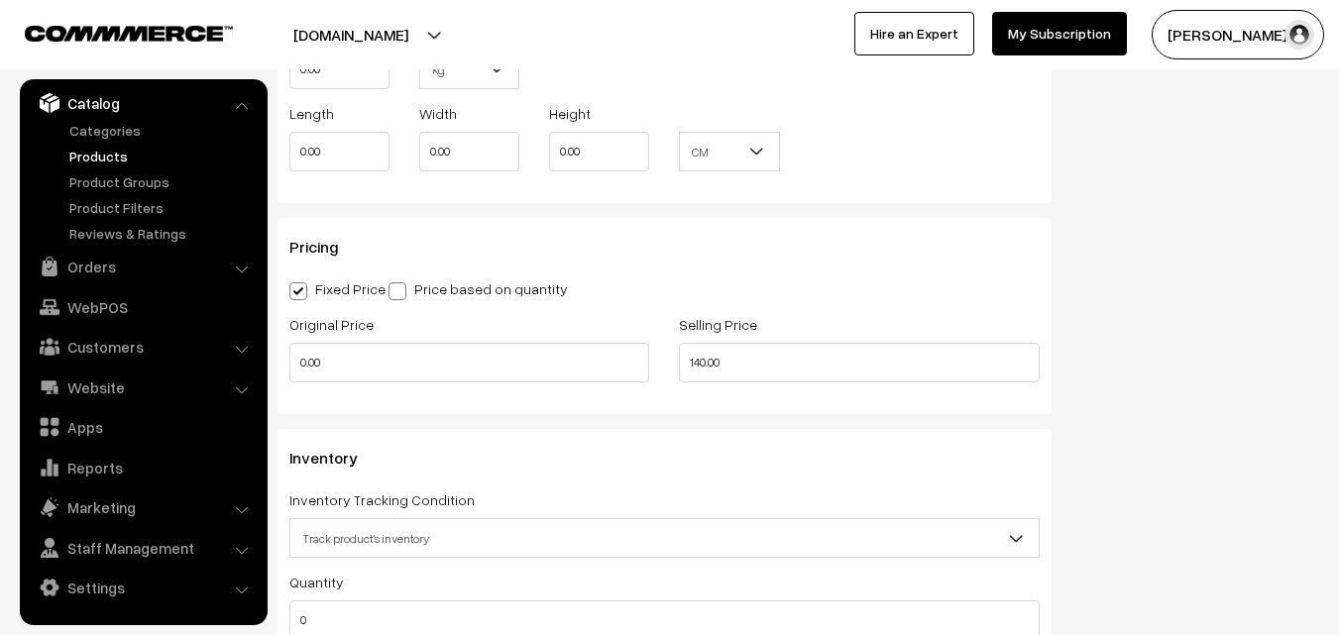
scroll to position [1784, 0]
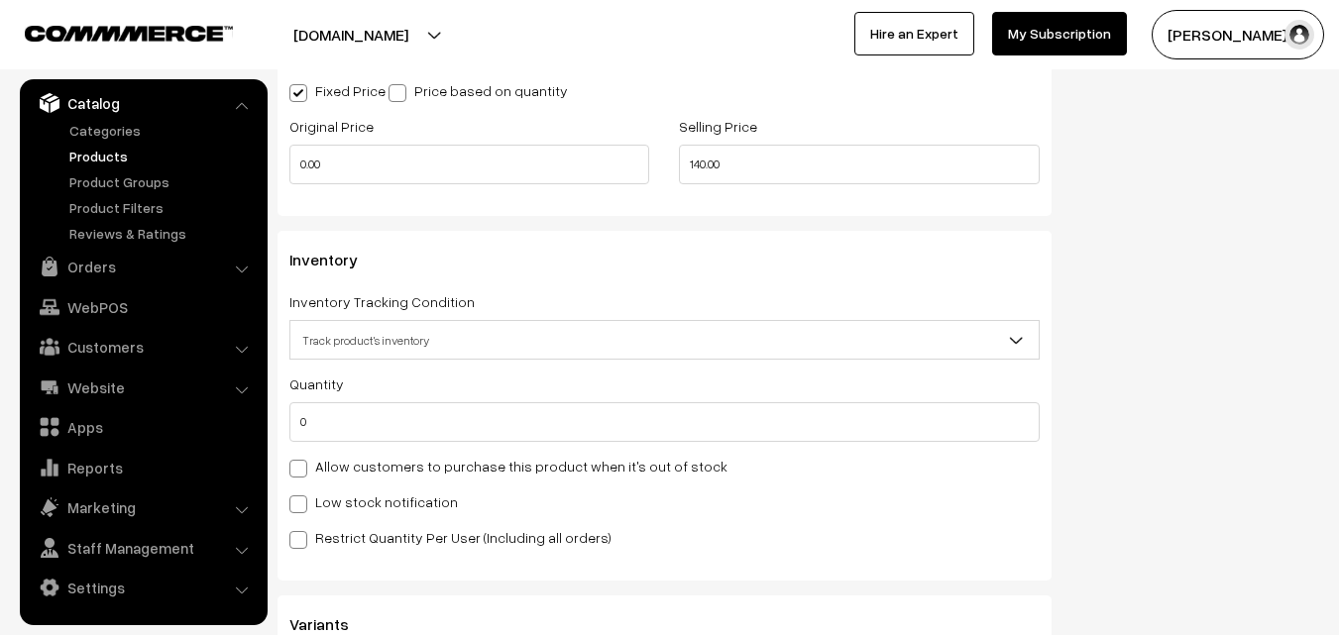
drag, startPoint x: 348, startPoint y: 466, endPoint x: 309, endPoint y: 391, distance: 84.7
click at [573, 458] on label "Allow customers to purchase this product when it's out of stock" at bounding box center [508, 466] width 438 height 21
drag, startPoint x: 230, startPoint y: 414, endPoint x: 183, endPoint y: 410, distance: 46.8
click at [183, 410] on body "Thank you for showing interest. Our team will call you shortly. Close annamfood…" at bounding box center [669, 17] width 1339 height 3603
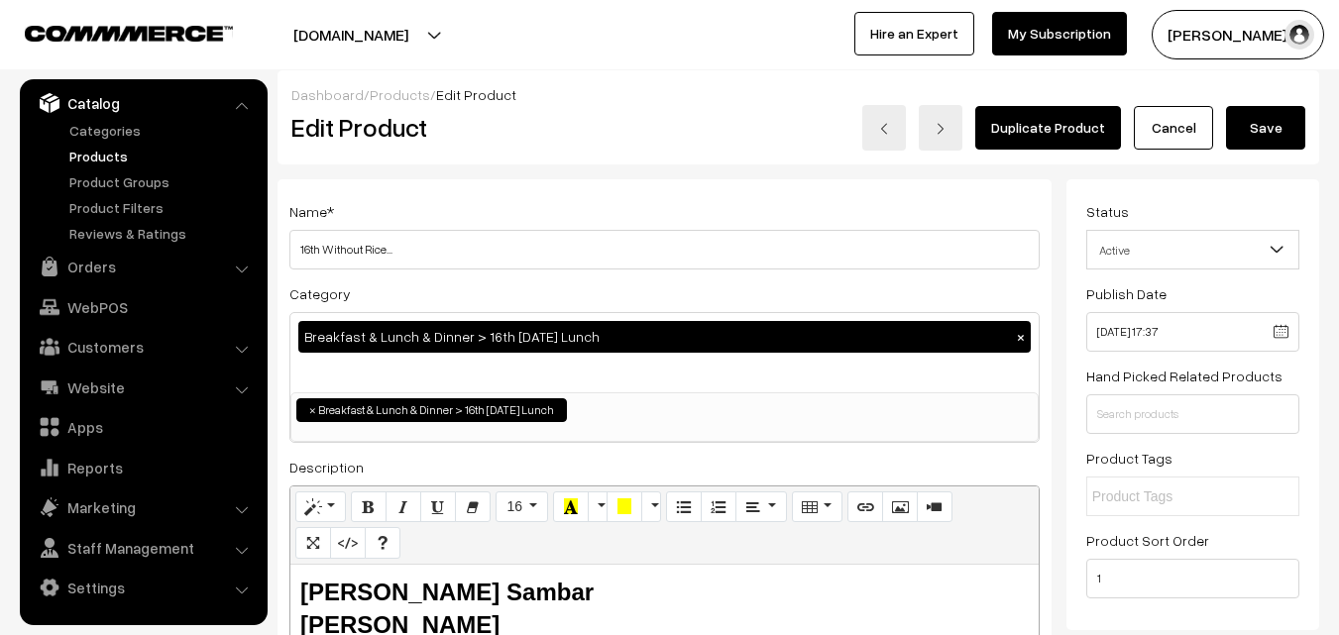
scroll to position [0, 0]
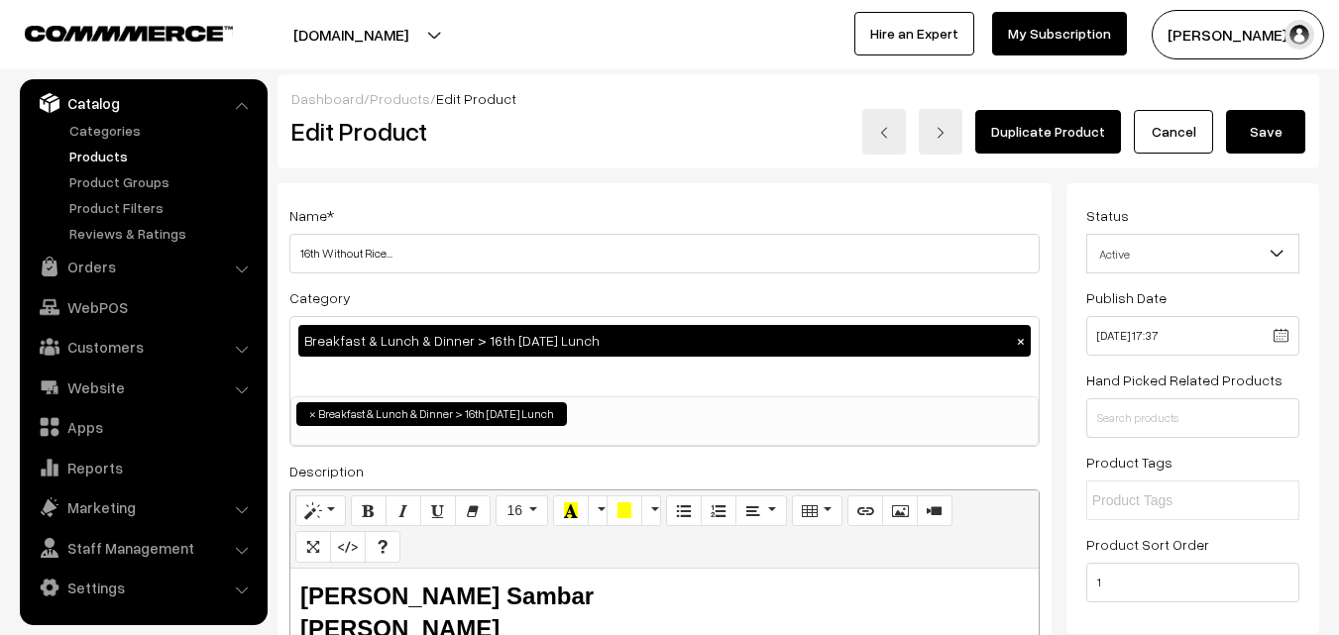
type input "3"
click at [1287, 147] on button "Save" at bounding box center [1265, 132] width 79 height 44
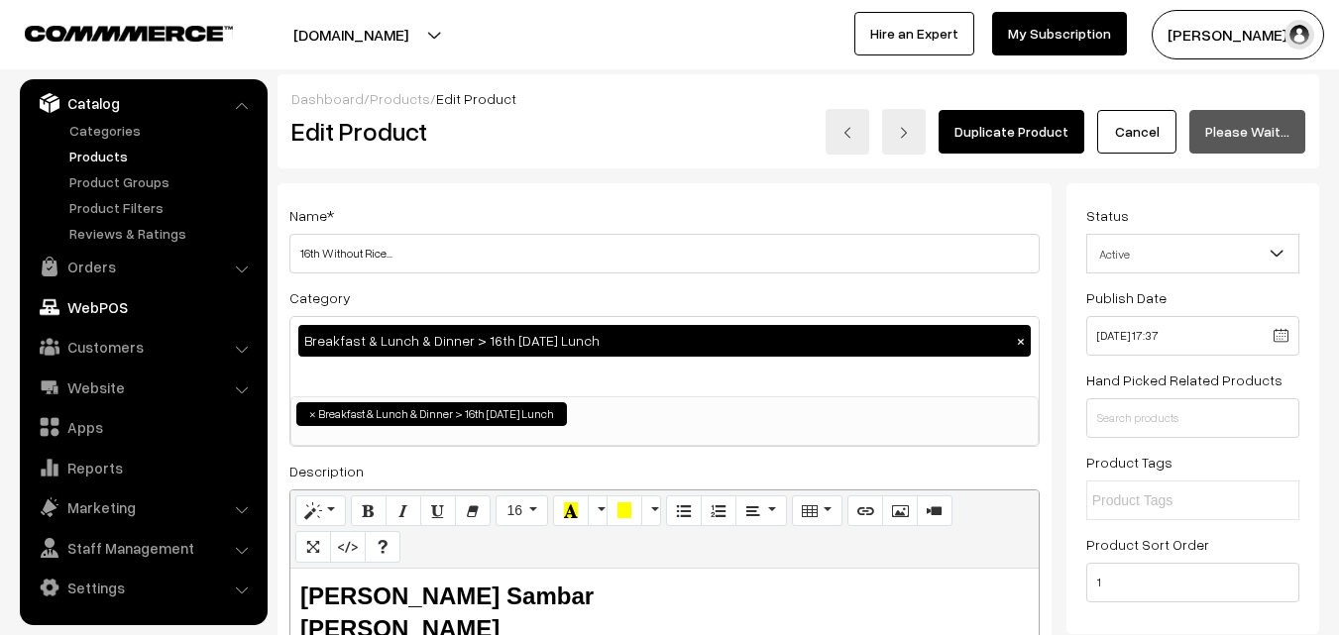
click at [86, 308] on link "WebPOS" at bounding box center [143, 307] width 236 height 36
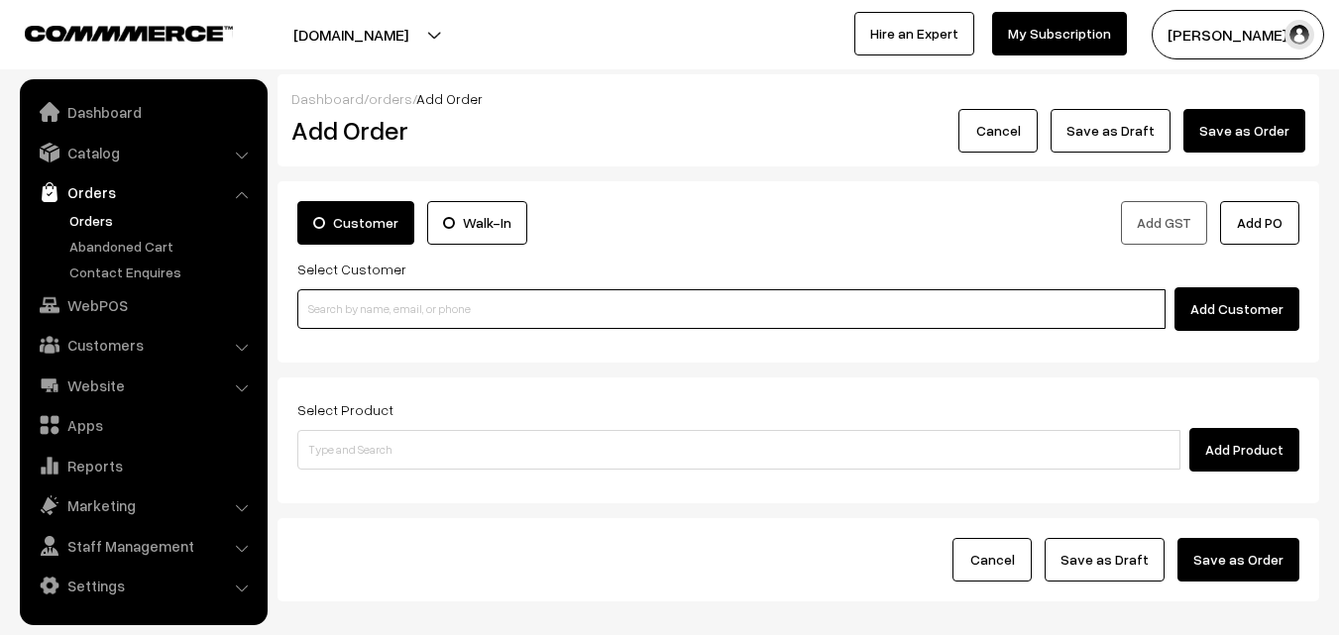
click at [439, 311] on input at bounding box center [731, 309] width 868 height 40
paste input "98401 40417"
type input "98401 40417"
click at [382, 314] on input at bounding box center [731, 309] width 868 height 40
paste input "98401 40417"
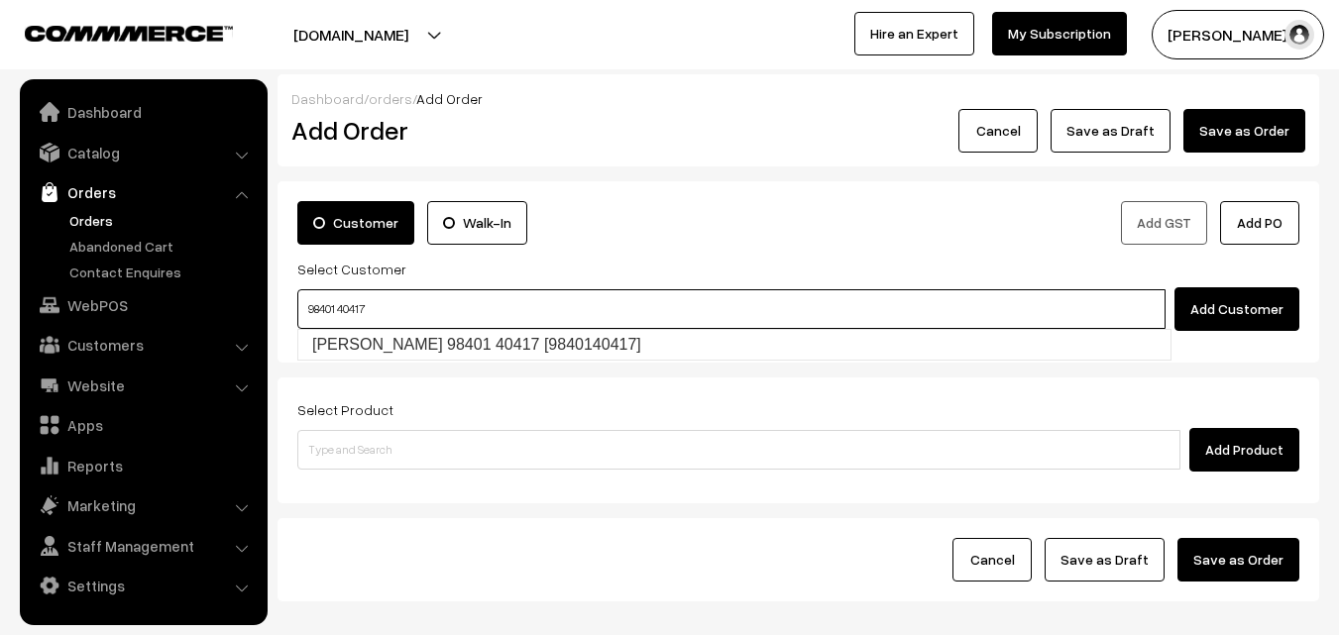
click at [337, 302] on input "98401 40417" at bounding box center [731, 309] width 868 height 40
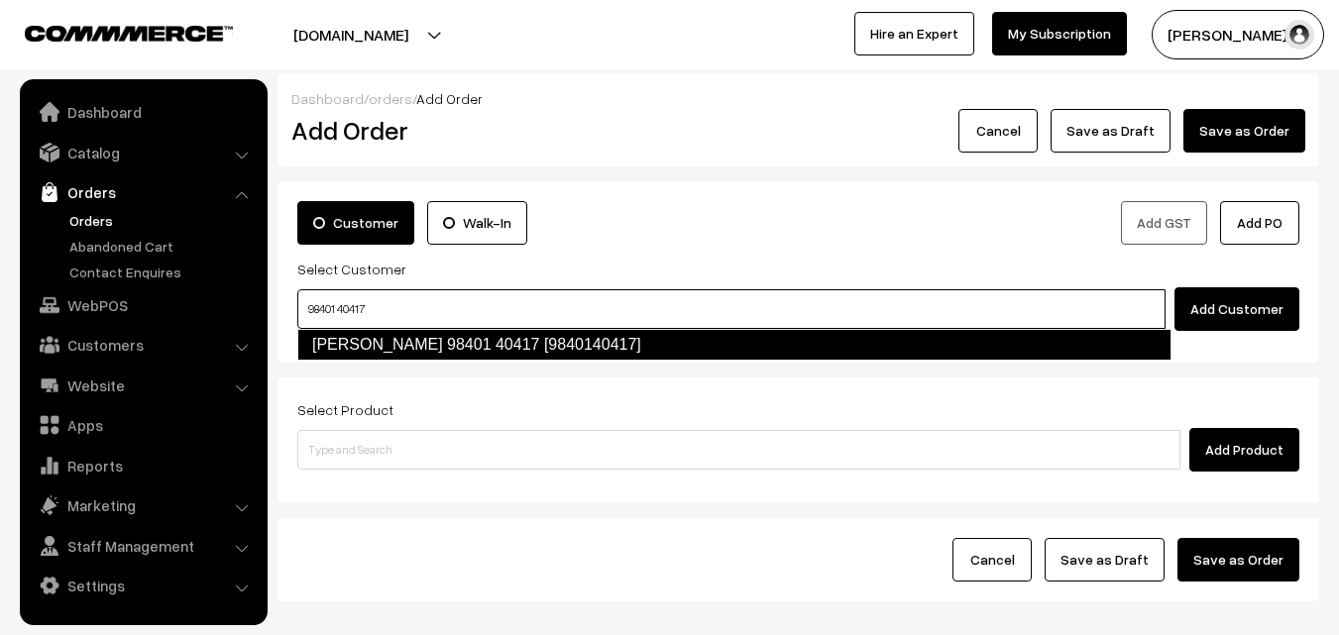
click at [356, 348] on link "Sugantha 98401 40417 [9840140417]" at bounding box center [734, 345] width 874 height 32
type input "98401 40417"
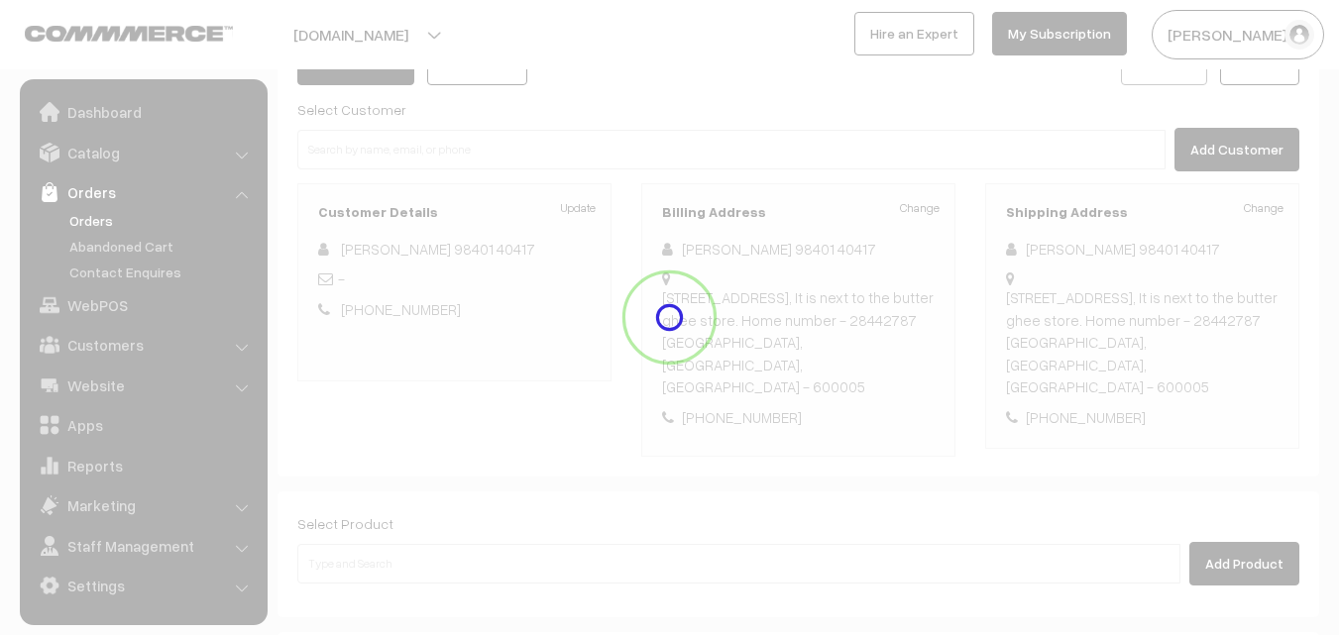
scroll to position [362, 0]
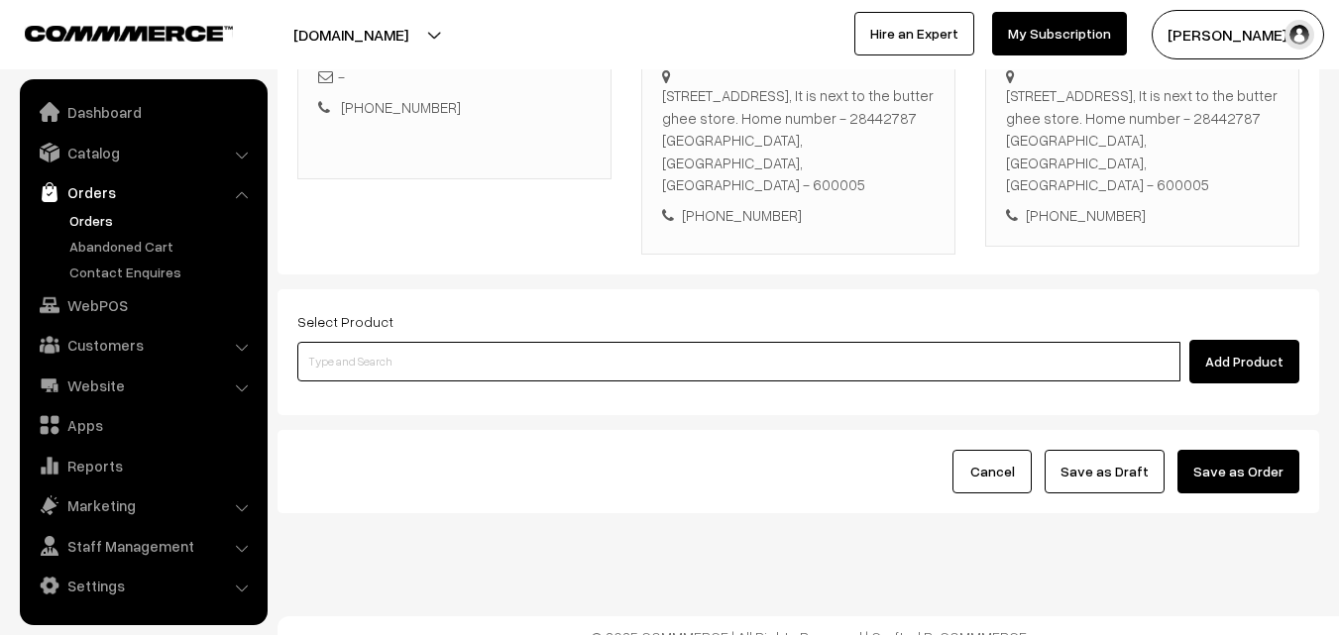
click at [405, 342] on input at bounding box center [738, 362] width 883 height 40
type input "ghee dos"
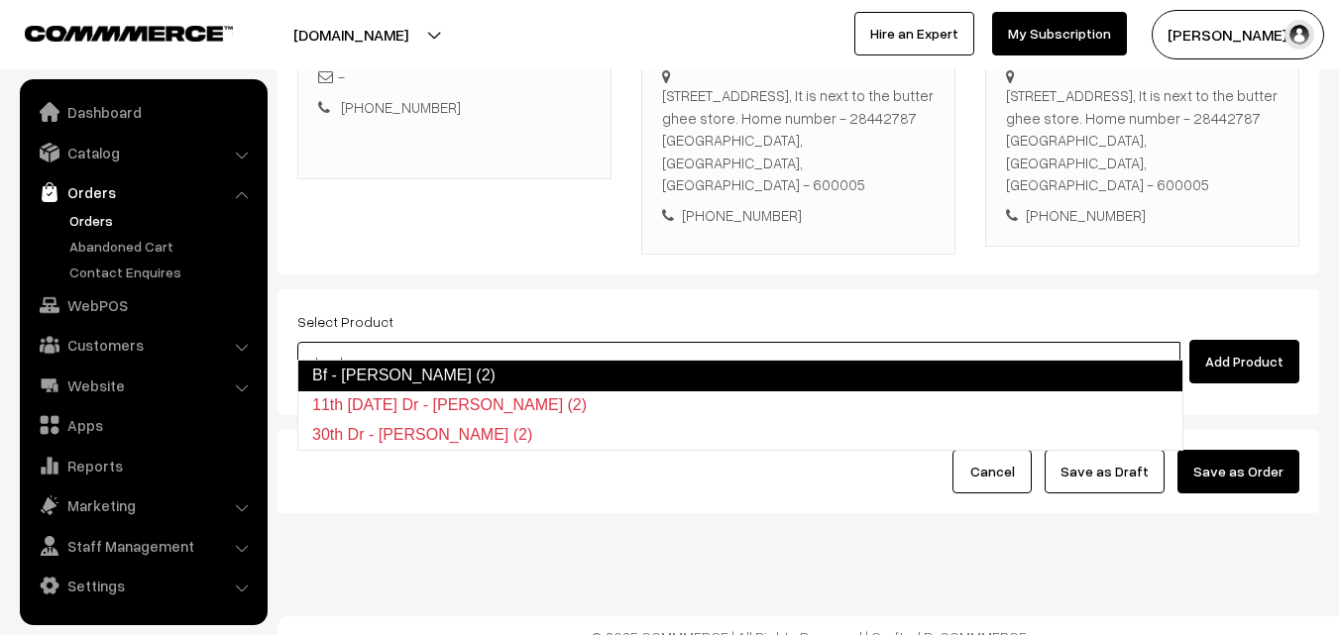
click at [415, 364] on link "Bf - Ghee Dosa (2)" at bounding box center [740, 376] width 886 height 32
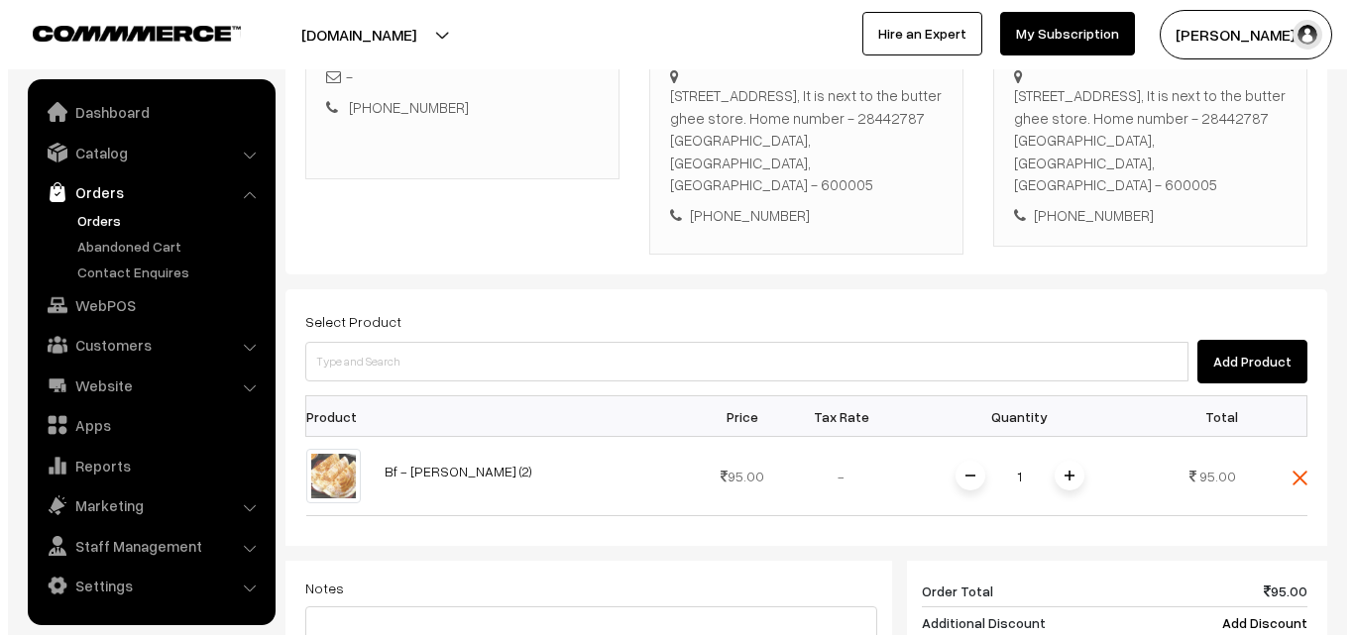
scroll to position [758, 0]
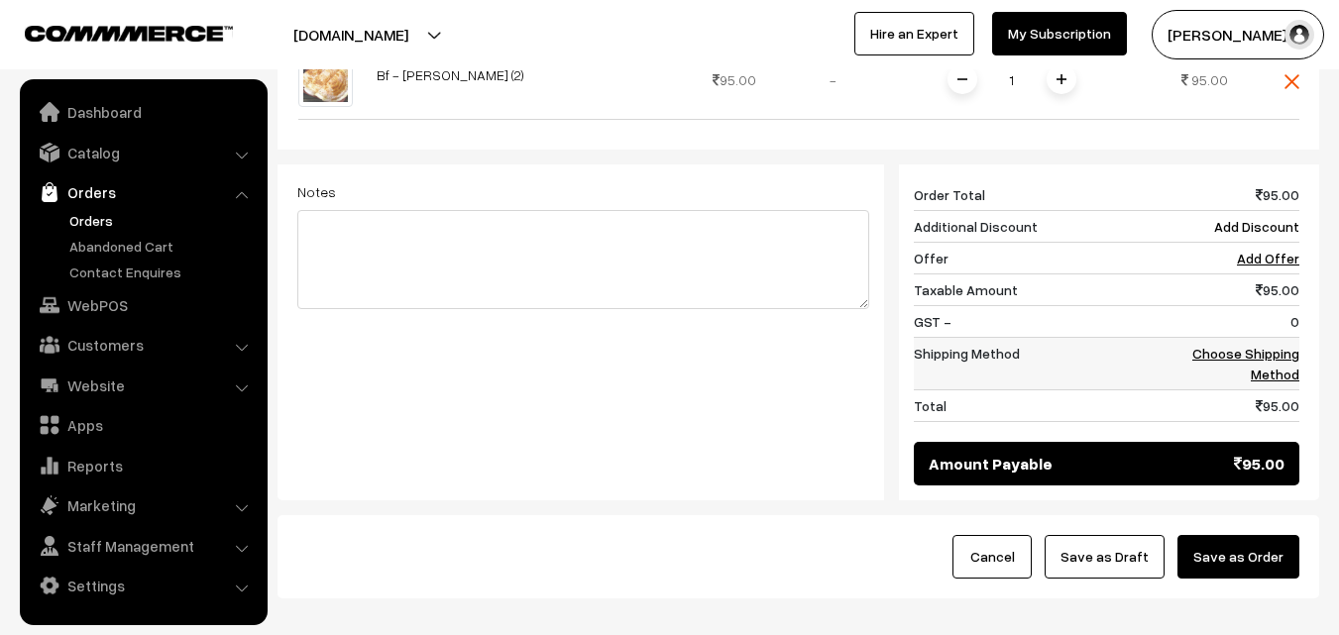
click at [1263, 342] on td "Choose Shipping Method" at bounding box center [1238, 364] width 123 height 53
click at [1283, 345] on link "Choose Shipping Method" at bounding box center [1245, 364] width 107 height 38
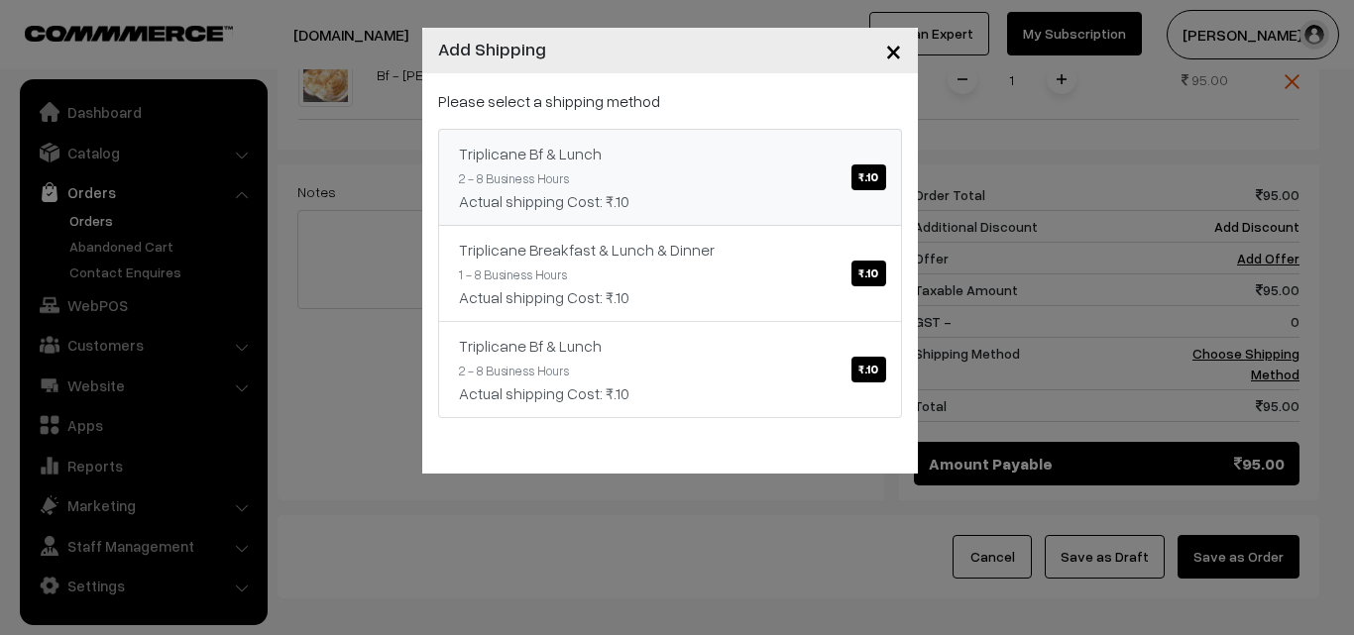
click at [867, 176] on span "₹.10" at bounding box center [868, 178] width 34 height 26
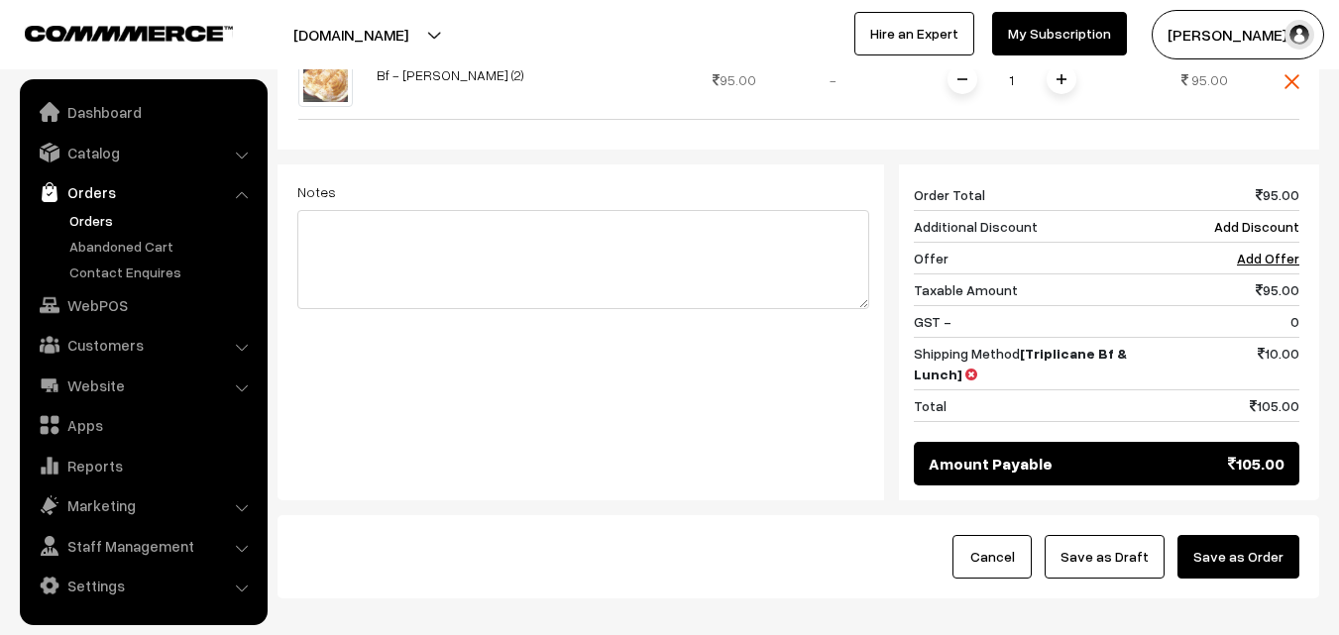
click at [1228, 535] on button "Save as Order" at bounding box center [1239, 557] width 122 height 44
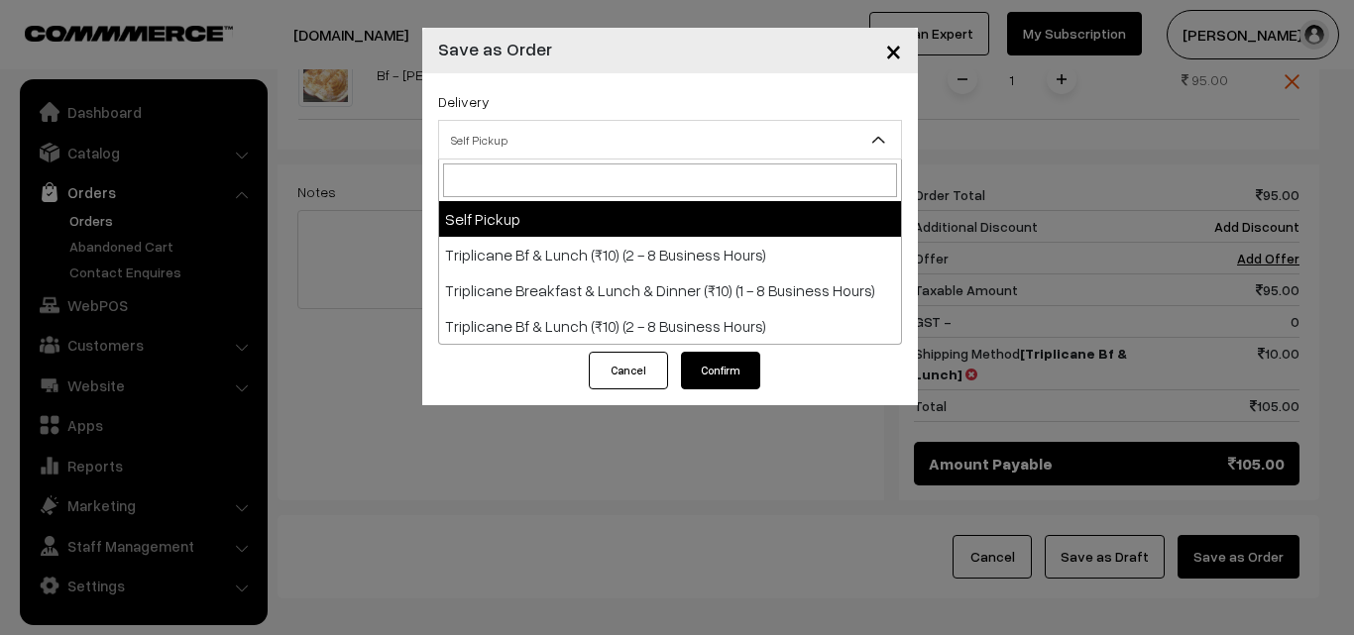
click at [531, 131] on span "Self Pickup" at bounding box center [670, 140] width 462 height 35
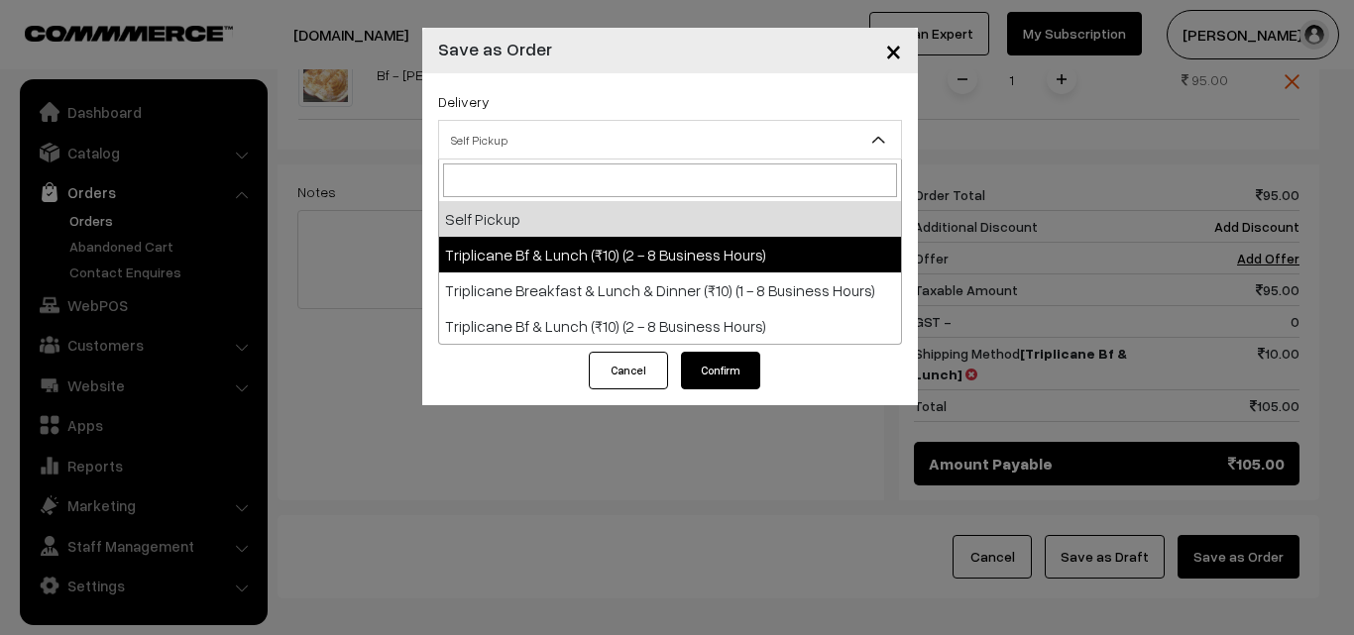
select select "TO1"
select select "3"
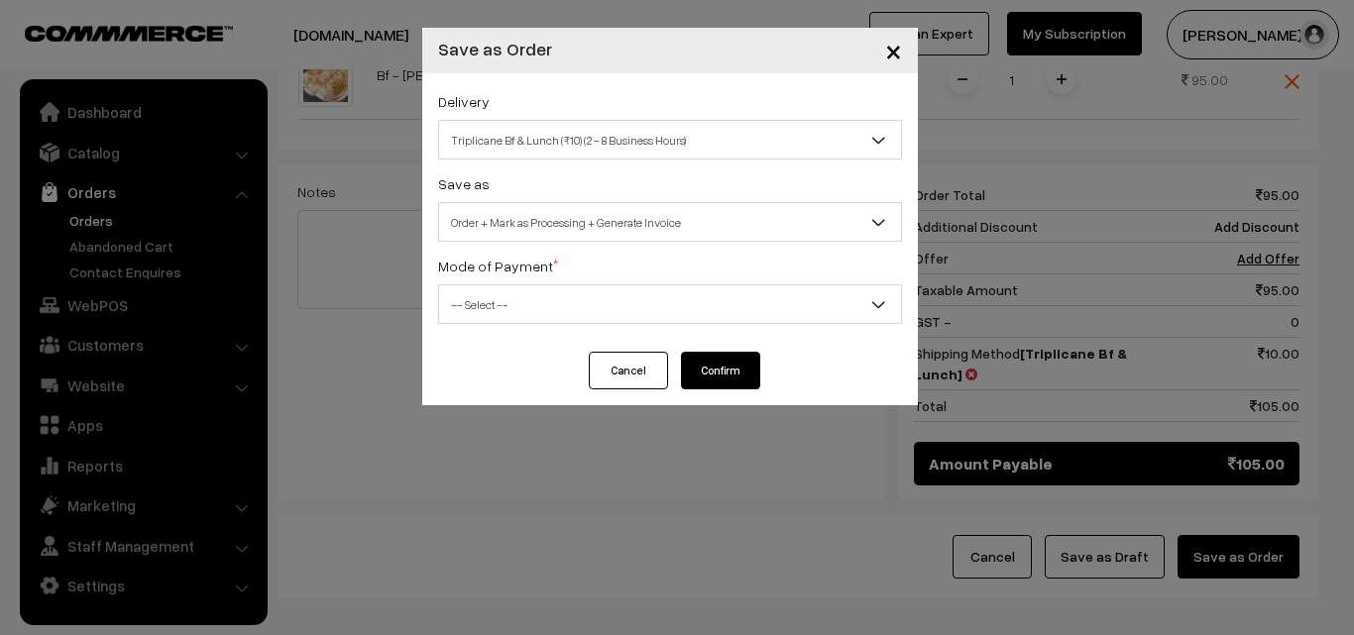
click at [592, 195] on div "Save as Order Order + Mark as Processing Order + Mark as Processing + Generate …" at bounding box center [670, 206] width 464 height 70
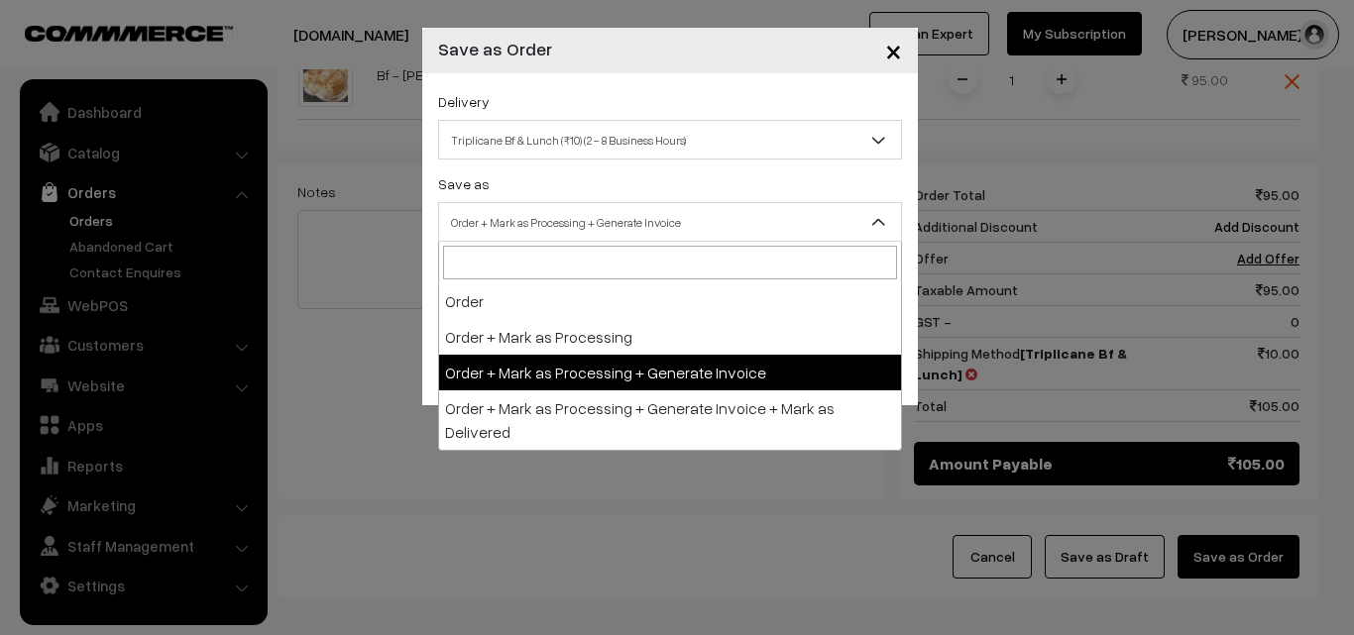
click at [597, 226] on span "Order + Mark as Processing + Generate Invoice" at bounding box center [670, 222] width 462 height 35
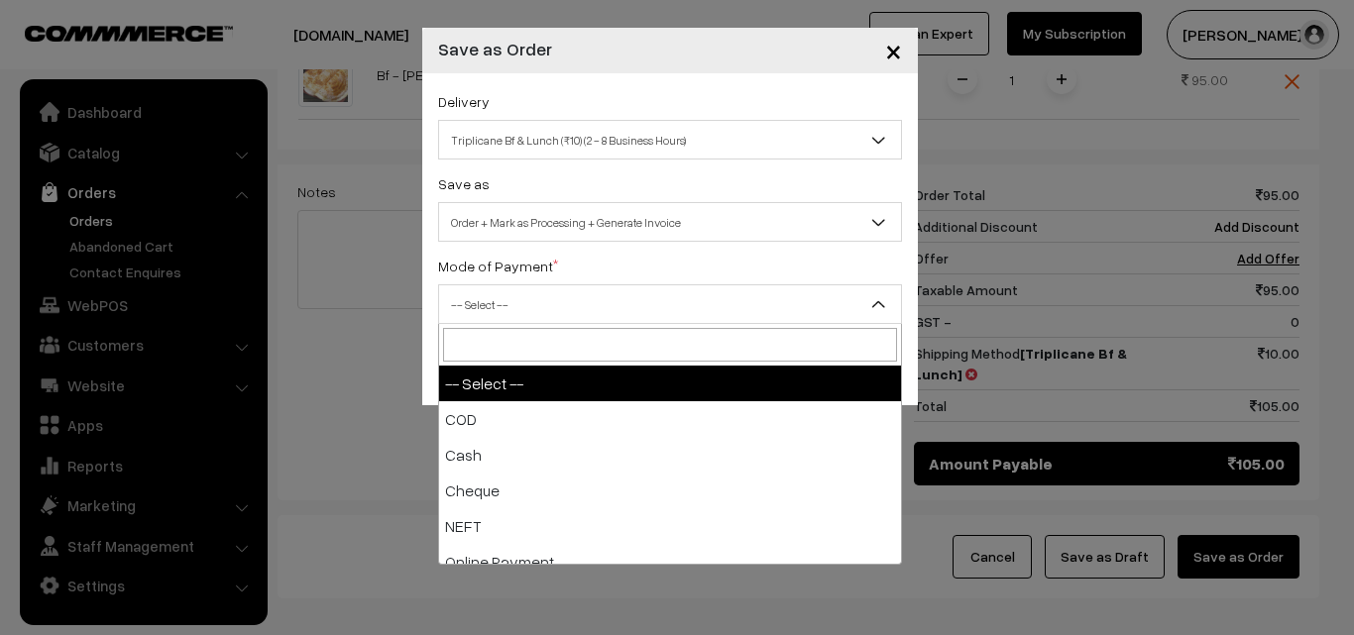
click at [522, 305] on span "-- Select --" at bounding box center [670, 304] width 462 height 35
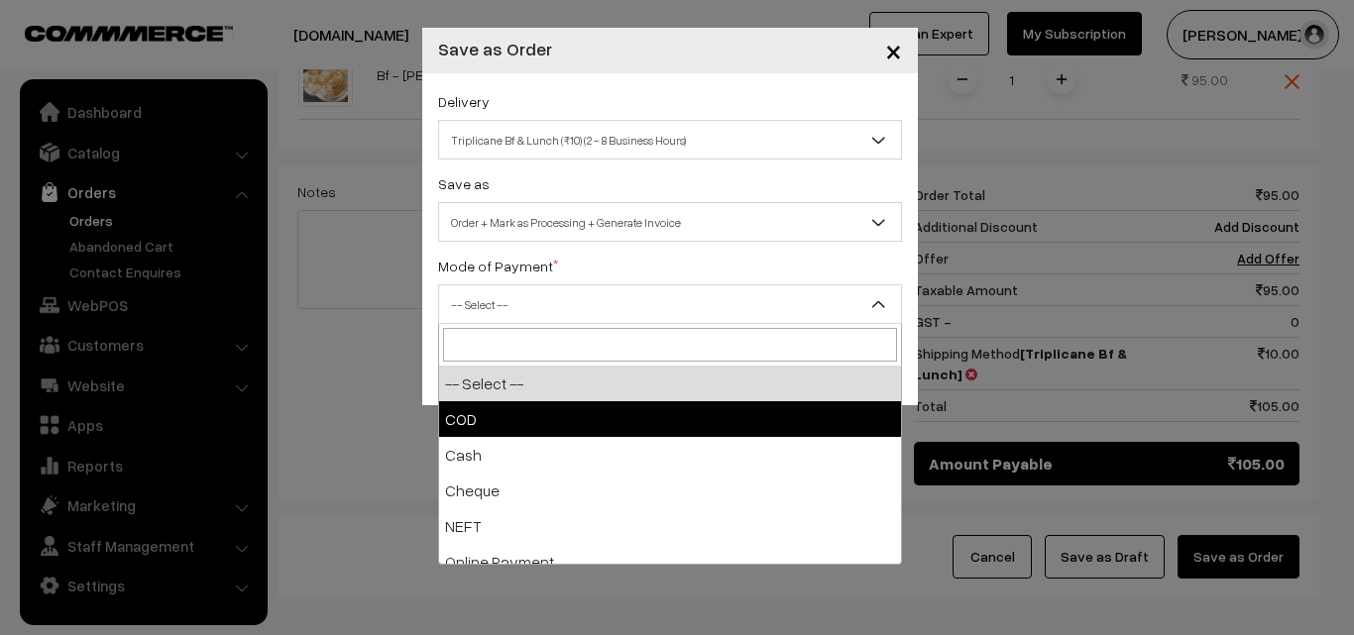
select select "1"
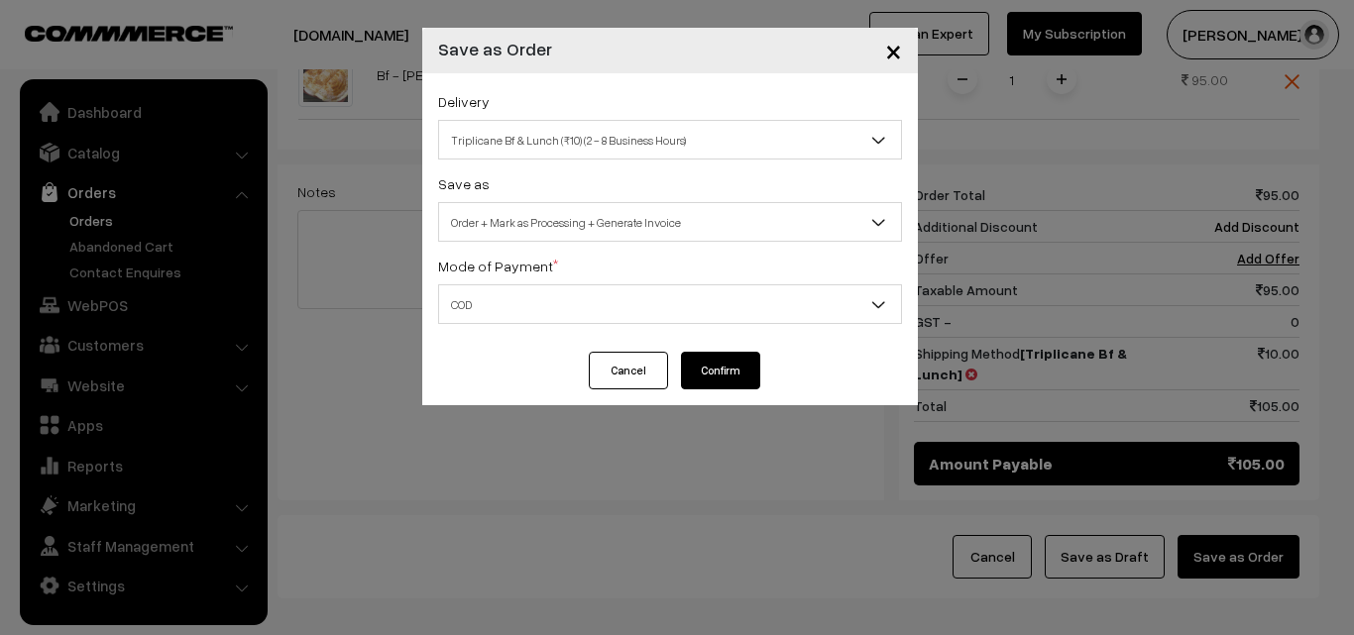
click at [693, 367] on button "Confirm" at bounding box center [720, 371] width 79 height 38
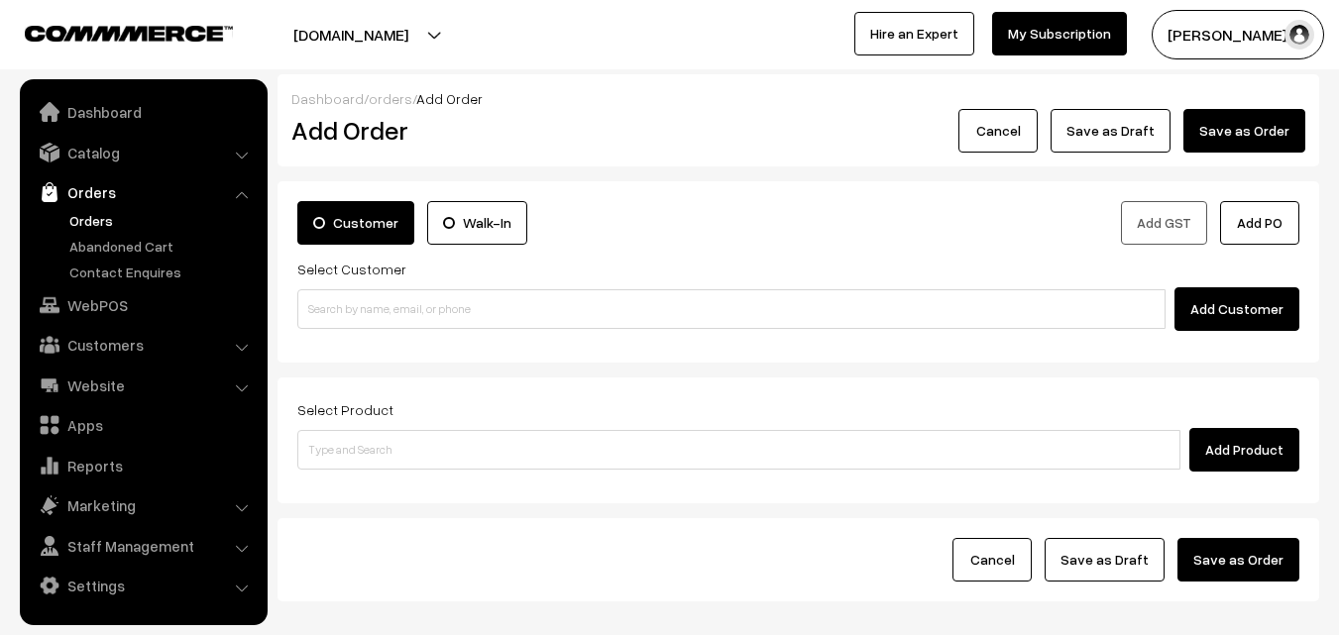
click at [100, 222] on link "Orders" at bounding box center [162, 220] width 196 height 21
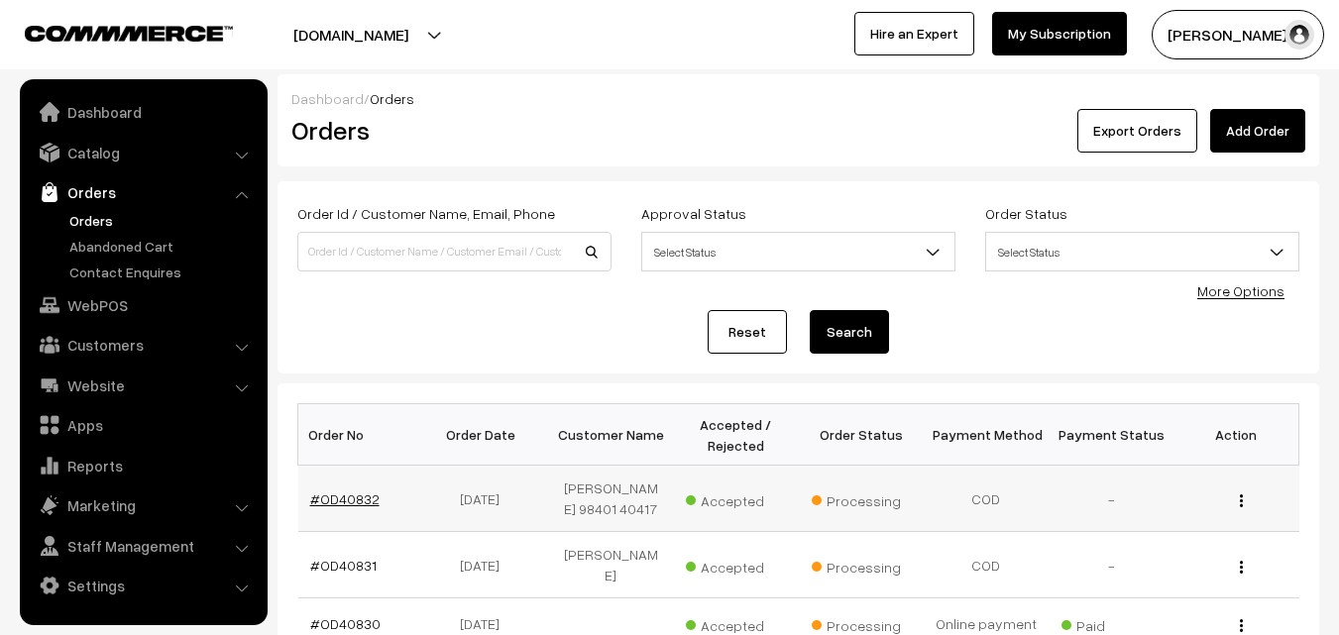
click at [350, 502] on link "#OD40832" at bounding box center [344, 499] width 69 height 17
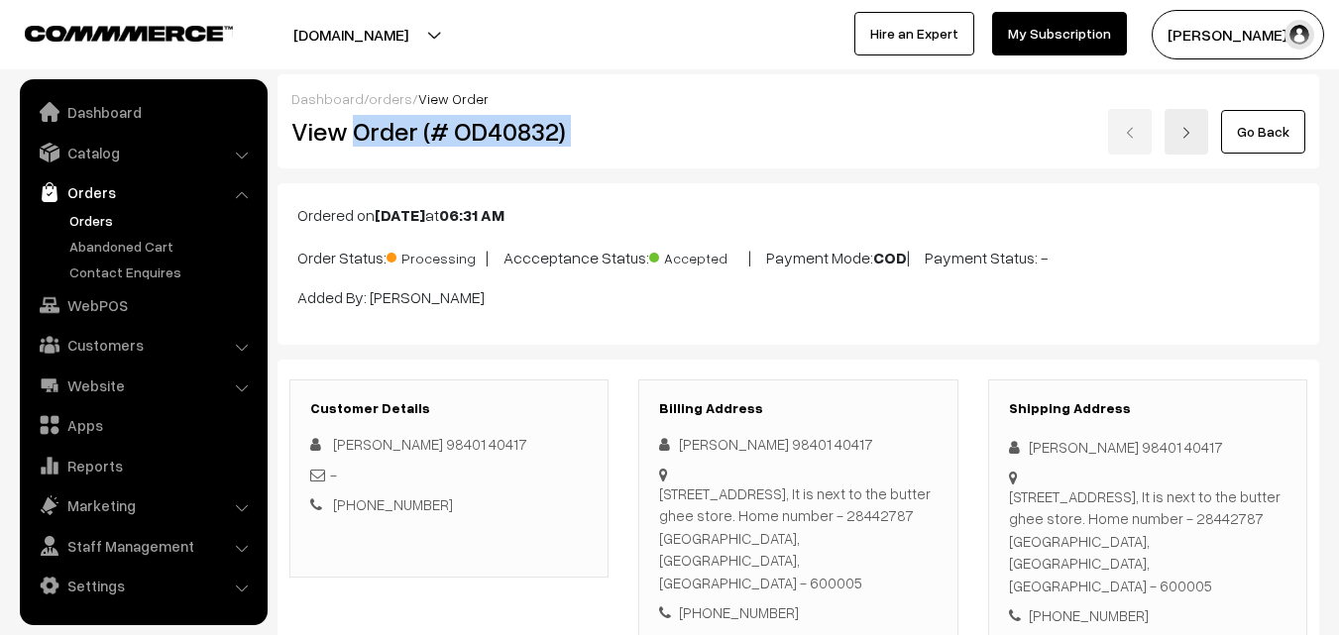
drag, startPoint x: 0, startPoint y: 0, endPoint x: 656, endPoint y: 144, distance: 671.7
click at [656, 144] on div "View Order (# OD40832) Go Back" at bounding box center [799, 132] width 1044 height 46
copy div "Order (# OD40832)"
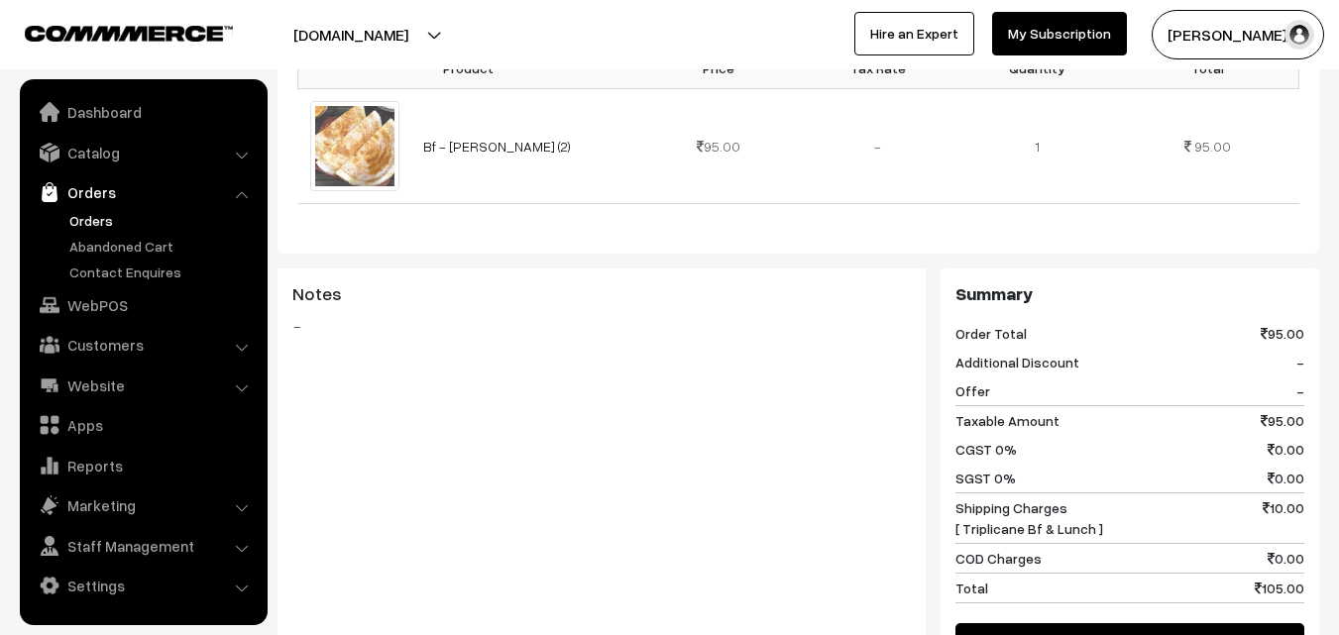
scroll to position [793, 0]
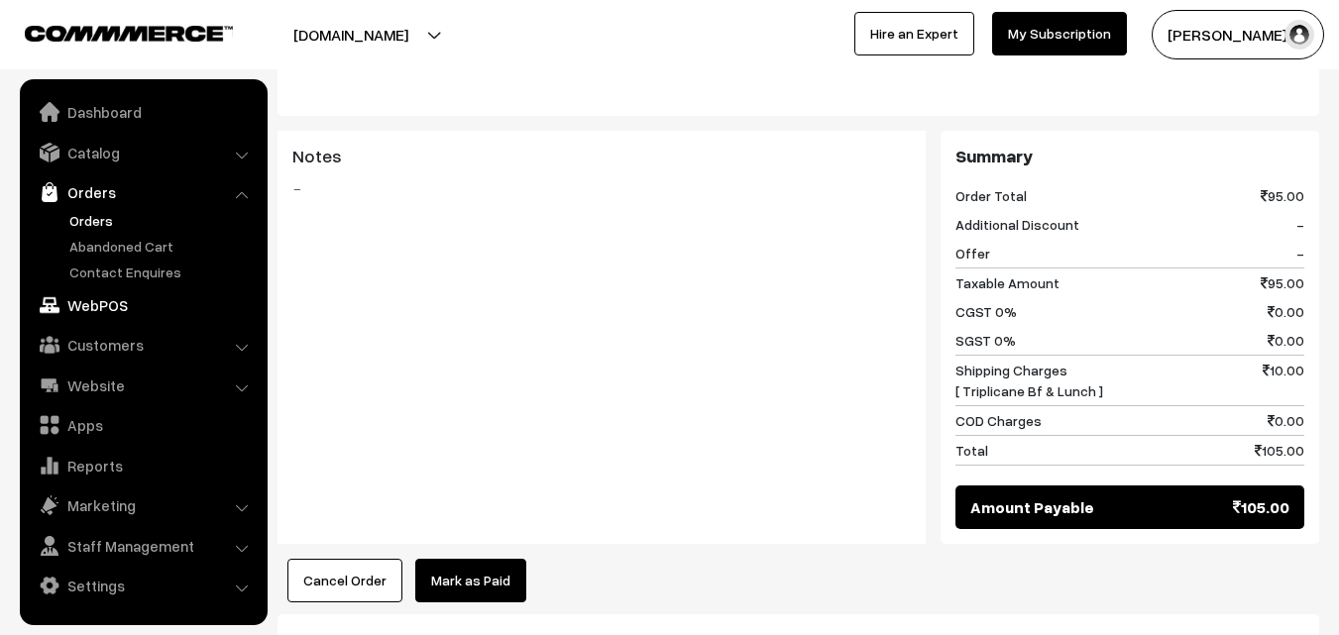
click at [88, 316] on link "WebPOS" at bounding box center [143, 305] width 236 height 36
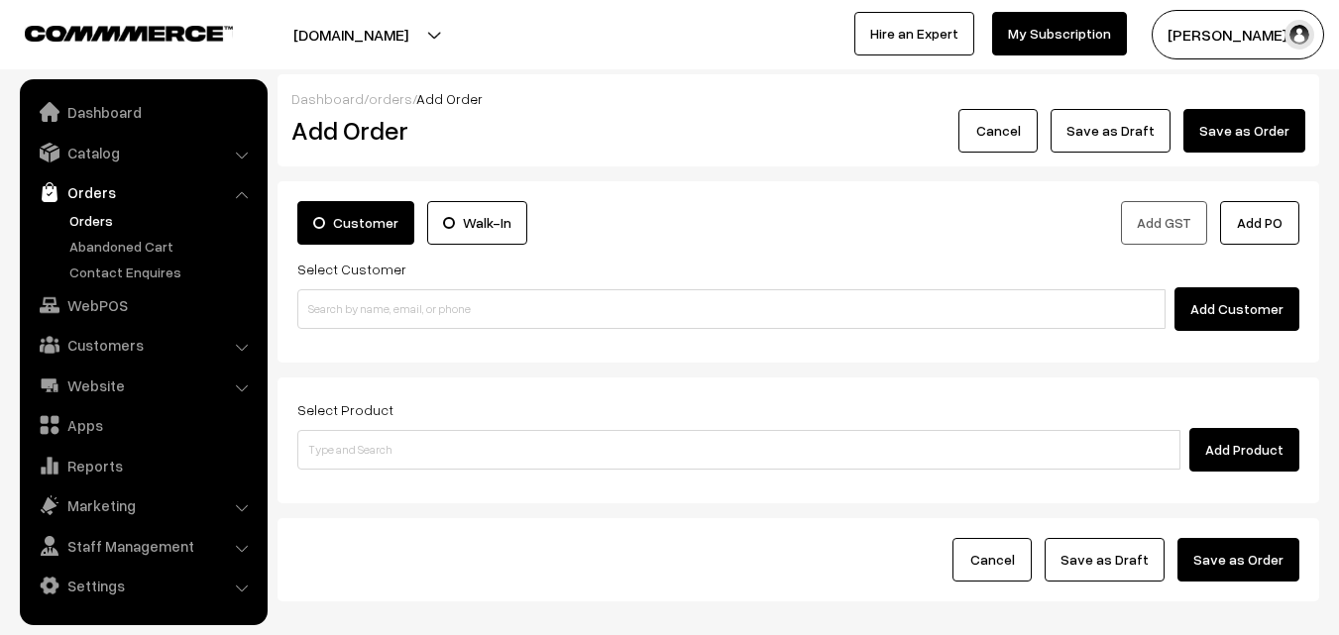
click at [326, 271] on label "Select Customer" at bounding box center [351, 269] width 109 height 21
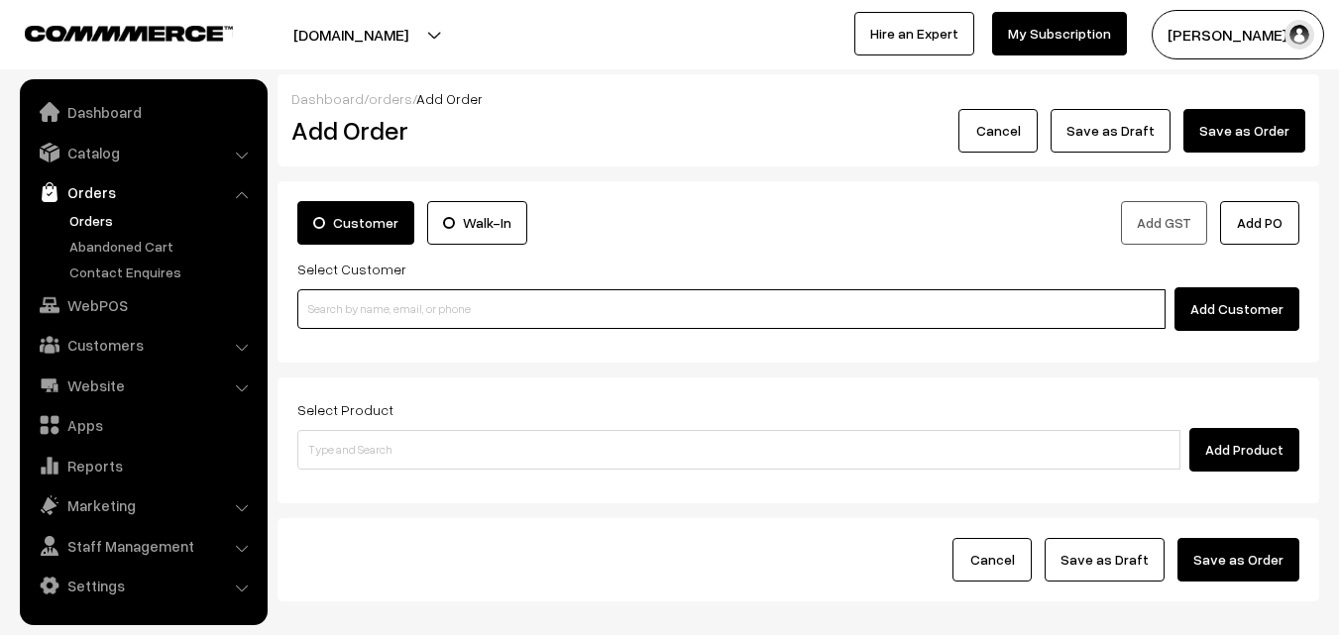
click at [348, 304] on input at bounding box center [731, 309] width 868 height 40
paste input "91760 29648"
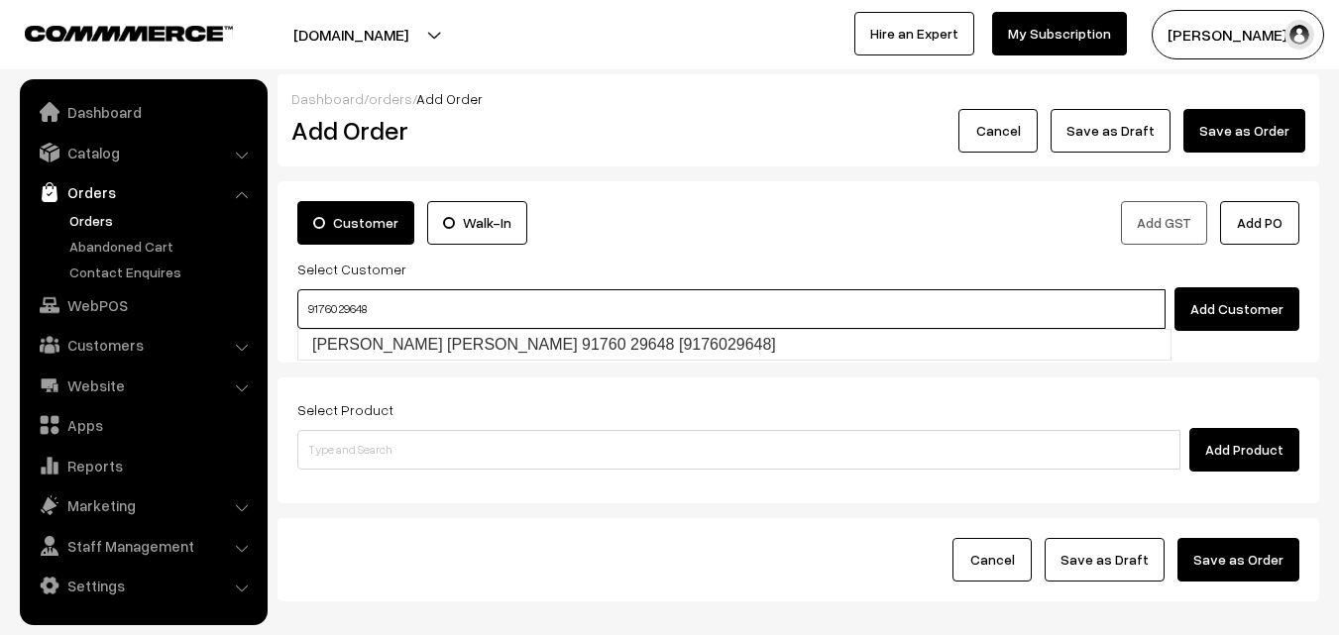
click at [332, 302] on input "91760 29648" at bounding box center [731, 309] width 868 height 40
click at [346, 329] on ul "Nirmala Ananth Kumar 91760 29648 [9176029648]" at bounding box center [734, 345] width 874 height 32
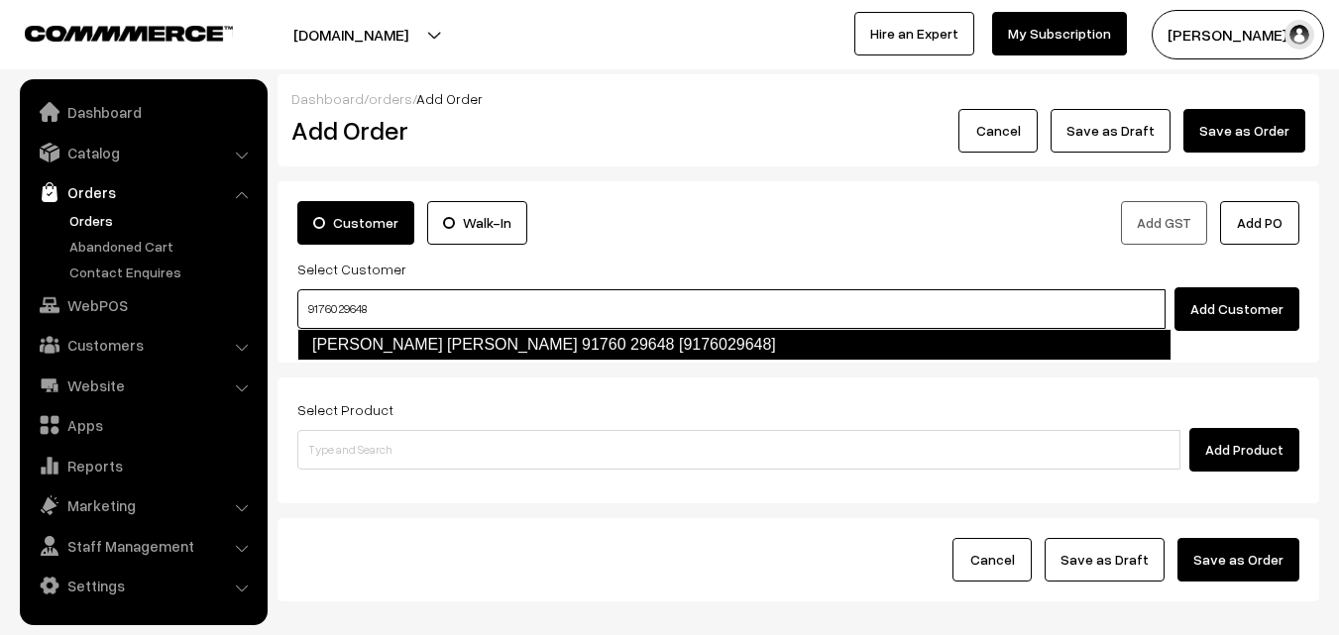
click at [350, 331] on link "Nirmala Ananth Kumar 91760 29648 [9176029648]" at bounding box center [734, 345] width 874 height 32
type input "91760 29648"
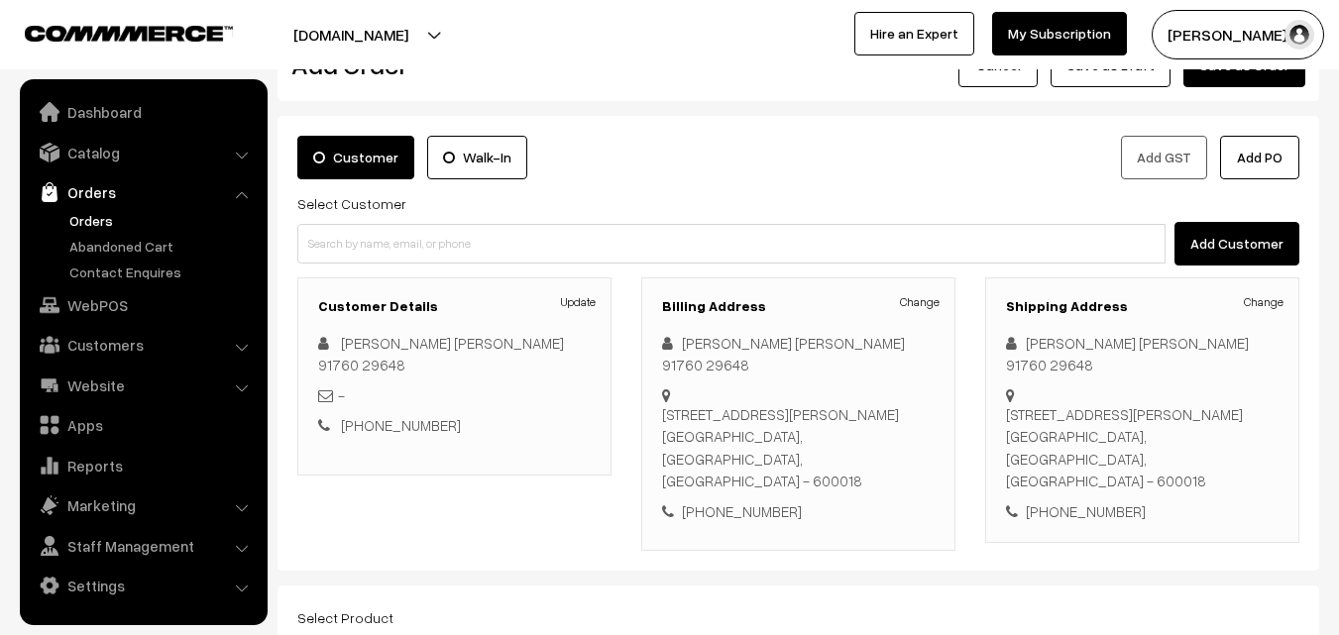
scroll to position [99, 0]
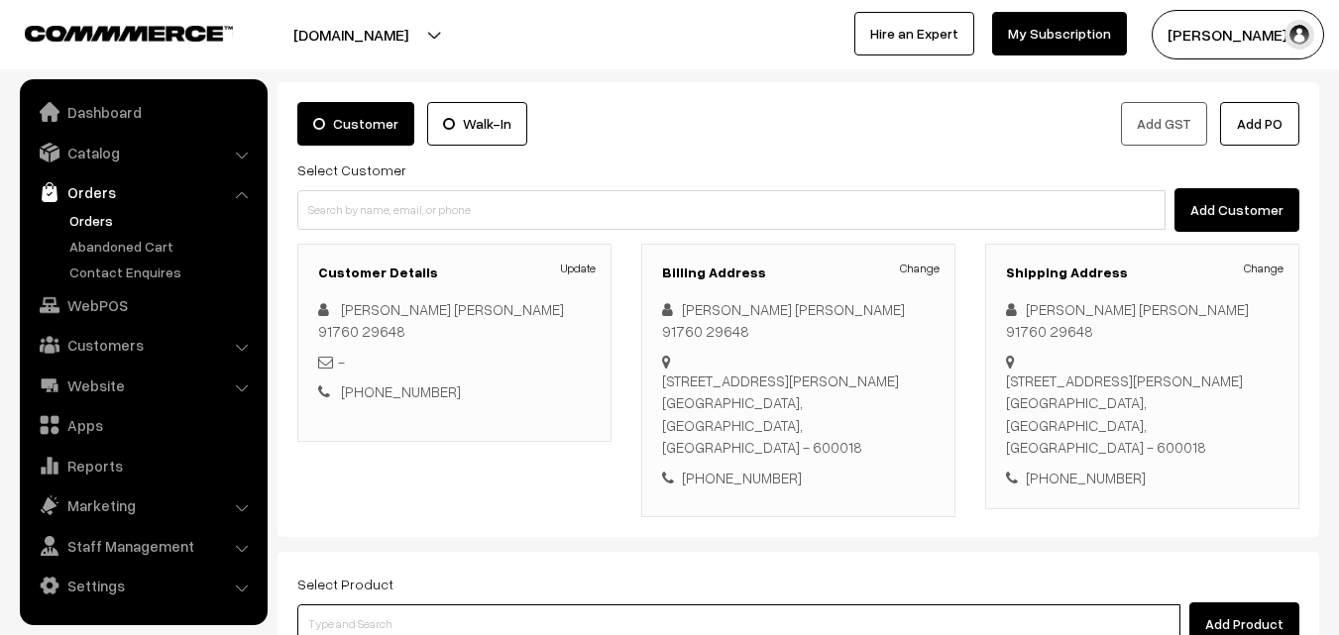
click at [422, 605] on input at bounding box center [738, 625] width 883 height 40
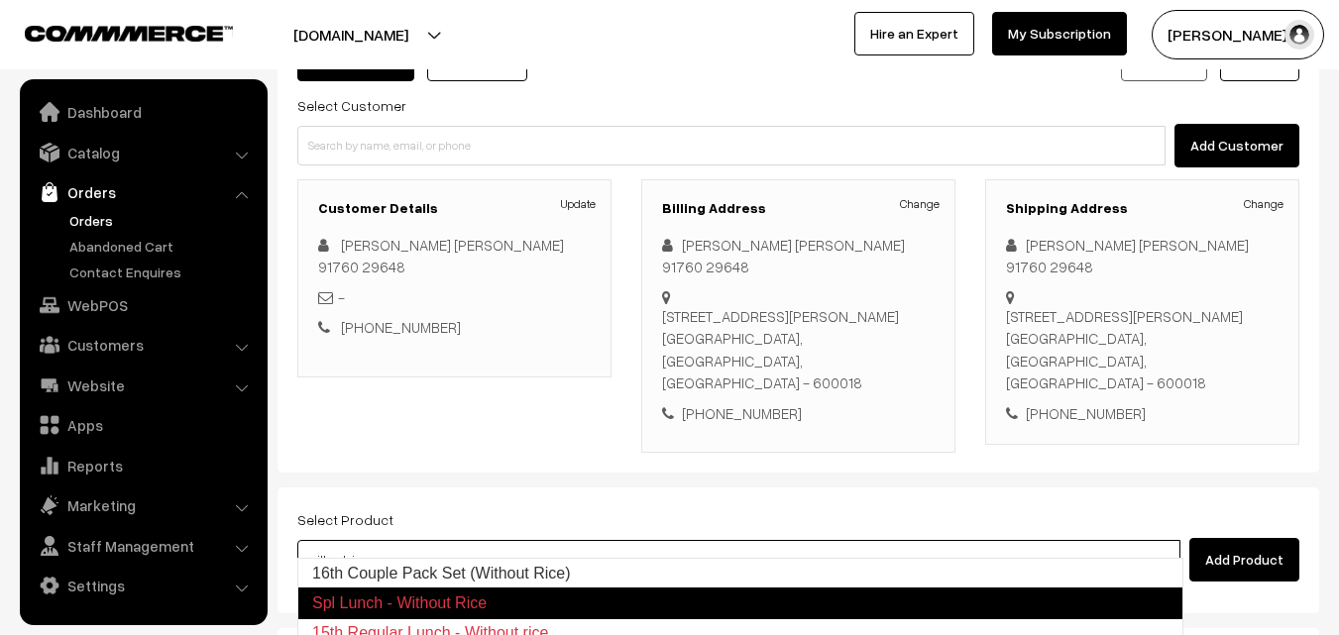
scroll to position [198, 0]
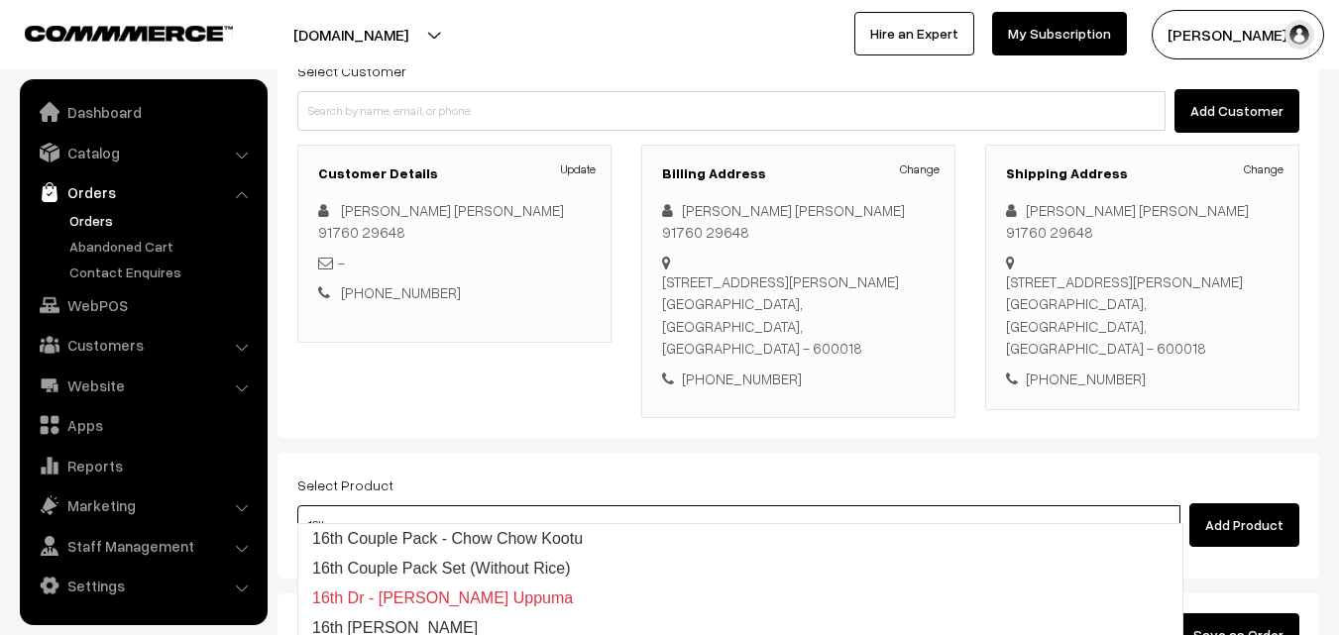
type input "16th wi"
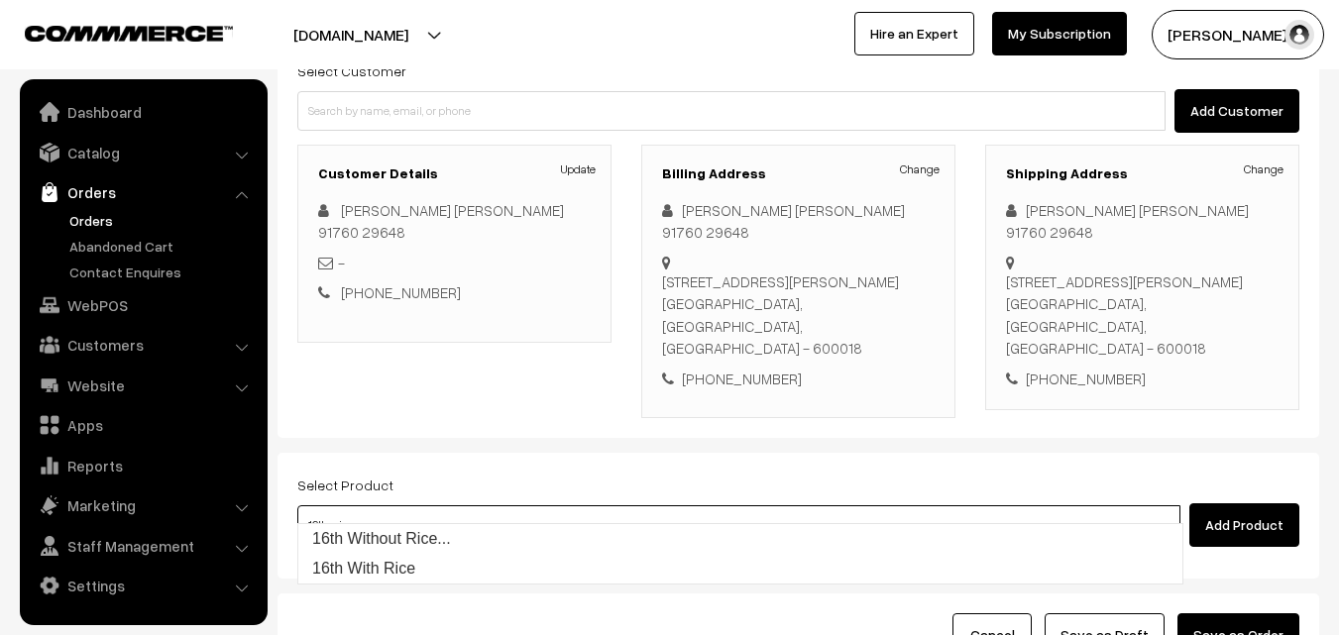
click at [499, 543] on link "16th Without Rice..." at bounding box center [740, 539] width 884 height 30
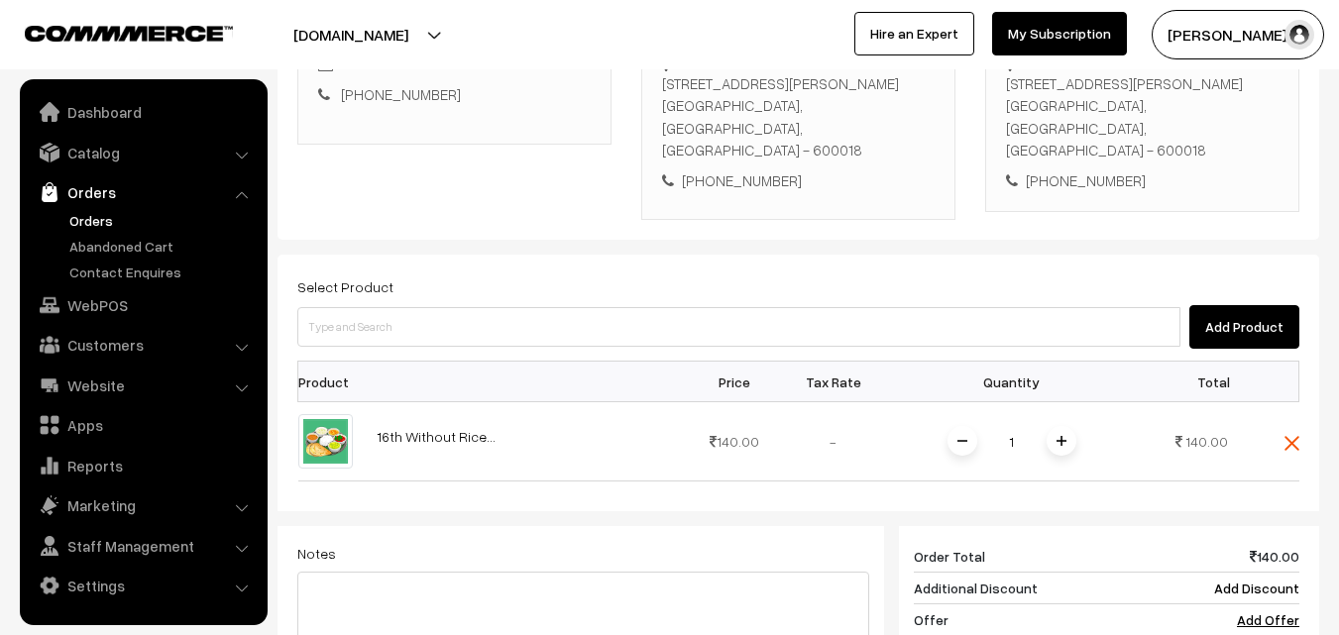
scroll to position [595, 0]
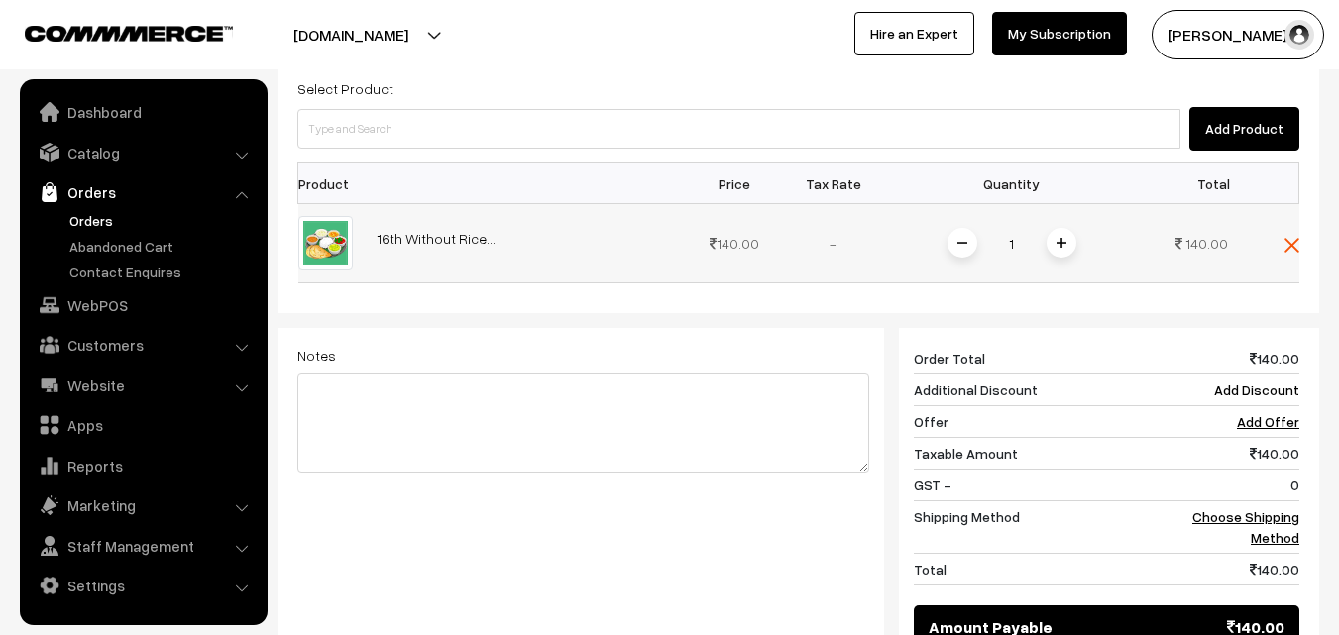
click at [1043, 226] on div "1" at bounding box center [1012, 243] width 149 height 35
click at [1059, 238] on img at bounding box center [1062, 243] width 10 height 10
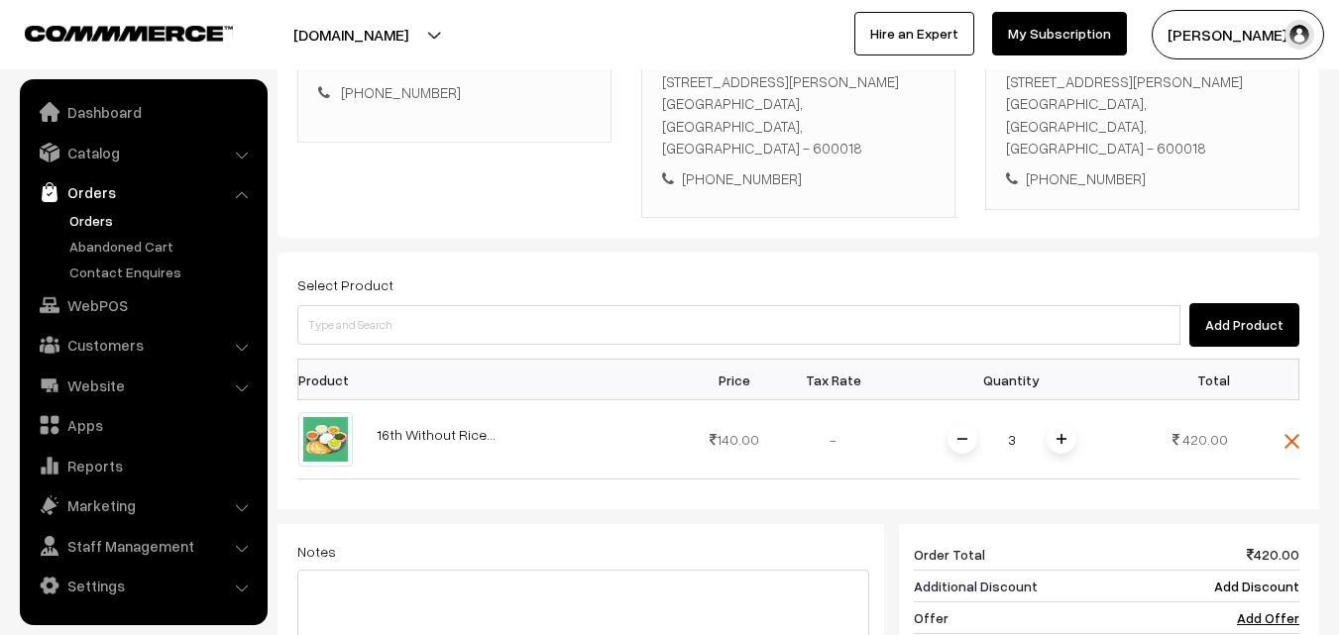
scroll to position [396, 0]
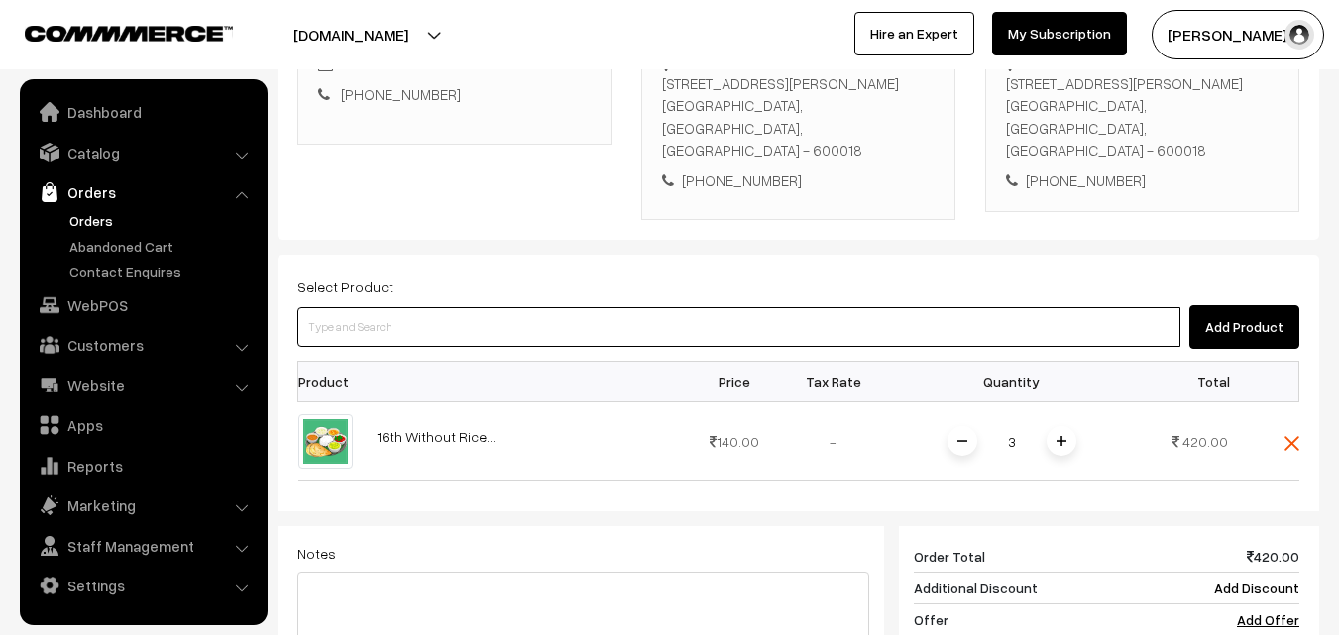
click at [393, 307] on input at bounding box center [738, 327] width 883 height 40
type input "kesari"
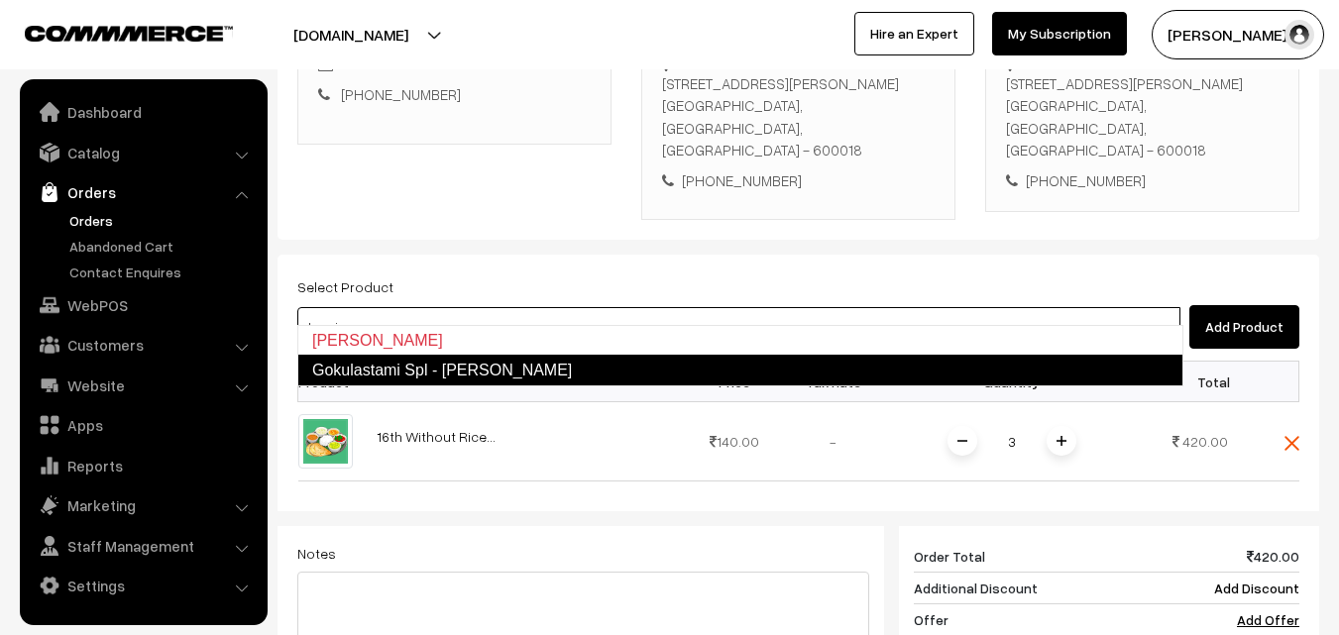
click at [389, 362] on link "Gokulastami Spl - Rava Kesari" at bounding box center [740, 371] width 886 height 32
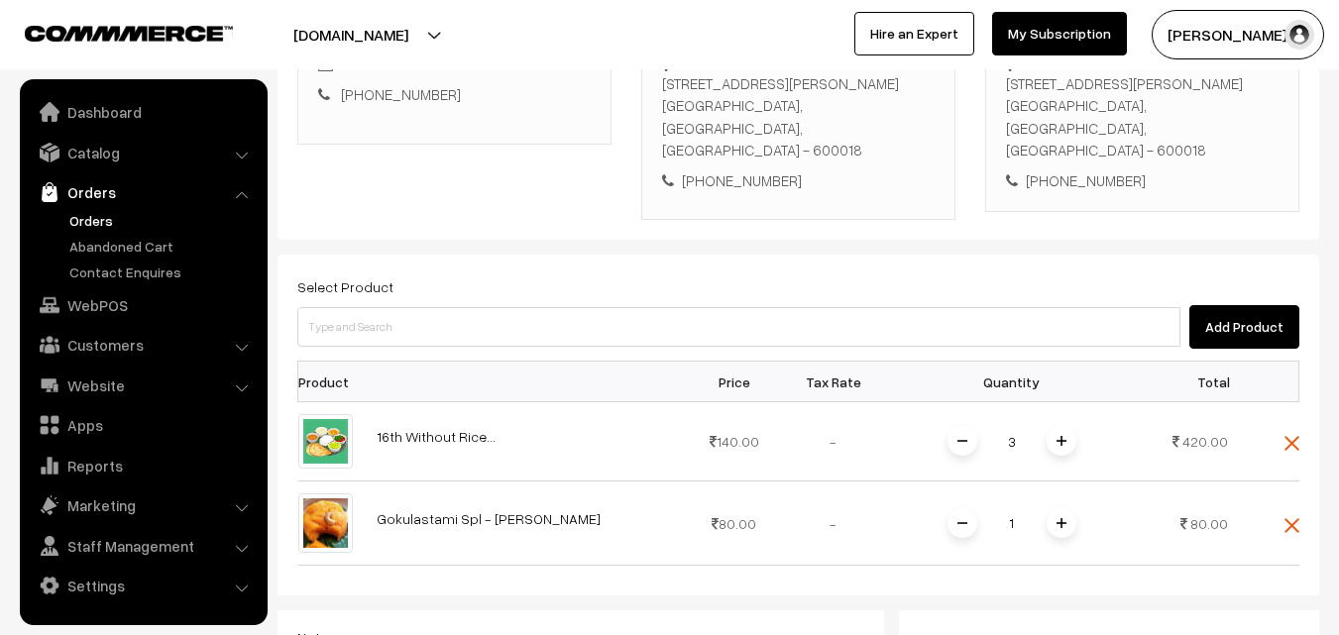
scroll to position [694, 0]
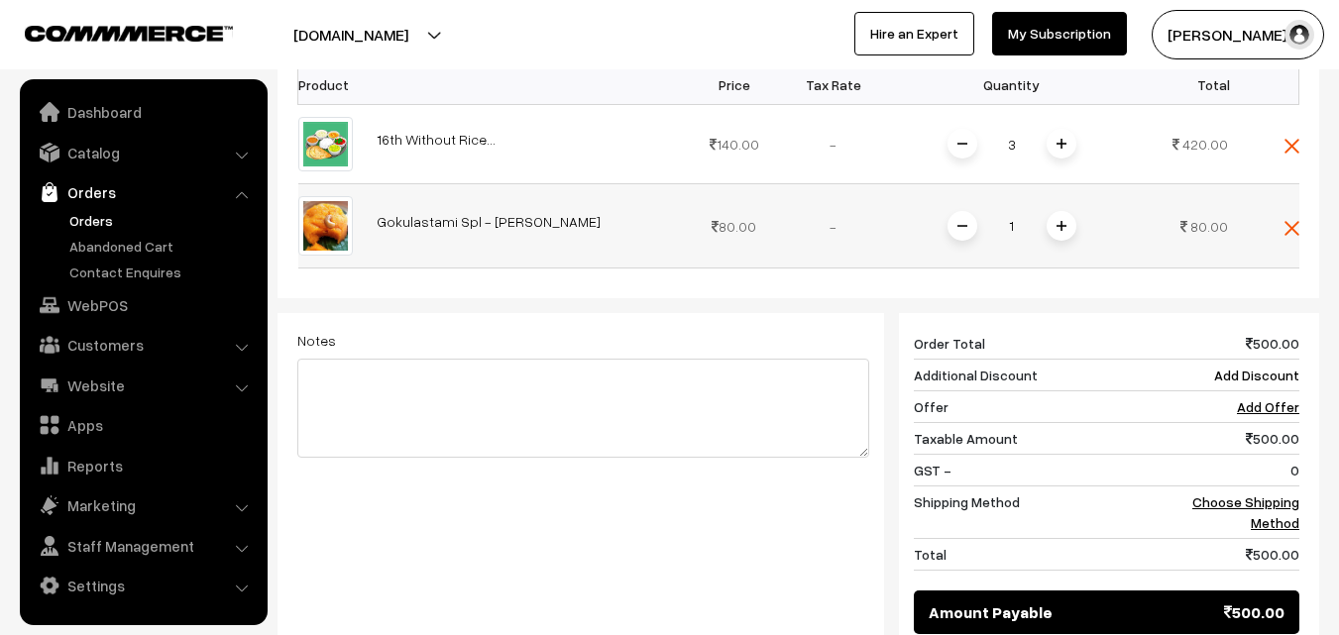
click at [1068, 211] on span at bounding box center [1062, 226] width 30 height 30
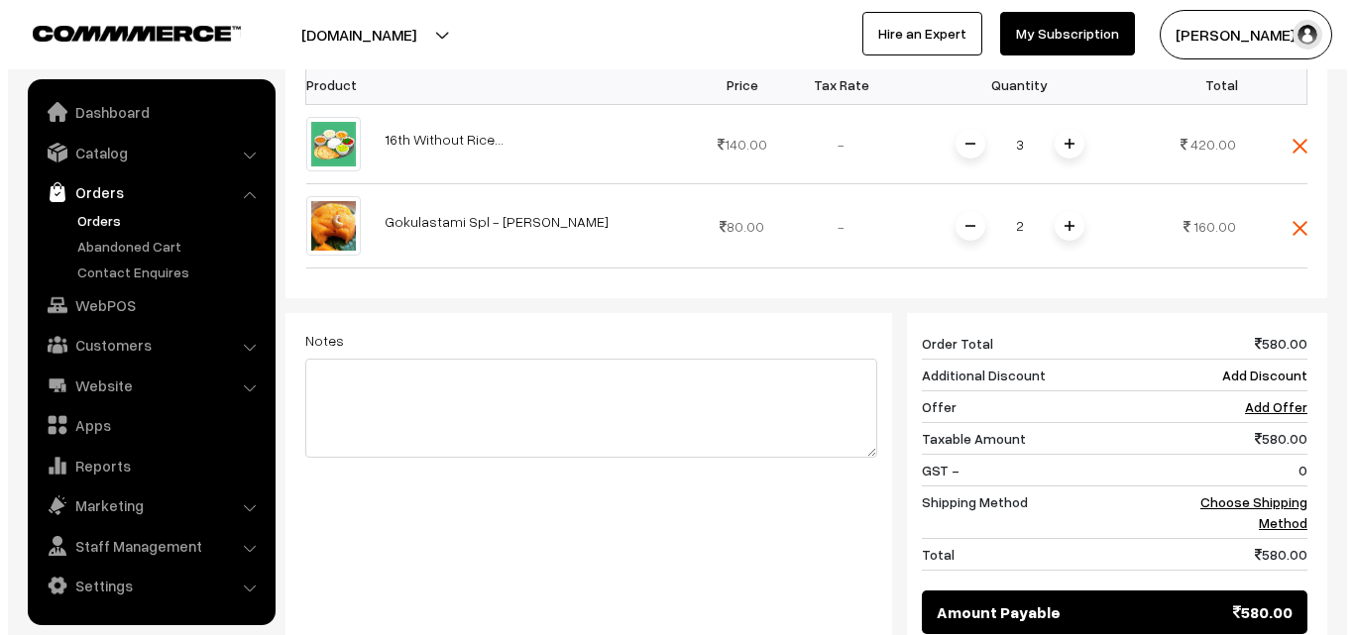
scroll to position [892, 0]
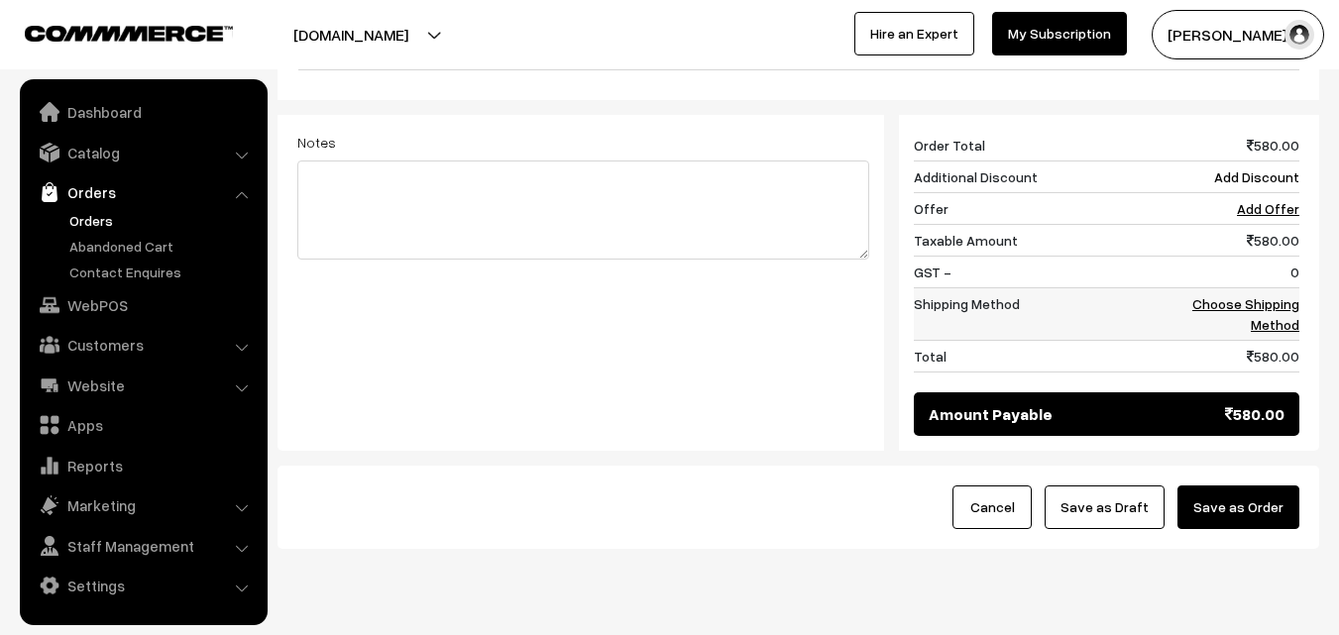
click at [1247, 295] on link "Choose Shipping Method" at bounding box center [1245, 314] width 107 height 38
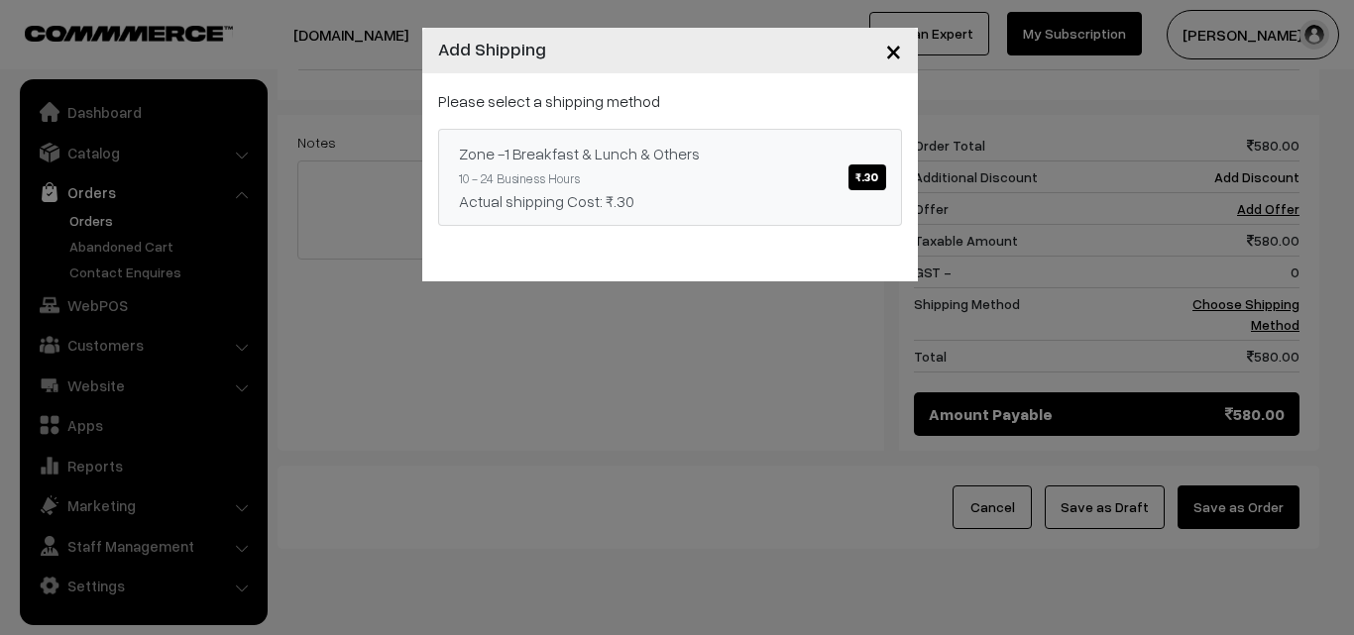
click at [864, 174] on span "₹.30" at bounding box center [866, 178] width 37 height 26
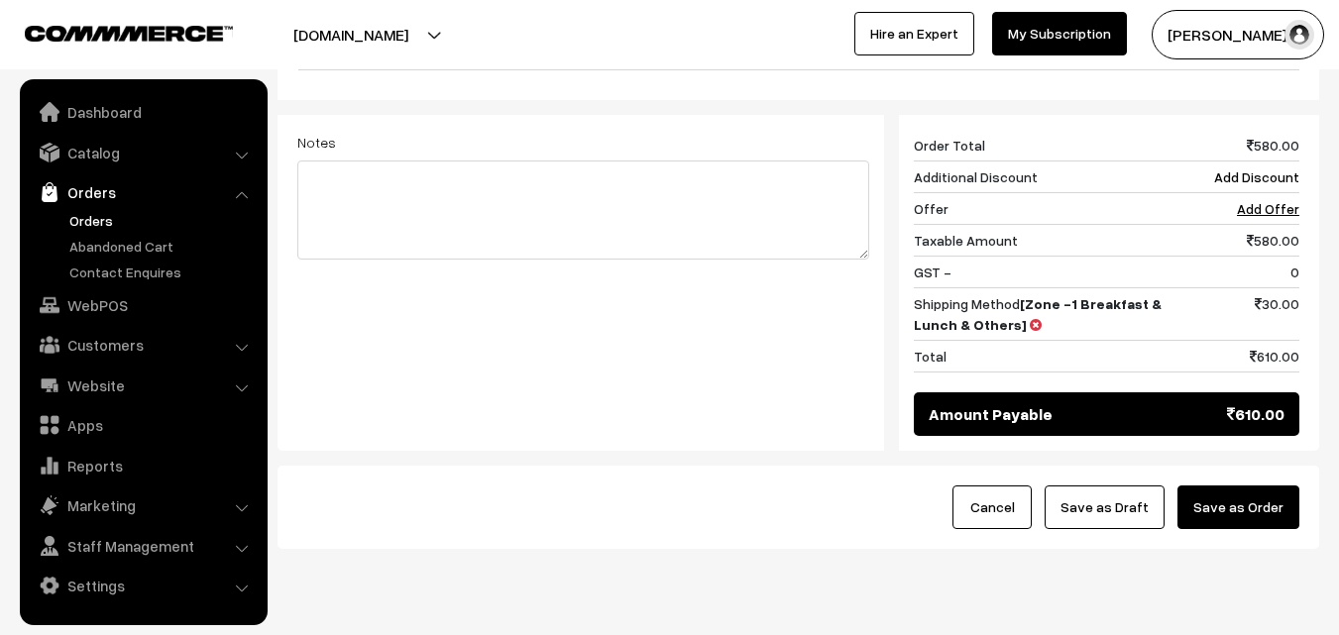
click at [1217, 486] on button "Save as Order" at bounding box center [1239, 508] width 122 height 44
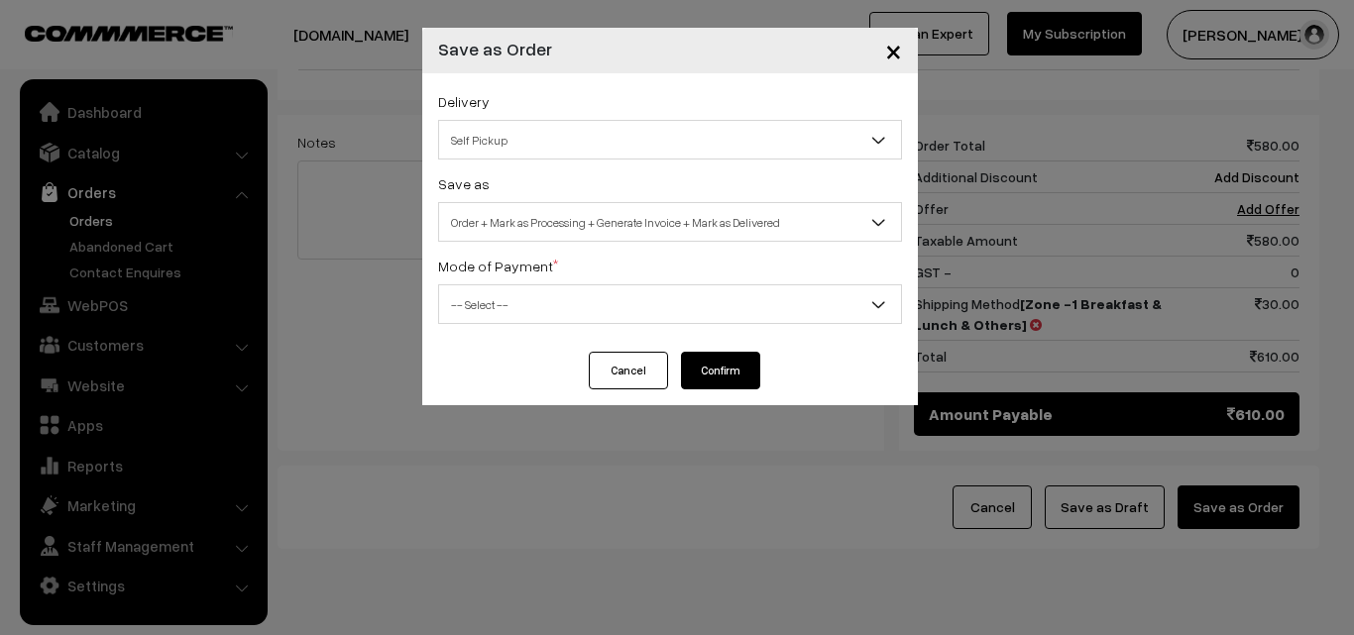
click at [623, 144] on span "Self Pickup" at bounding box center [670, 140] width 462 height 35
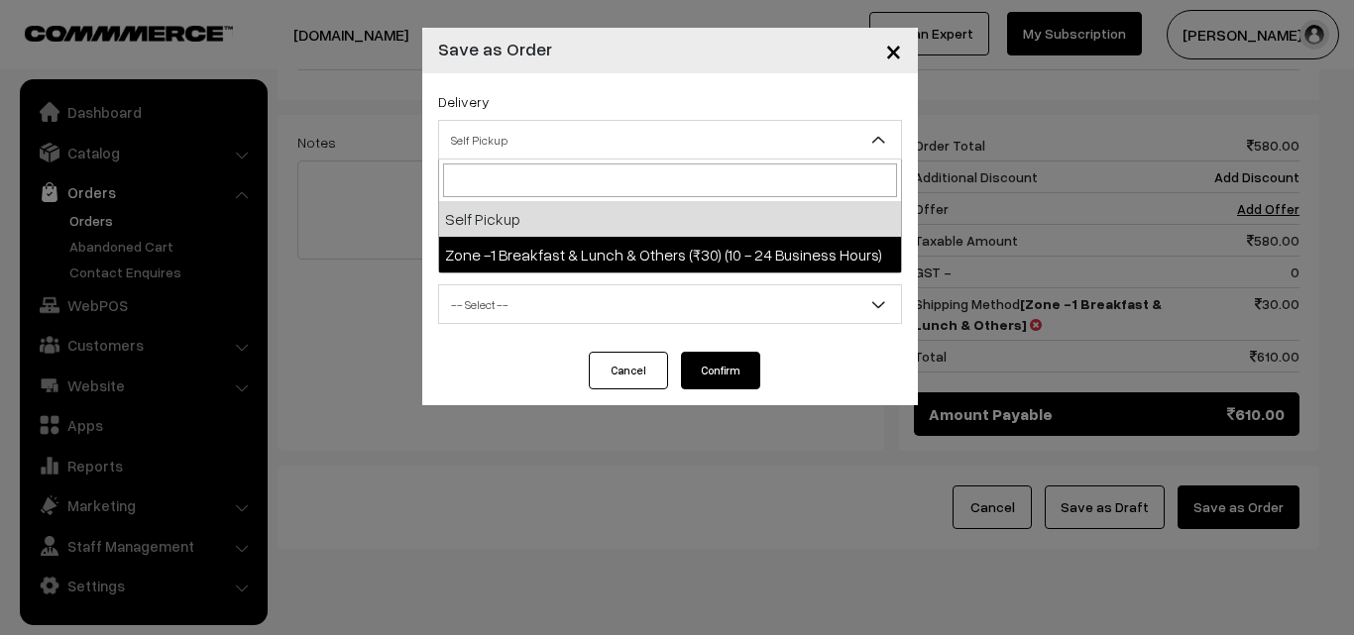
select select "ZON1"
select select "3"
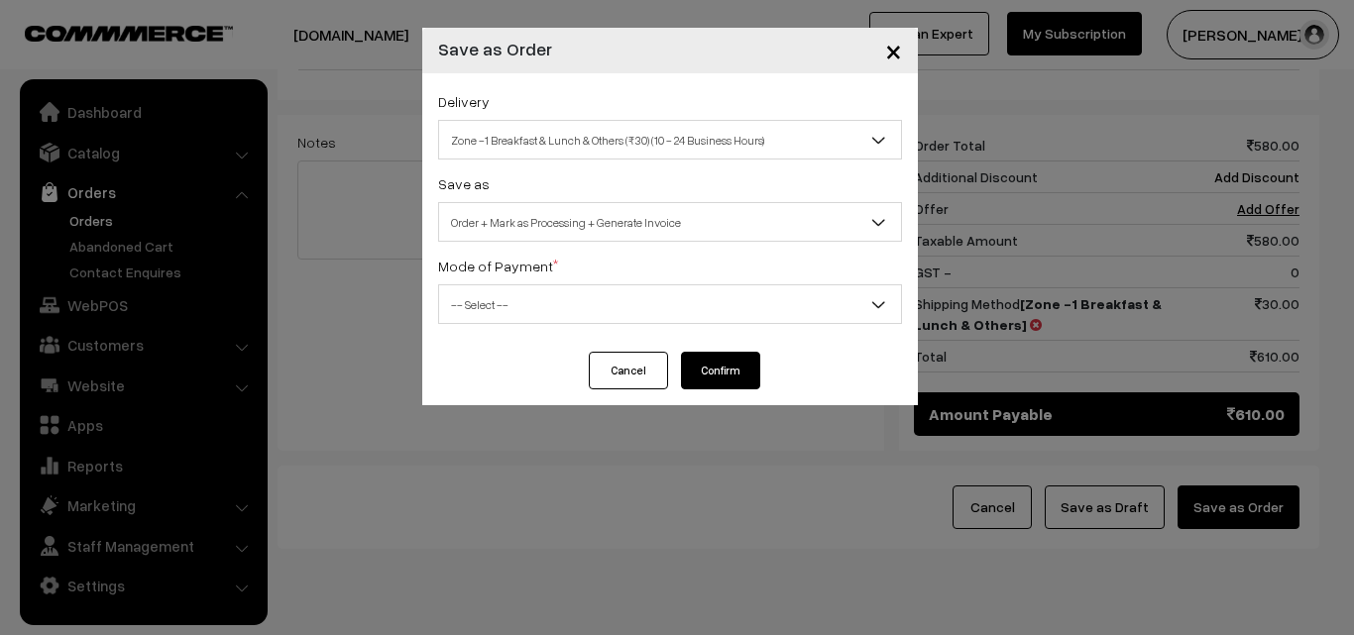
click at [563, 227] on span "Order + Mark as Processing + Generate Invoice" at bounding box center [670, 222] width 462 height 35
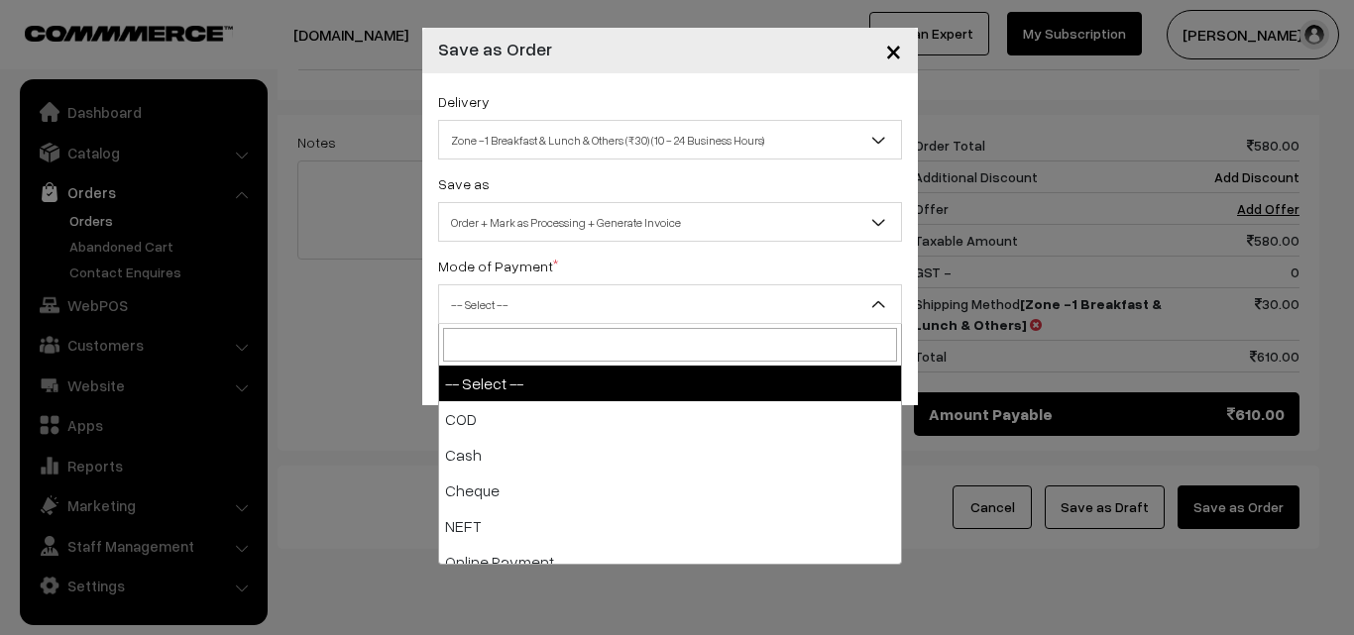
click at [530, 321] on span "-- Select --" at bounding box center [670, 304] width 462 height 35
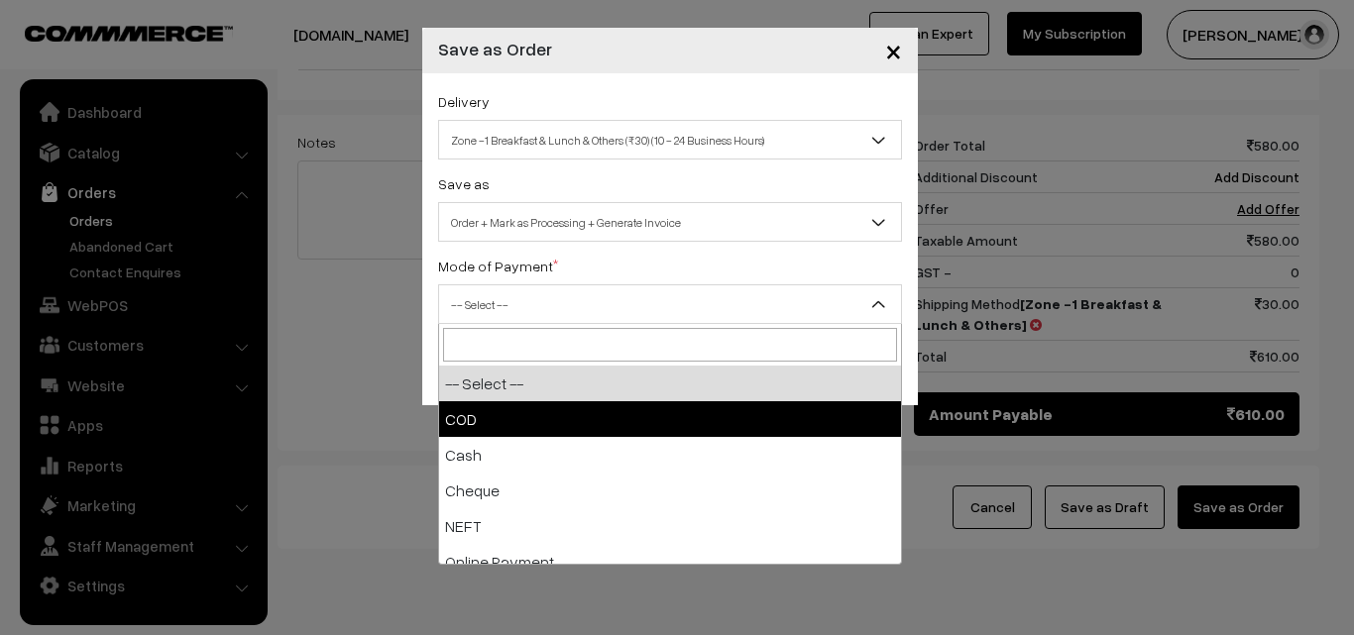
select select "1"
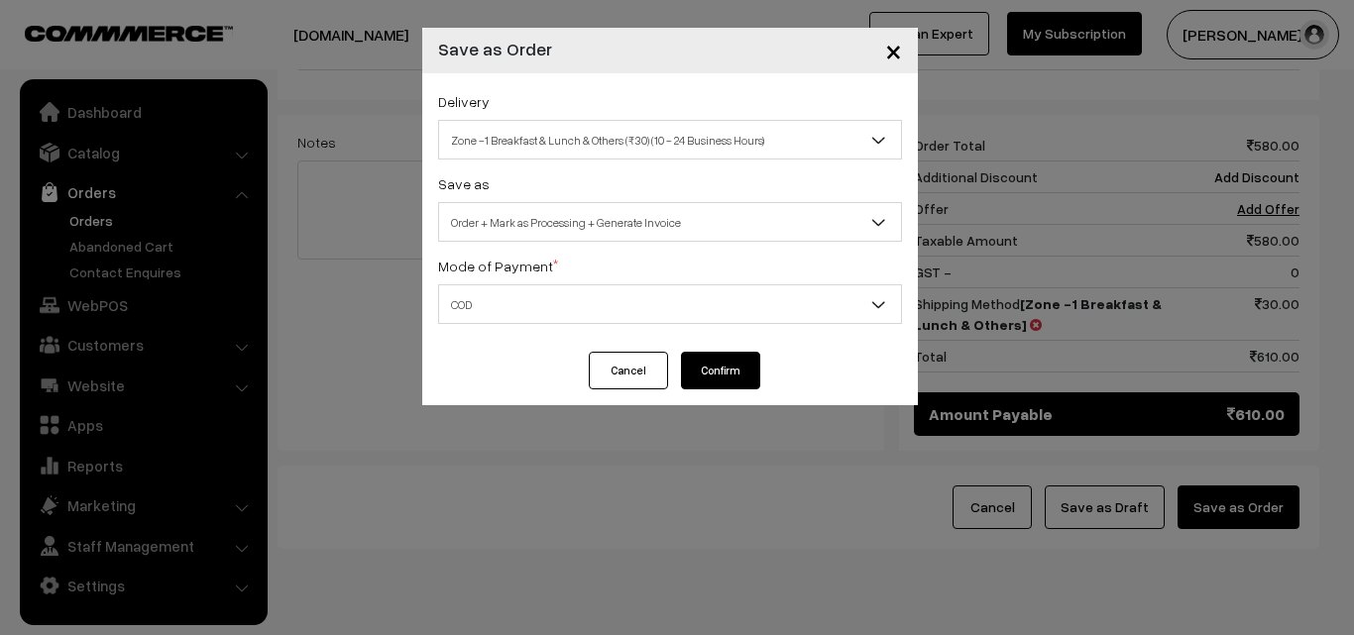
click at [702, 362] on button "Confirm" at bounding box center [720, 371] width 79 height 38
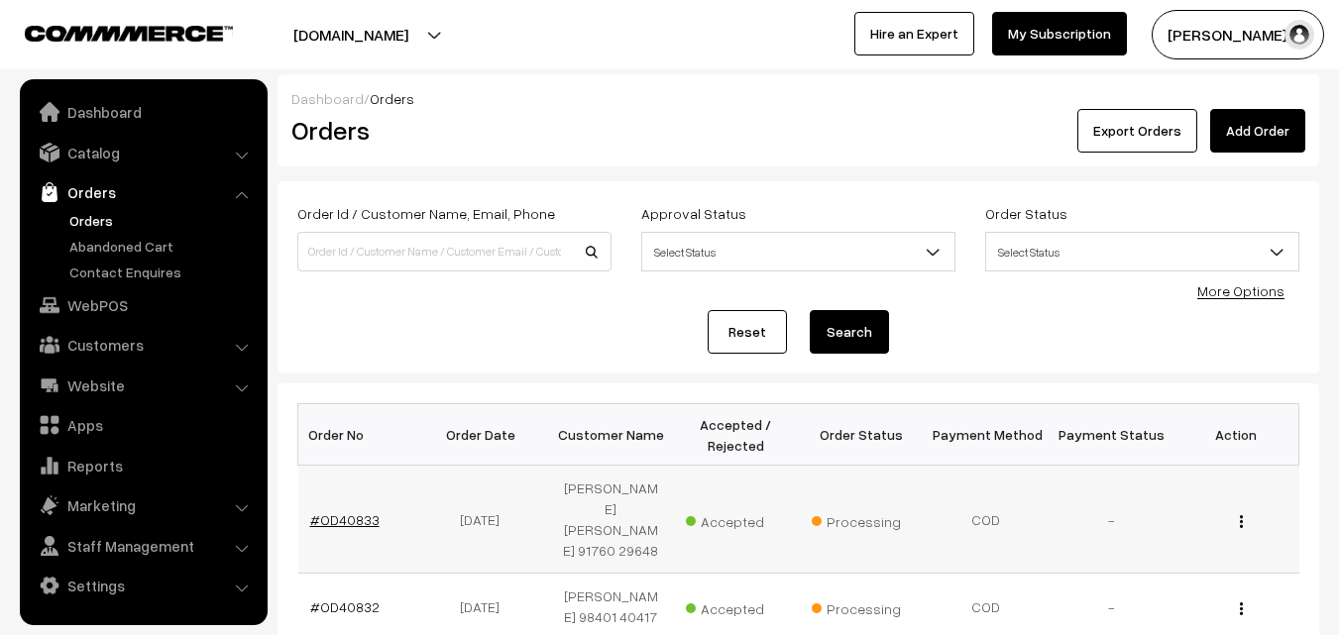
click at [346, 514] on link "#OD40833" at bounding box center [344, 519] width 69 height 17
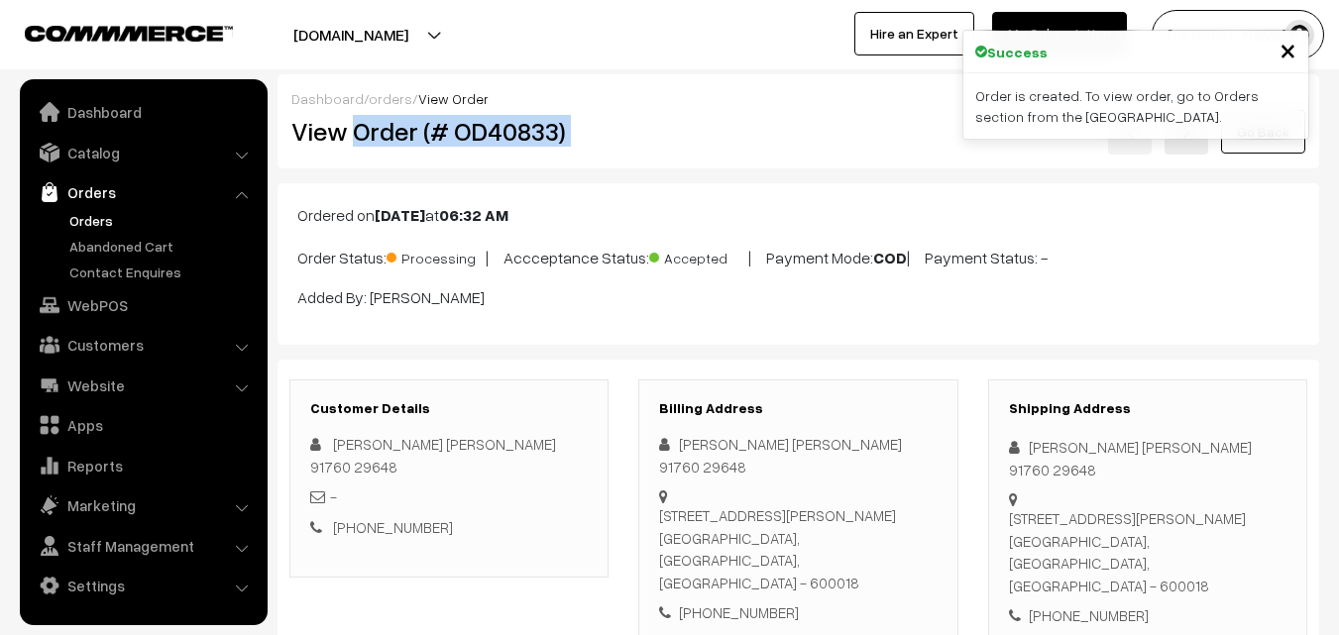
click at [640, 134] on div "View Order (# OD40833) Go Back" at bounding box center [799, 132] width 1044 height 46
copy div "Order (# OD40833)"
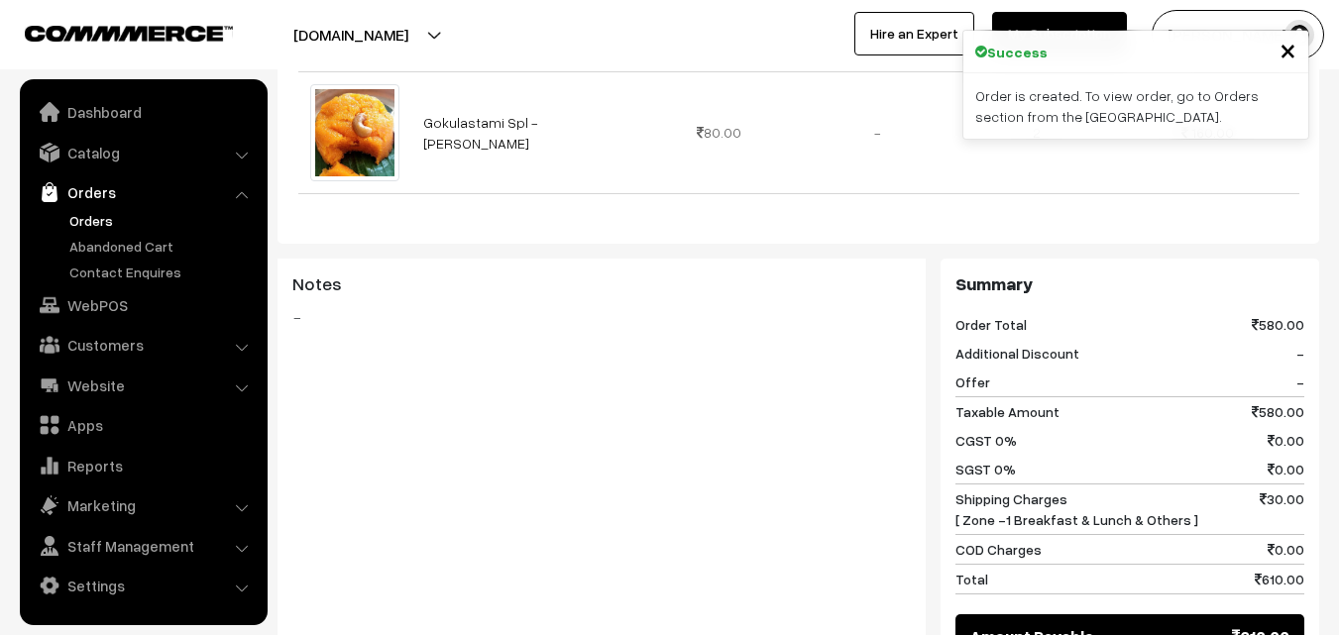
scroll to position [793, 0]
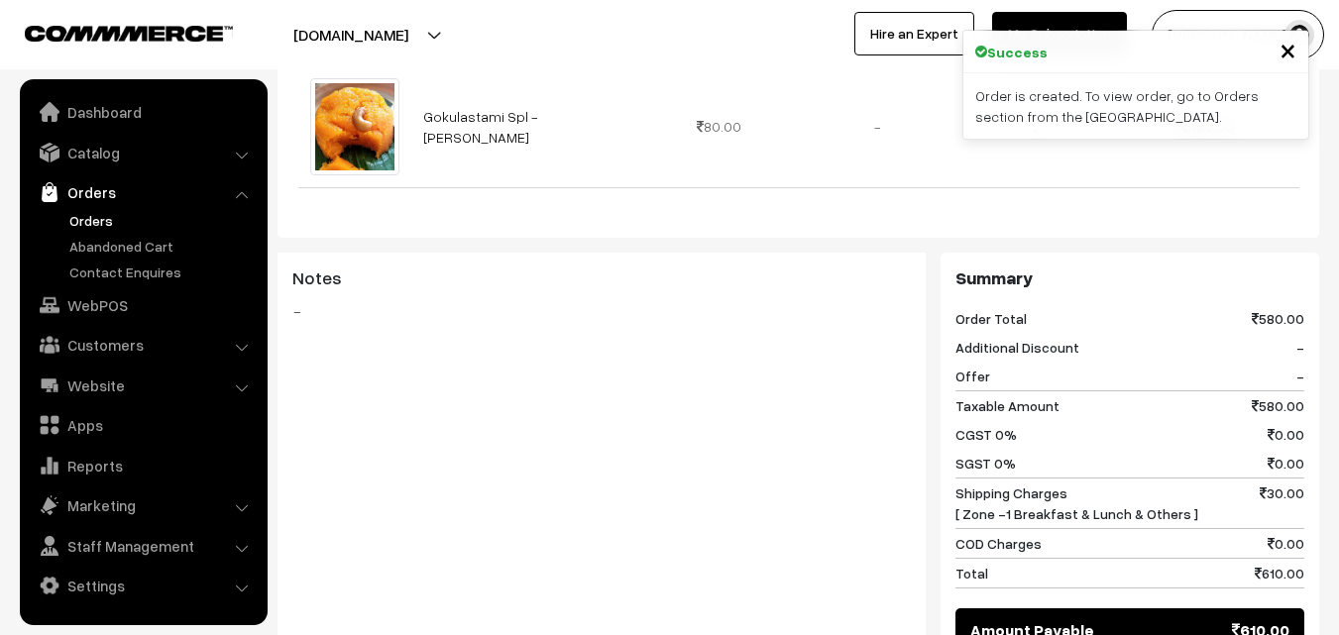
click at [558, 633] on div "Notes -" at bounding box center [602, 460] width 648 height 414
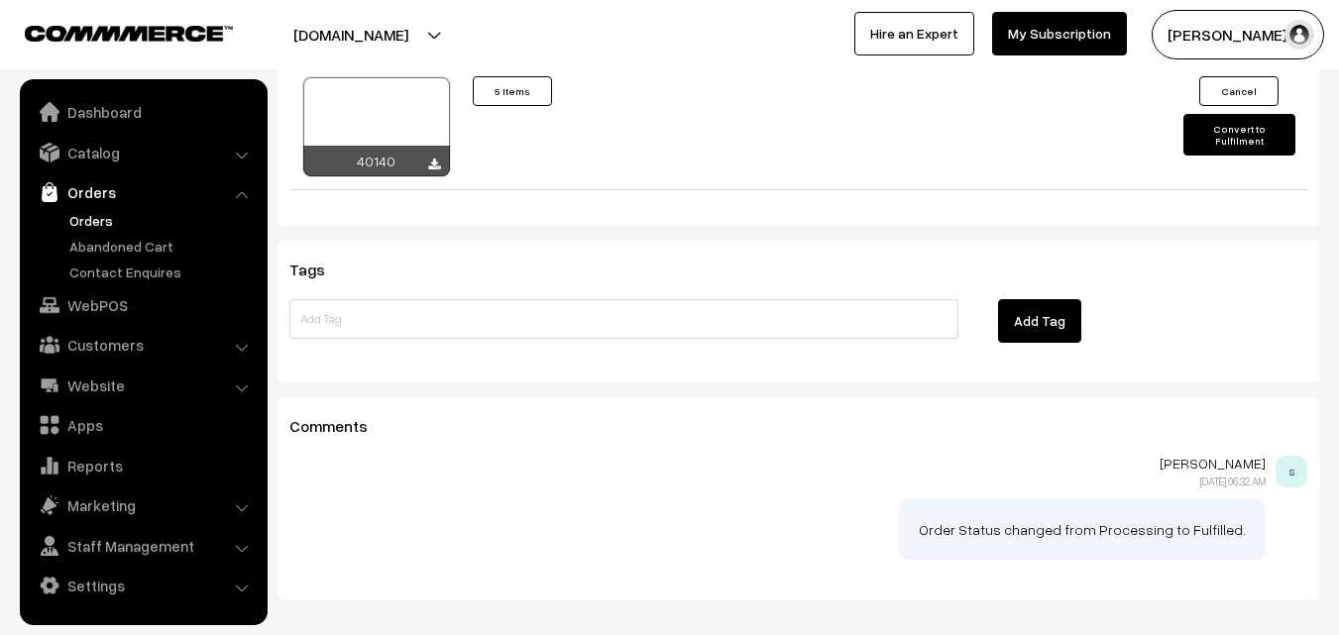
scroll to position [1640, 0]
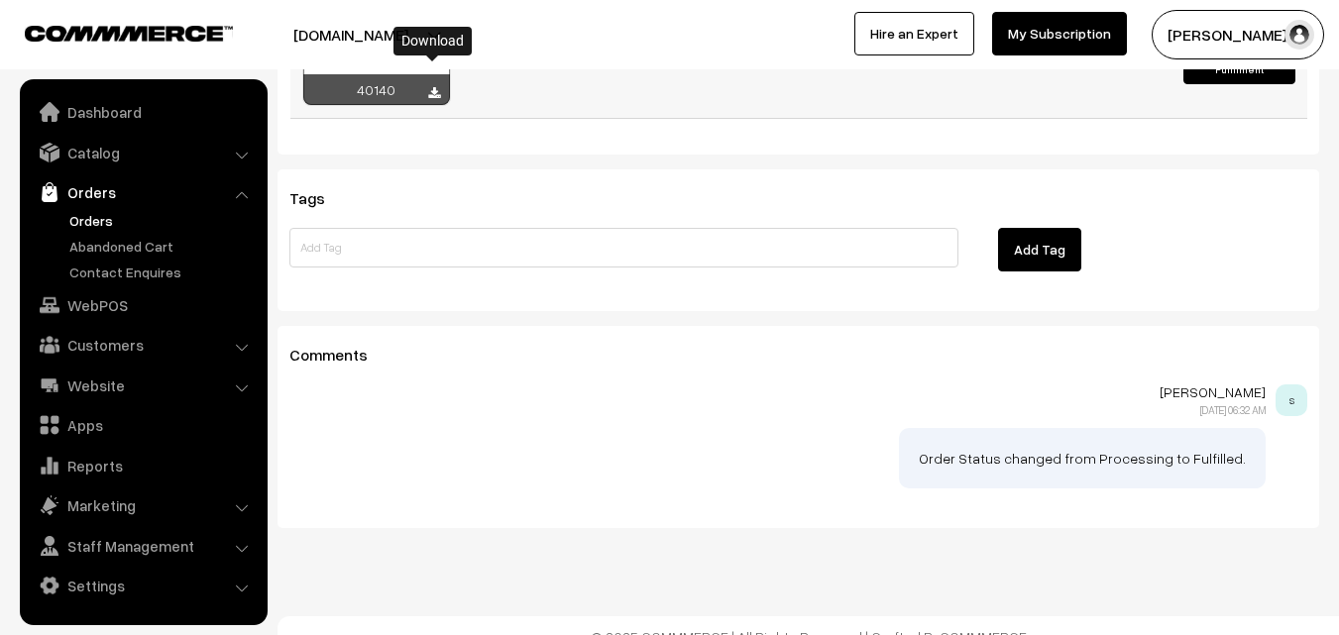
click at [439, 87] on icon at bounding box center [434, 93] width 12 height 13
click at [115, 227] on link "Orders" at bounding box center [162, 220] width 196 height 21
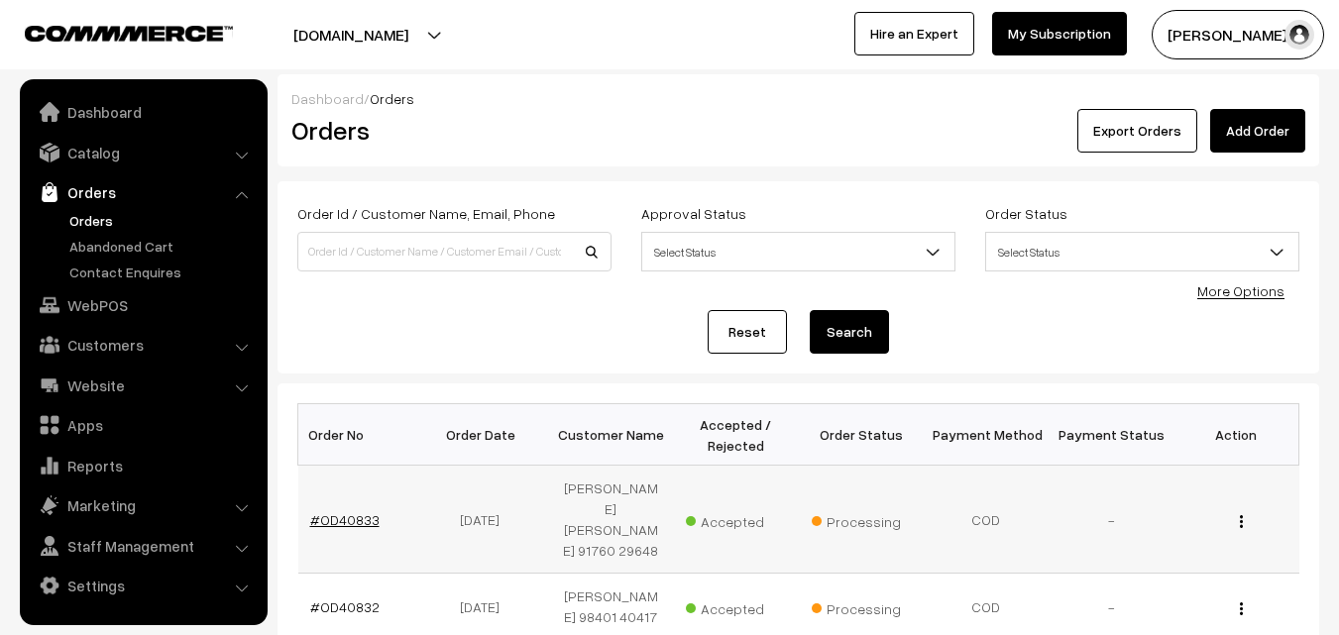
click at [335, 511] on link "#OD40833" at bounding box center [344, 519] width 69 height 17
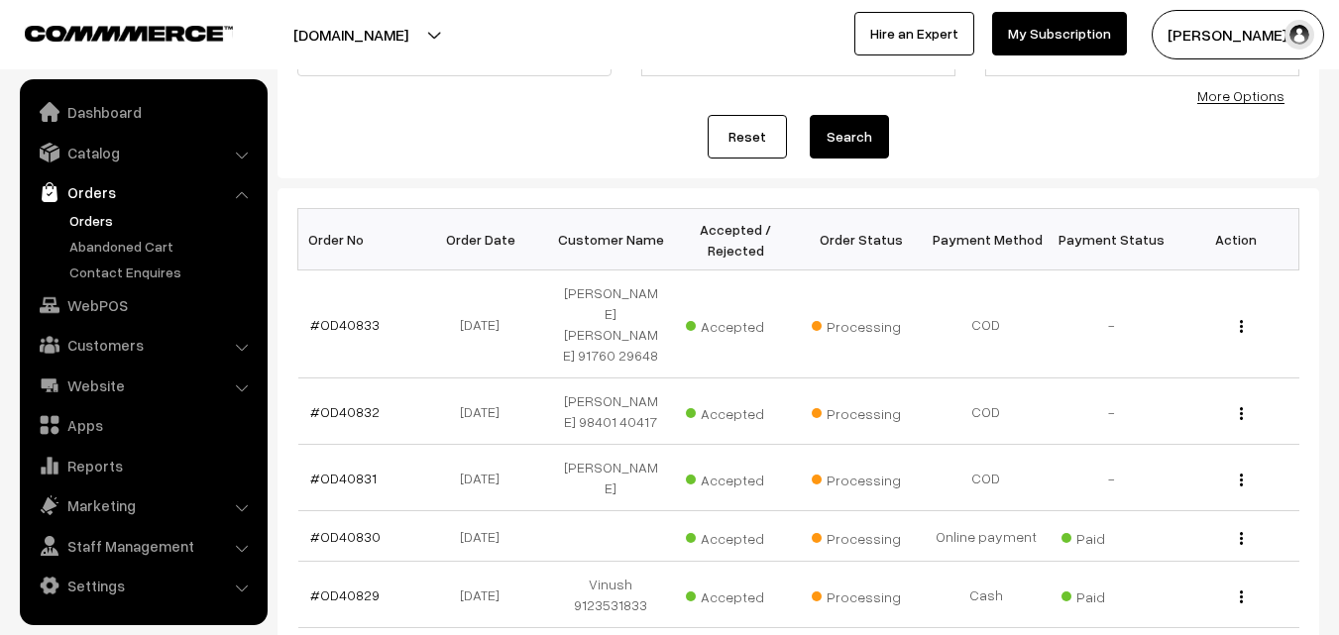
scroll to position [297, 0]
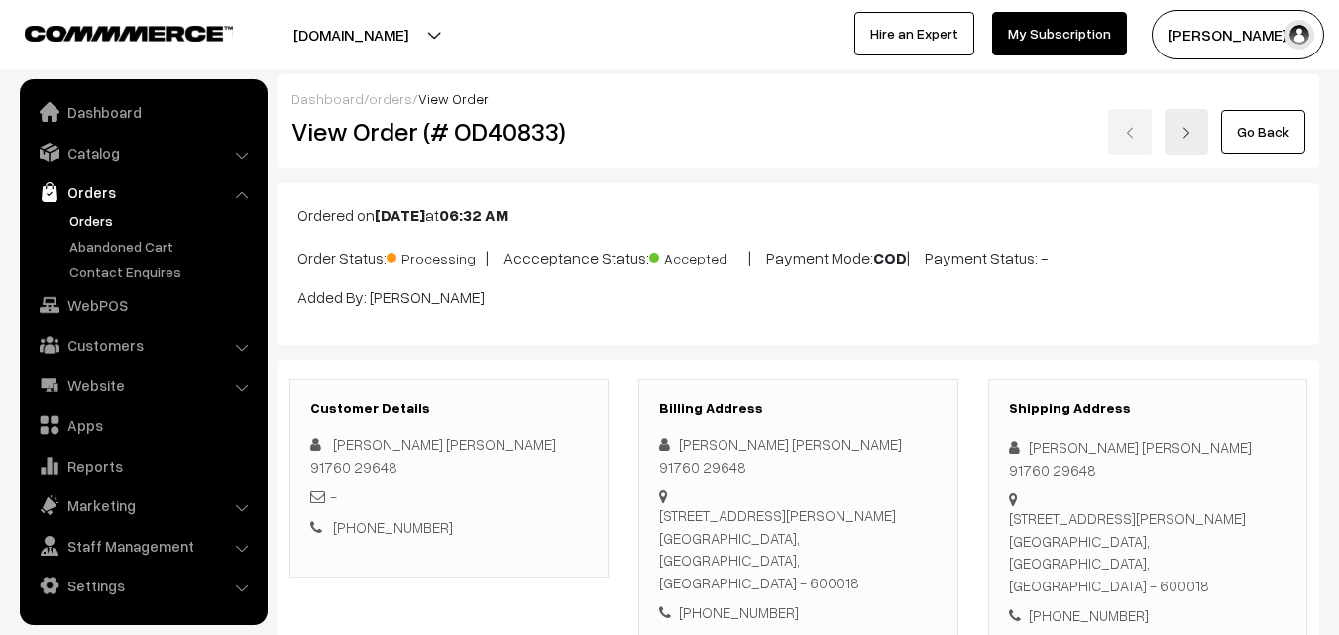
scroll to position [1189, 0]
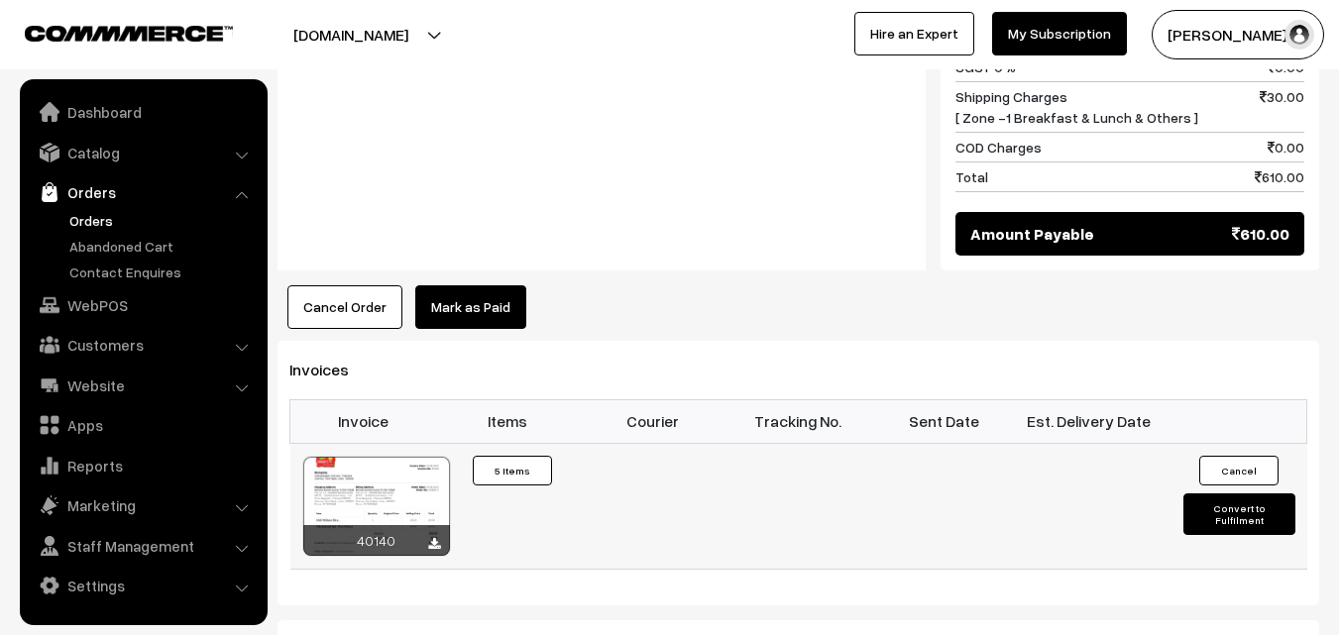
click at [400, 444] on td "40140" at bounding box center [363, 507] width 146 height 126
click at [409, 457] on div at bounding box center [376, 506] width 147 height 99
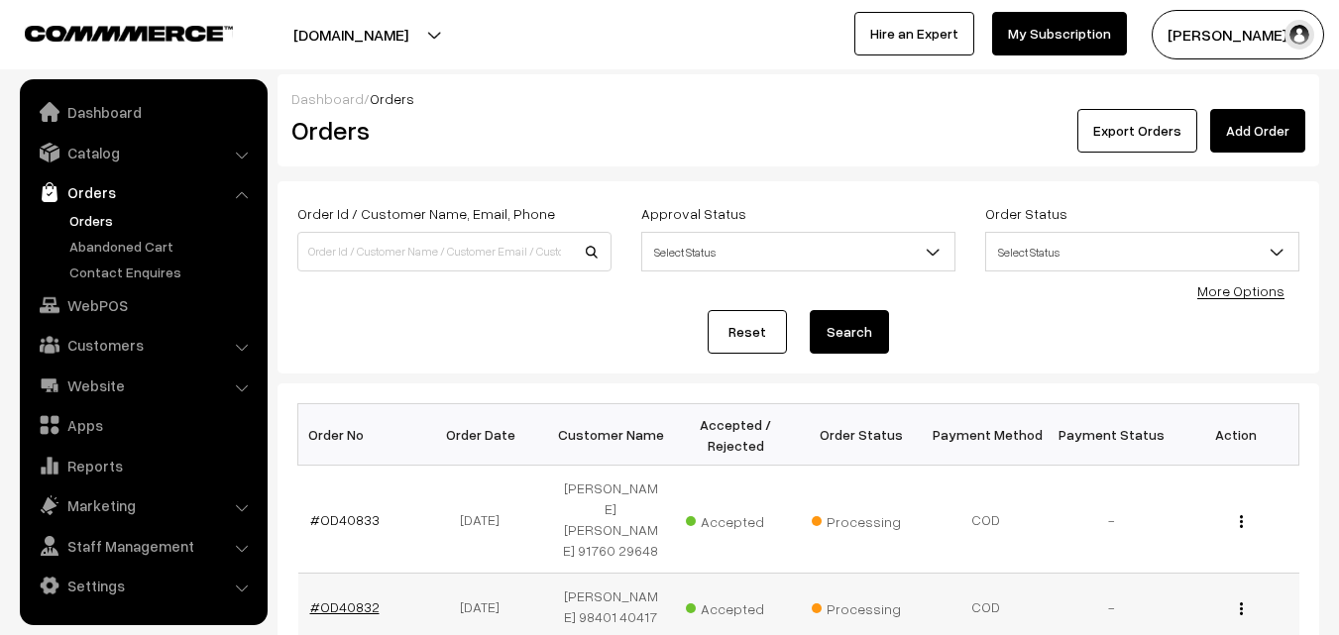
scroll to position [308, 0]
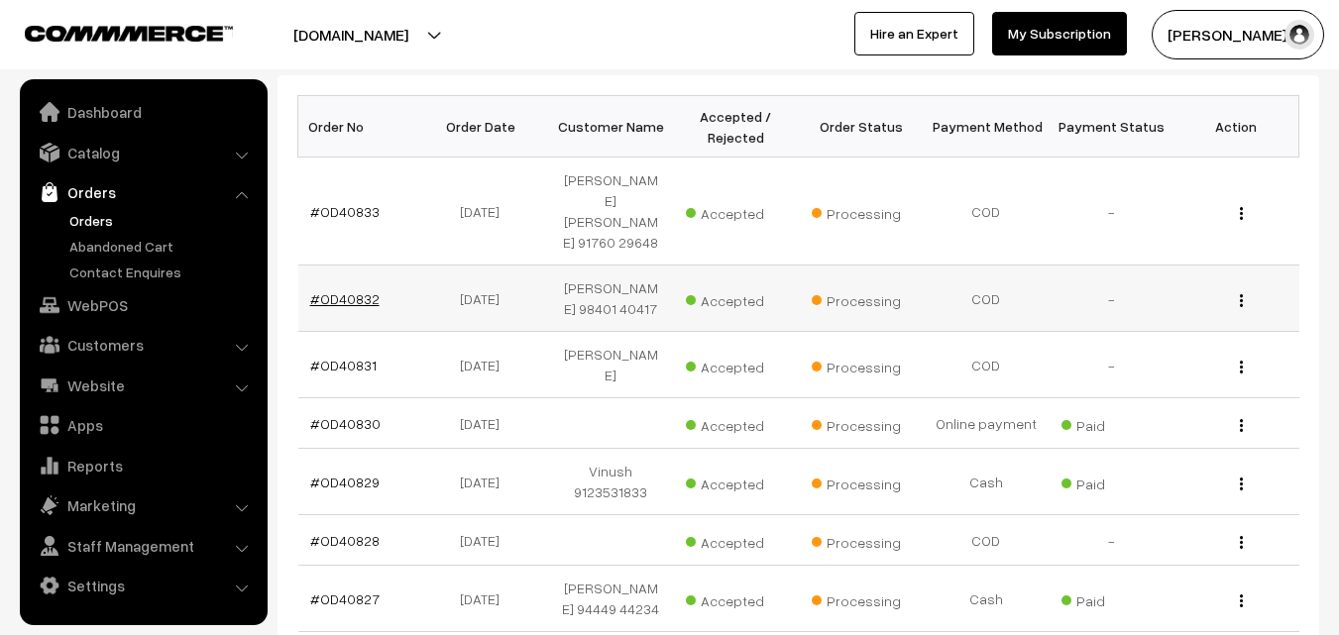
click at [359, 290] on link "#OD40832" at bounding box center [344, 298] width 69 height 17
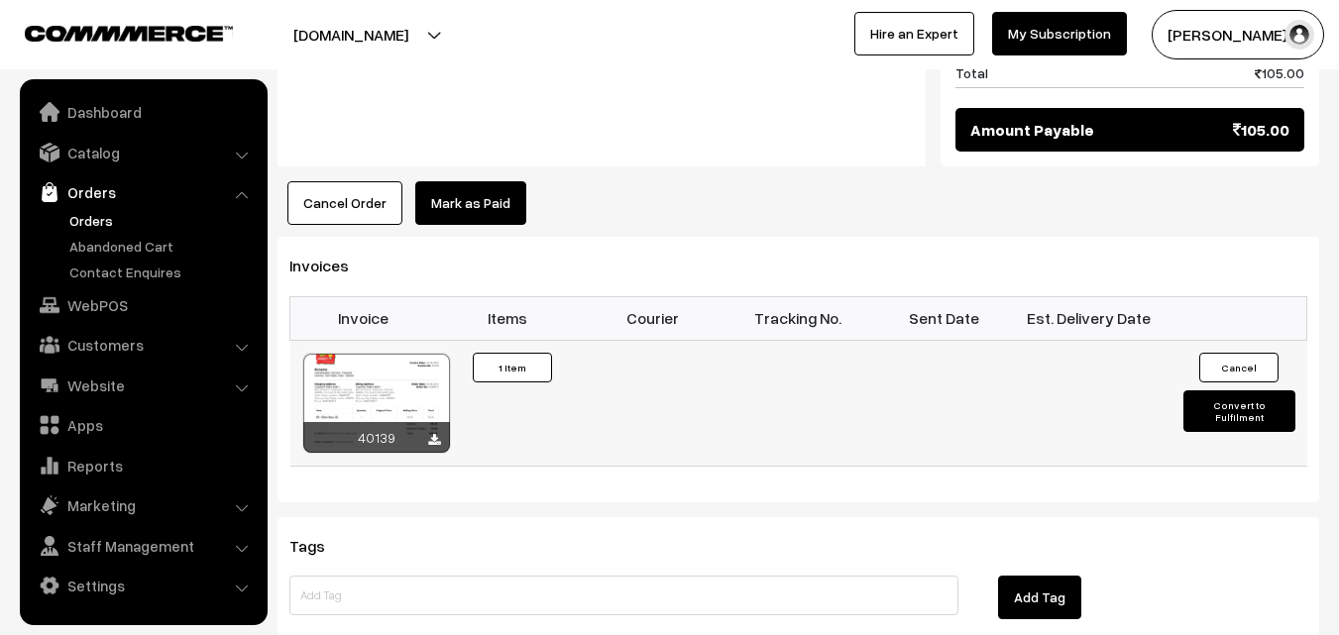
scroll to position [1189, 0]
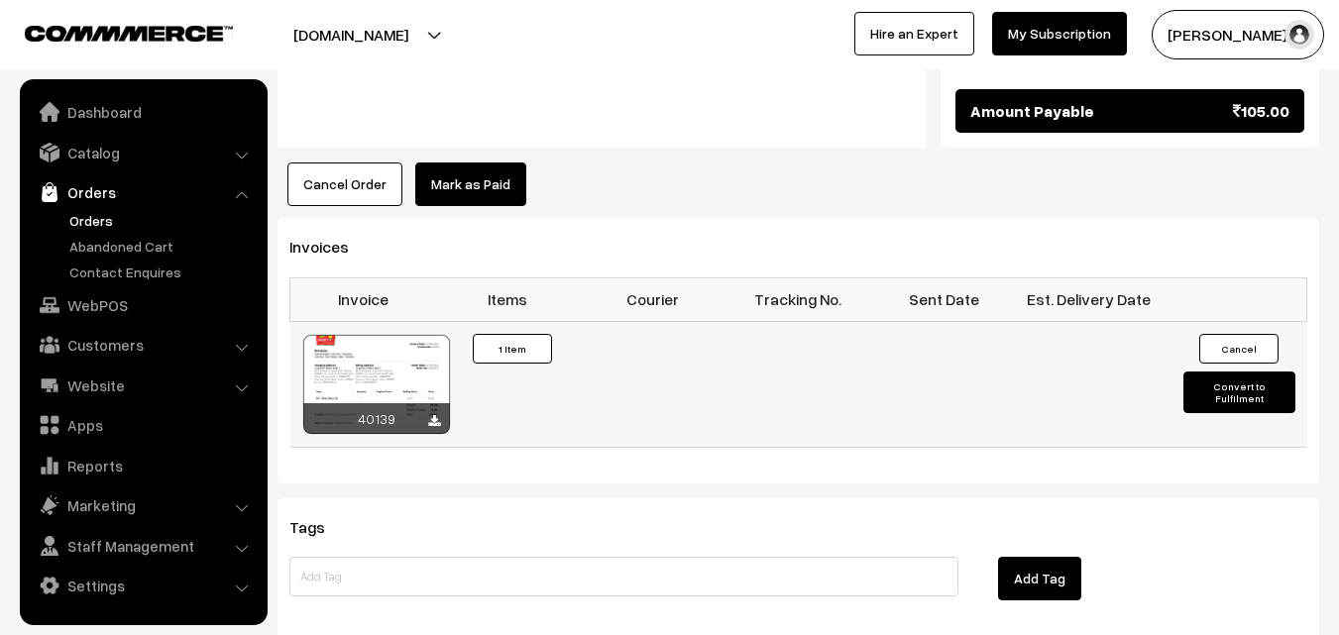
click at [406, 335] on div at bounding box center [376, 384] width 147 height 99
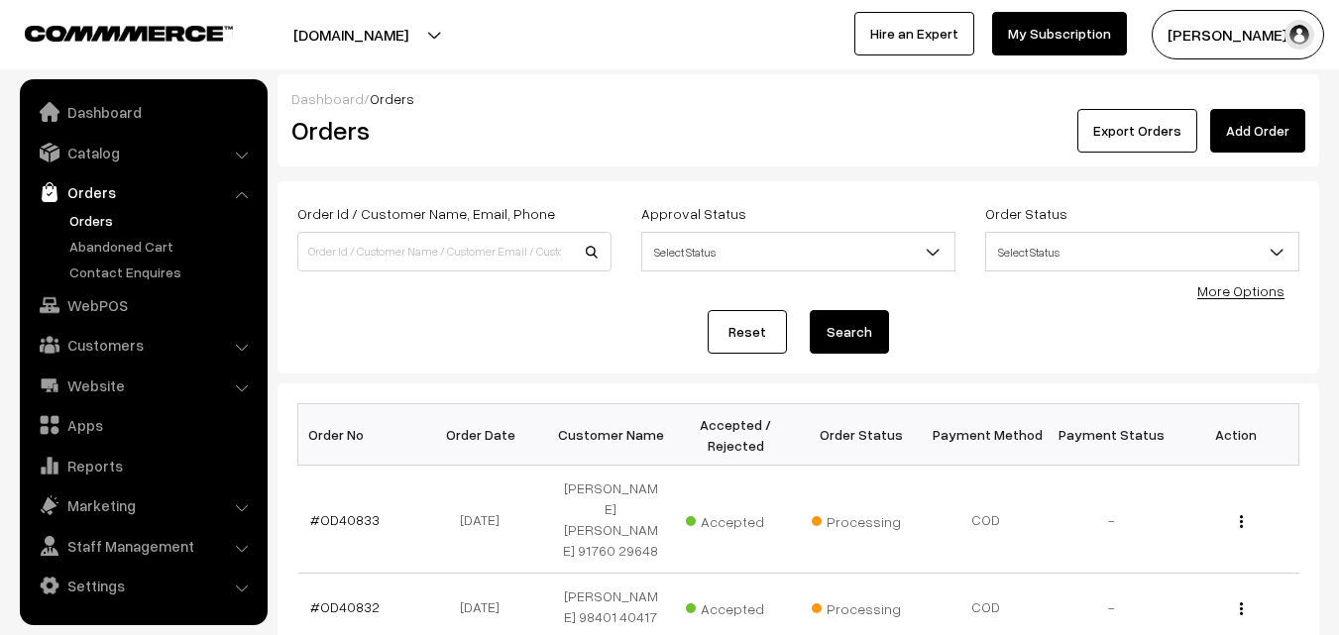
scroll to position [308, 0]
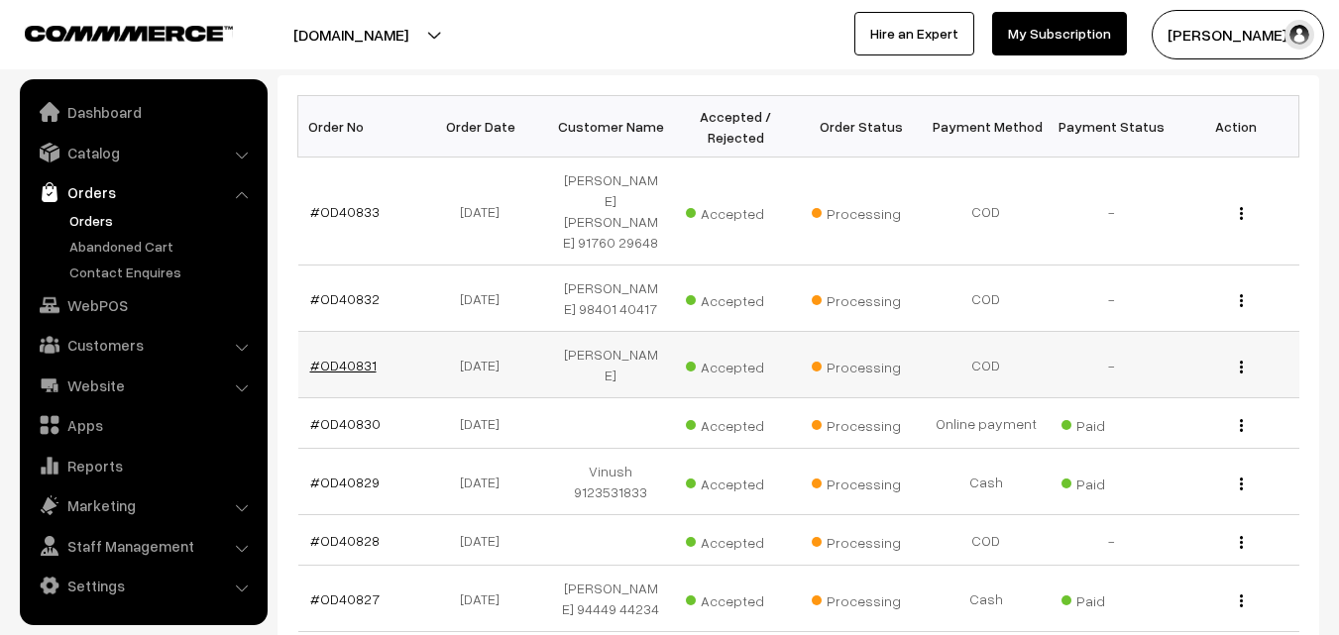
click at [339, 357] on link "#OD40831" at bounding box center [343, 365] width 66 height 17
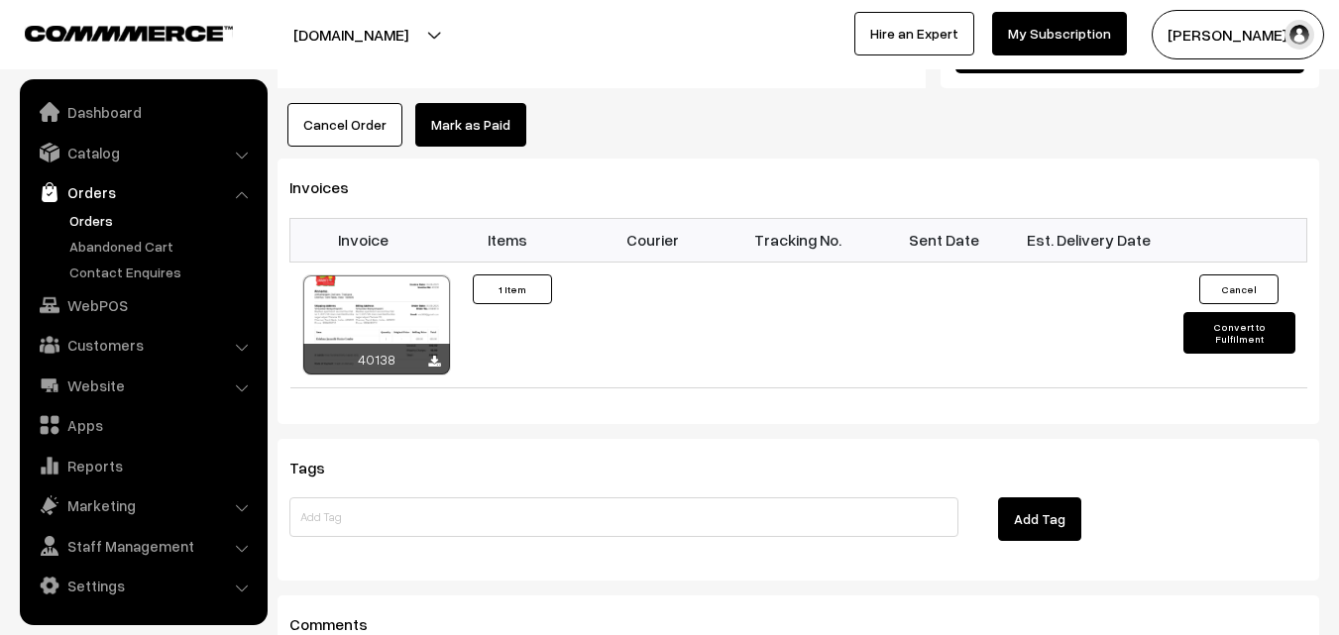
scroll to position [1388, 0]
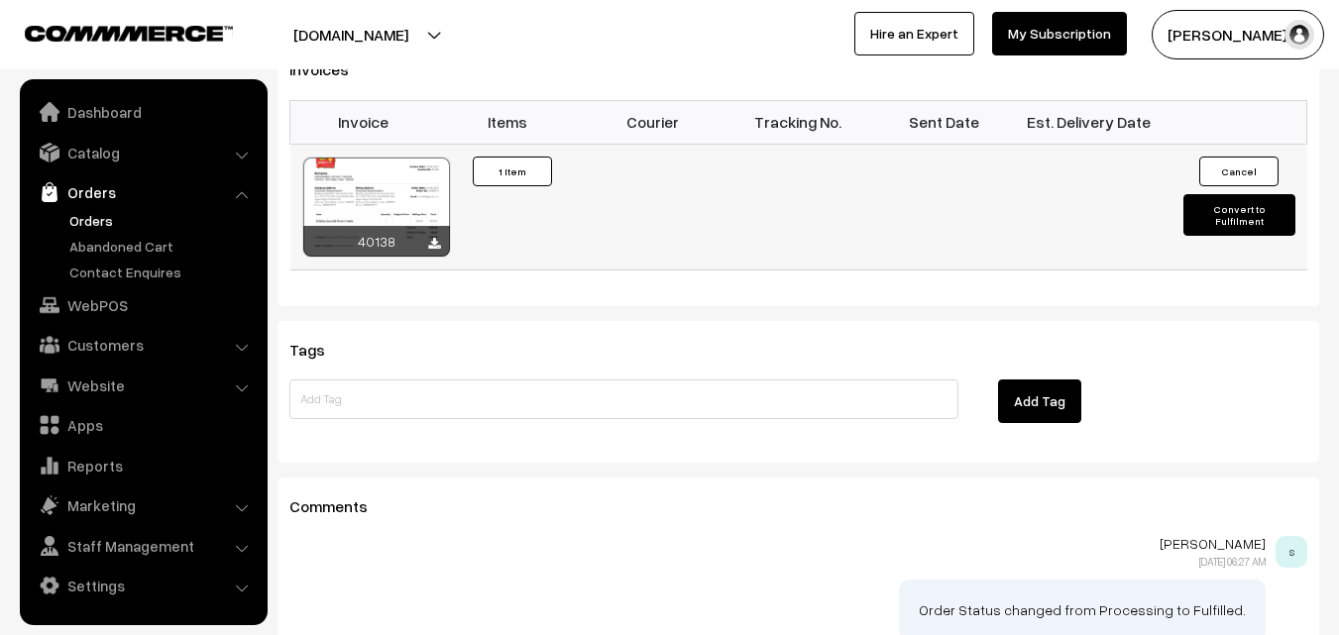
click at [402, 174] on div at bounding box center [376, 207] width 147 height 99
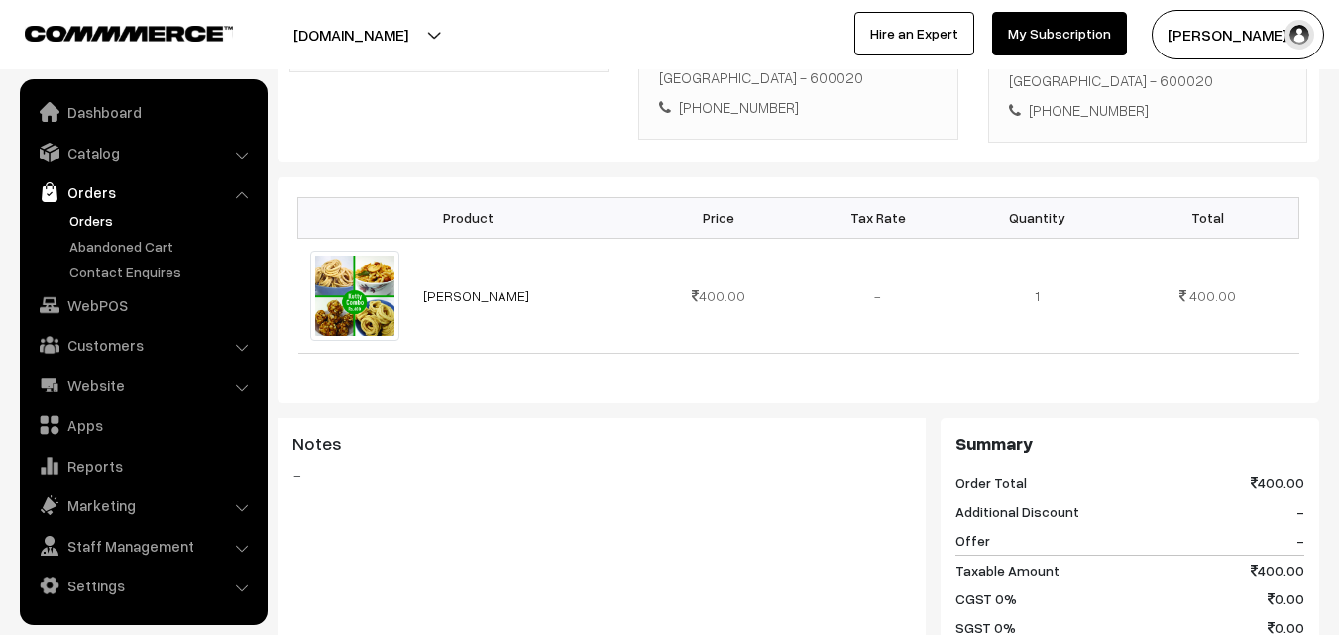
scroll to position [496, 0]
